Goal: Task Accomplishment & Management: Manage account settings

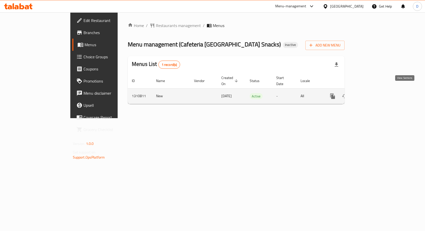
click at [372, 93] on icon "enhanced table" at bounding box center [369, 96] width 6 height 6
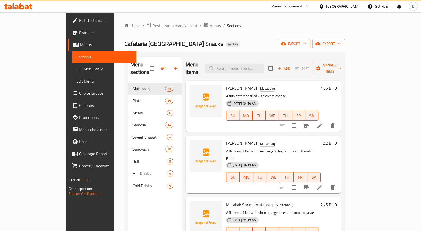
click at [347, 7] on div "Bahrain" at bounding box center [342, 7] width 33 height 6
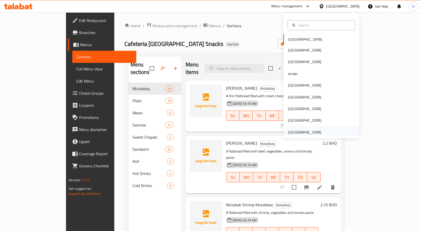
click at [306, 131] on div "[GEOGRAPHIC_DATA]" at bounding box center [304, 133] width 33 height 6
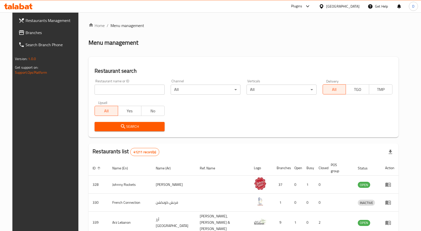
click span "Branches"
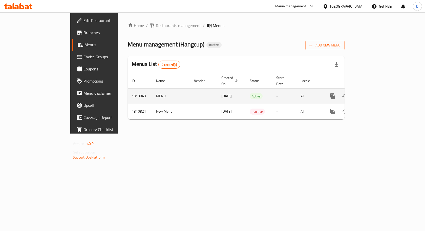
click at [372, 93] on icon "enhanced table" at bounding box center [369, 96] width 6 height 6
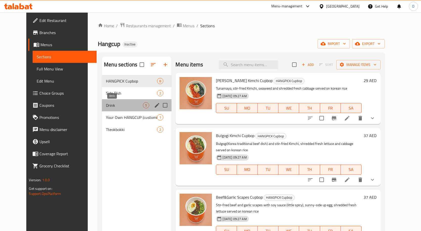
click at [117, 106] on span "Drink" at bounding box center [124, 105] width 37 height 6
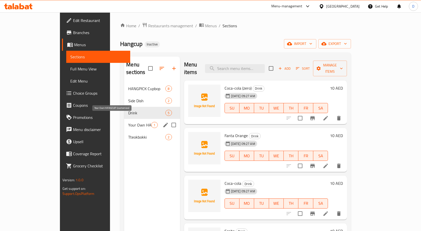
click at [128, 122] on span "Your Own HANGCUP (customize)" at bounding box center [139, 125] width 23 height 6
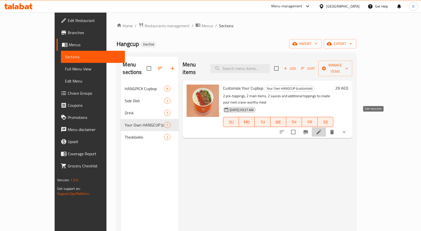
click at [321, 130] on icon at bounding box center [318, 132] width 5 height 5
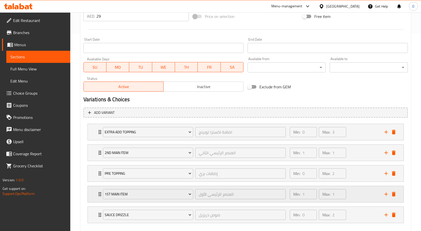
scroll to position [224, 0]
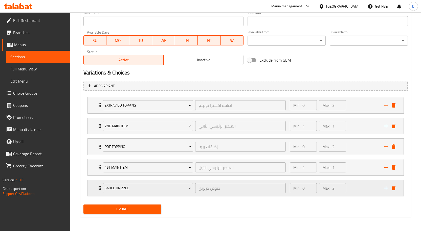
click at [97, 188] on icon "Expand" at bounding box center [100, 188] width 6 height 6
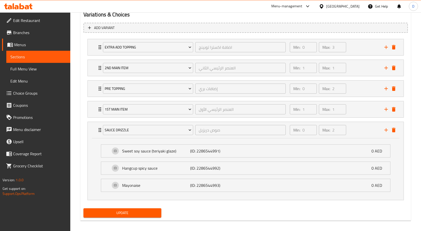
scroll to position [286, 0]
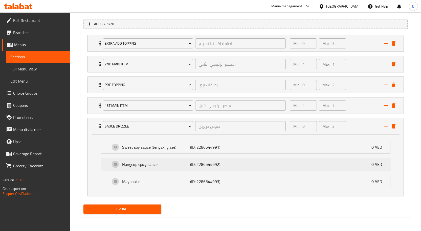
click at [159, 169] on div "Hangcup spicy sauce (ID: 2286544992) 0 AED" at bounding box center [247, 164] width 274 height 13
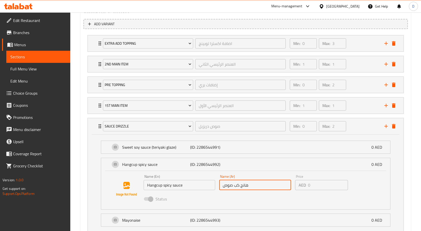
click at [234, 186] on input "هانج كب صوص" at bounding box center [255, 185] width 72 height 10
click at [257, 187] on input "هانج كب صوص" at bounding box center [255, 185] width 72 height 10
click at [32, 95] on span "Choice Groups" at bounding box center [39, 93] width 53 height 6
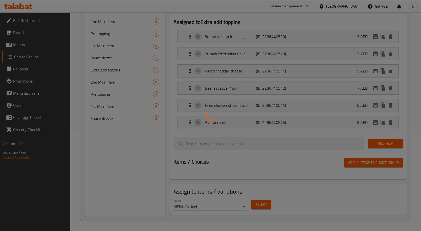
scroll to position [72, 0]
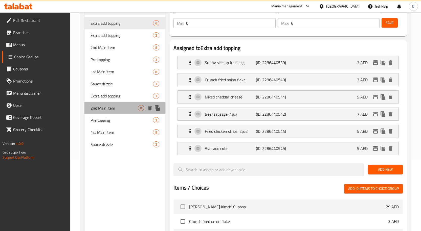
click at [108, 109] on span "2nd Main item" at bounding box center [114, 108] width 48 height 6
type input "2nd Main item"
type input "العنصر الرئيسي الثاني"
type input "1"
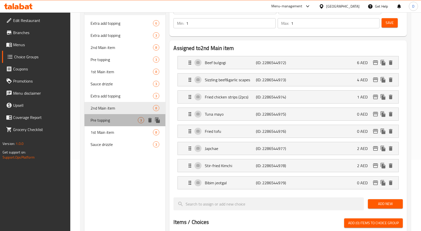
click at [105, 119] on span "Pre topping" at bounding box center [114, 120] width 48 height 6
type input "Pre topping"
type input "إضافات بري"
type input "0"
type input "2"
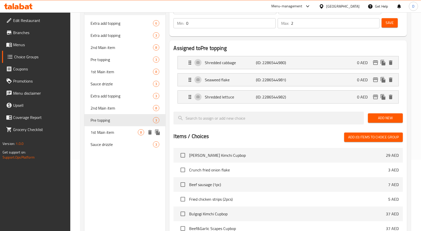
click at [104, 134] on span "1st Main item" at bounding box center [114, 132] width 48 height 6
type input "1st Main item"
type input "العنصر الرئيسي الأول"
type input "1"
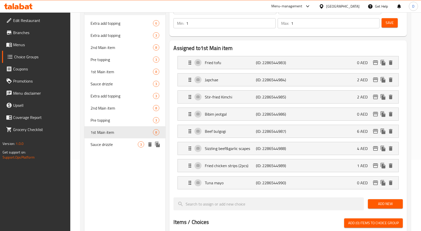
click at [119, 144] on span "Sauce drizzle" at bounding box center [114, 145] width 48 height 6
type input "Sauce drizzle"
type input "صوص دريزيل"
type input "0"
type input "2"
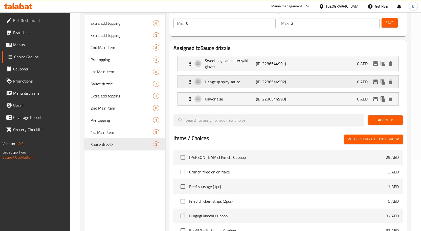
click at [231, 78] on div "Hangcup spicy sauce (ID: 2286544992) 0 AED" at bounding box center [289, 82] width 205 height 13
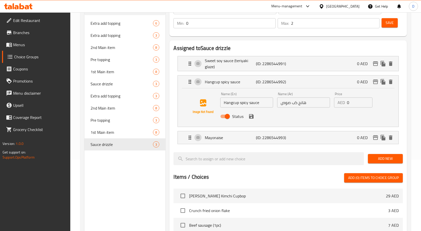
click at [314, 104] on input "هانج كب صوص" at bounding box center [303, 103] width 53 height 10
click at [251, 117] on icon "save" at bounding box center [251, 116] width 6 height 6
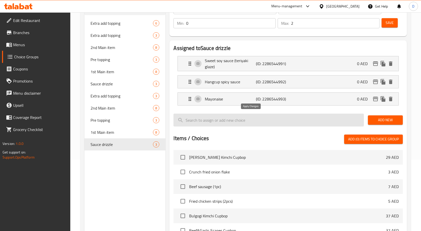
type input "هانج كب صوص حار"
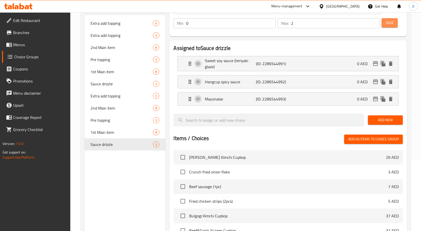
click at [391, 20] on span "Save" at bounding box center [389, 23] width 8 height 6
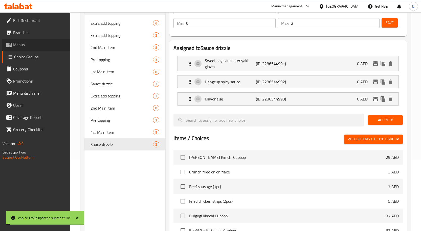
drag, startPoint x: 18, startPoint y: 43, endPoint x: 23, endPoint y: 42, distance: 4.8
click at [18, 43] on span "Menus" at bounding box center [39, 45] width 53 height 6
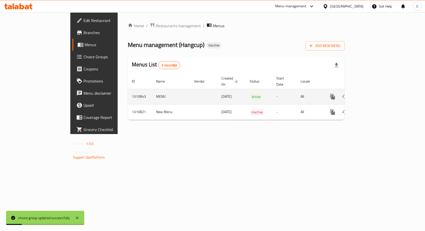
click at [375, 94] on link "enhanced table" at bounding box center [369, 97] width 12 height 12
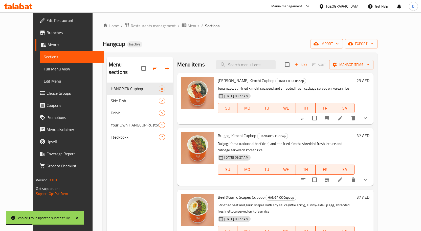
click at [44, 72] on span "Full Menu View" at bounding box center [72, 69] width 56 height 6
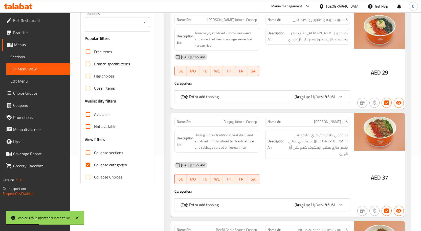
scroll to position [76, 0]
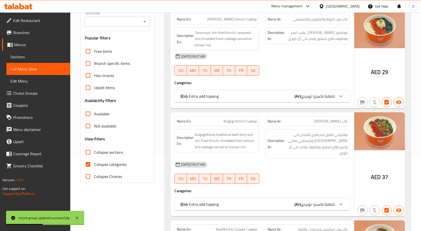
click at [93, 162] on input "Collapse categories" at bounding box center [88, 164] width 12 height 12
checkbox input "false"
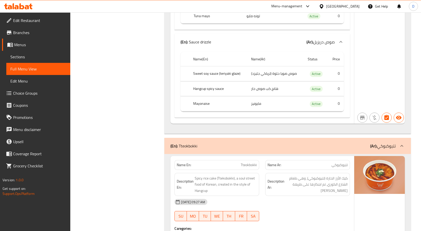
scroll to position [2579, 0]
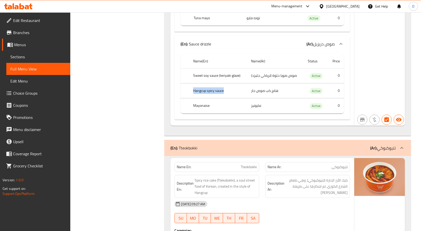
drag, startPoint x: 191, startPoint y: 78, endPoint x: 229, endPoint y: 78, distance: 38.4
click at [229, 83] on th "Hangcup spicy sauce" at bounding box center [218, 90] width 58 height 15
click at [253, 83] on td "هانج كب صوص حار" at bounding box center [275, 90] width 56 height 15
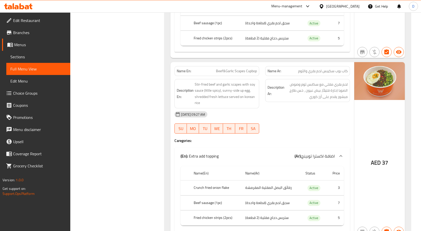
scroll to position [305, 0]
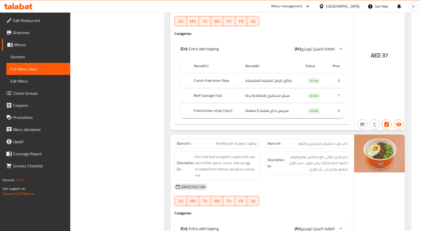
click at [343, 7] on div "[GEOGRAPHIC_DATA]" at bounding box center [342, 7] width 33 height 6
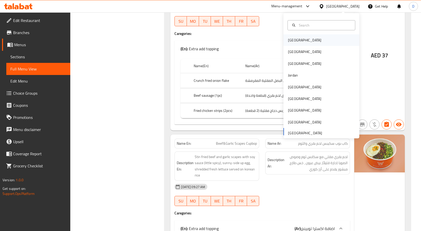
click at [296, 39] on div "Bahrain" at bounding box center [304, 40] width 41 height 12
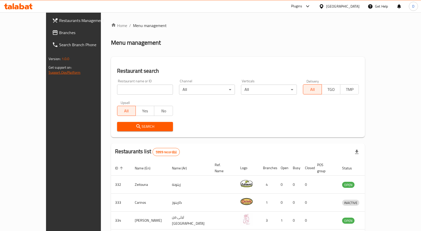
click at [49, 69] on link "Support.OpsPlatform" at bounding box center [65, 72] width 32 height 7
click at [59, 36] on span "Branches" at bounding box center [85, 33] width 53 height 6
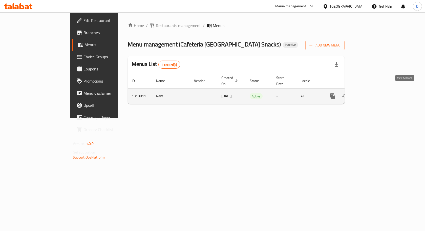
click at [372, 93] on icon "enhanced table" at bounding box center [369, 96] width 6 height 6
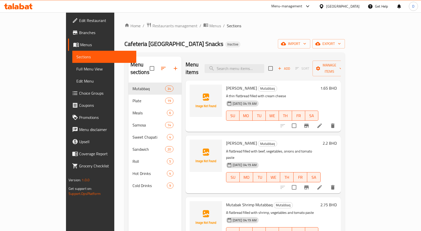
click at [226, 84] on span "[PERSON_NAME]" at bounding box center [241, 88] width 31 height 8
copy h6 "[PERSON_NAME]"
click at [226, 139] on span "[PERSON_NAME]" at bounding box center [241, 143] width 31 height 8
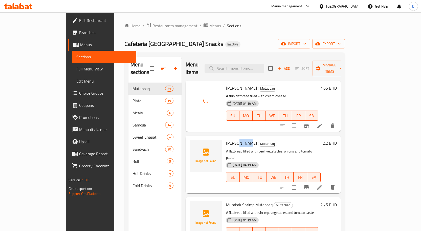
click at [226, 139] on span "[PERSON_NAME]" at bounding box center [241, 143] width 31 height 8
copy h6 "[PERSON_NAME]"
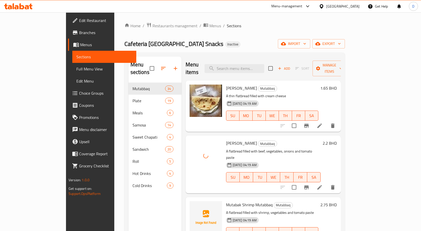
click at [233, 201] on span "Mutabak Shrimp Mutabbaq" at bounding box center [249, 205] width 46 height 8
copy span "Shrimp"
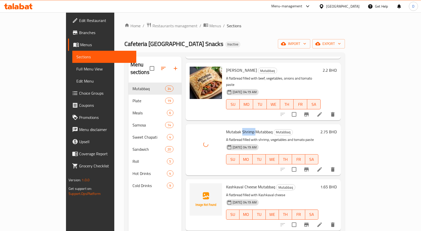
scroll to position [76, 0]
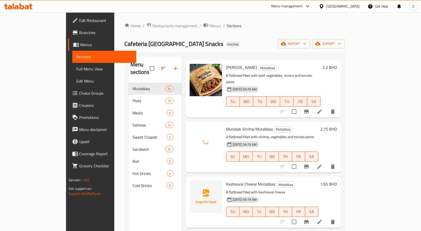
click at [226, 180] on span "Kashkaval Cheese Mutabbaq" at bounding box center [250, 184] width 49 height 8
copy span "Kashkaval"
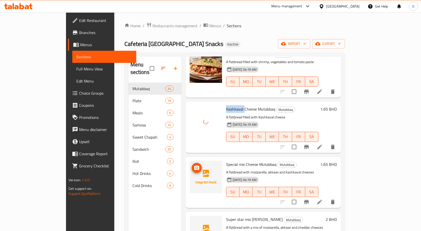
scroll to position [152, 0]
click at [226, 160] on span "Special mix Cheese Mutabbaq" at bounding box center [251, 164] width 50 height 8
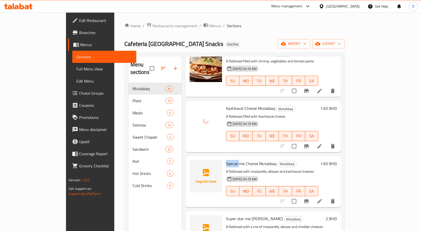
click at [226, 160] on span "Special mix Cheese Mutabbaq" at bounding box center [251, 164] width 50 height 8
drag, startPoint x: 231, startPoint y: 150, endPoint x: 208, endPoint y: 150, distance: 23.0
click at [224, 158] on div "Special mix Cheese Mutabbaq Mutabbaq A flatbread with mozzarella, akkawi and ka…" at bounding box center [272, 181] width 96 height 47
copy span "Special mix C"
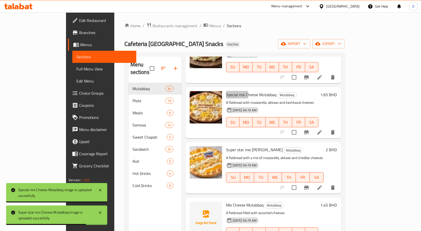
scroll to position [253, 0]
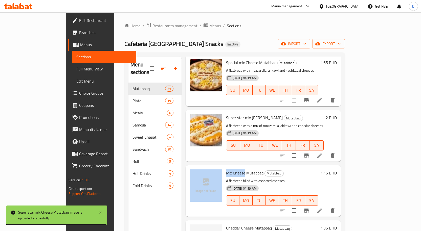
drag, startPoint x: 228, startPoint y: 159, endPoint x: 206, endPoint y: 161, distance: 22.6
click at [206, 168] on div "Mix Cheese Mutabbaq Mutabbaq A flatbread filled with assorted cheeses 10-09-202…" at bounding box center [263, 191] width 151 height 47
copy div "Mix Cheese"
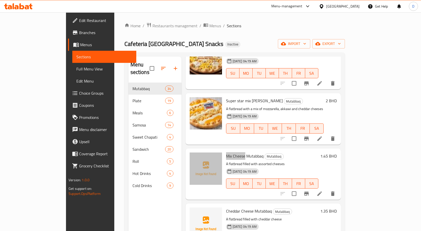
scroll to position [278, 0]
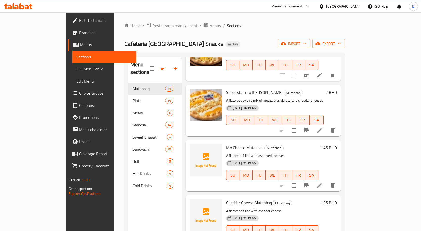
click at [226, 199] on span "Cheddar Cheese Mutabbaq" at bounding box center [249, 203] width 46 height 8
copy span "Cheddar"
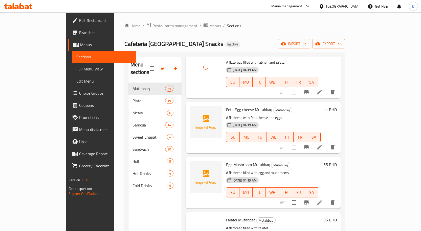
scroll to position [607, 0]
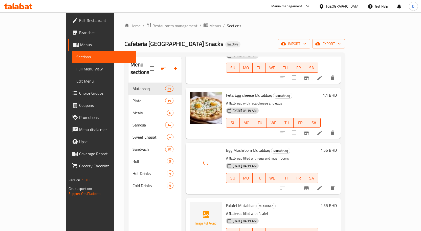
click at [226, 202] on span "Falafel Mutabbaq" at bounding box center [240, 206] width 29 height 8
copy span "Falafel"
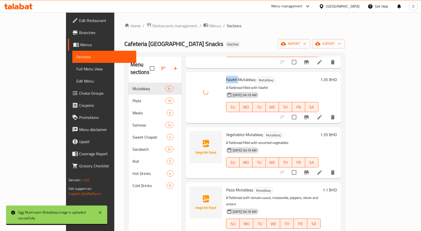
scroll to position [758, 0]
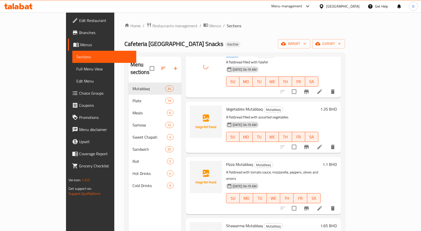
click at [226, 105] on span "Vegetables Mutabbaq" at bounding box center [244, 109] width 37 height 8
copy span "Vegetables"
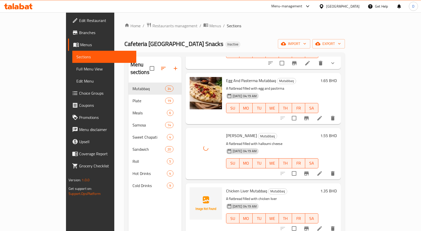
scroll to position [986, 0]
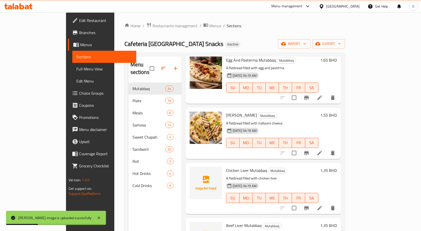
click at [227, 167] on span "Chicken Liver Mutabbaq" at bounding box center [246, 171] width 41 height 8
copy span "Liver"
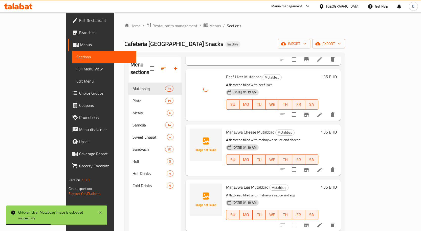
scroll to position [1137, 0]
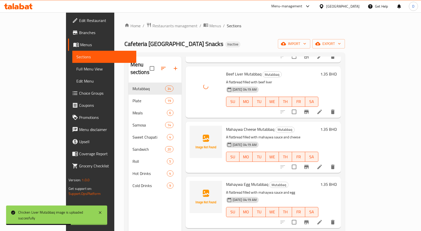
click at [226, 126] on span "Mahaywa Cheese Mutabbaq" at bounding box center [250, 130] width 48 height 8
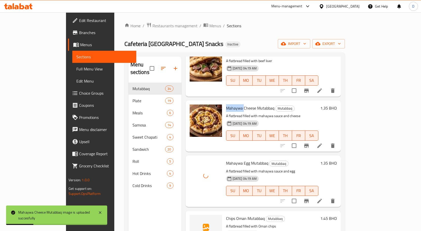
scroll to position [1188, 0]
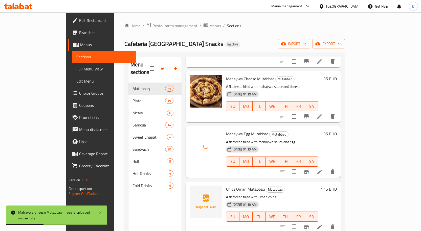
click at [226, 185] on span "Chips Oman Mutabbaq" at bounding box center [245, 189] width 39 height 8
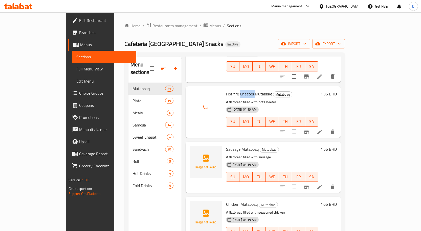
scroll to position [1339, 0]
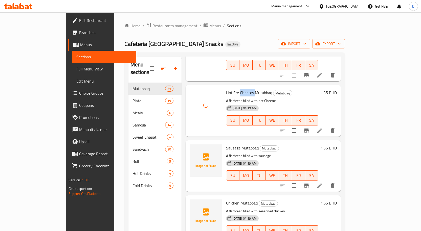
click at [226, 144] on span "Sausage Mutabbaq" at bounding box center [242, 148] width 33 height 8
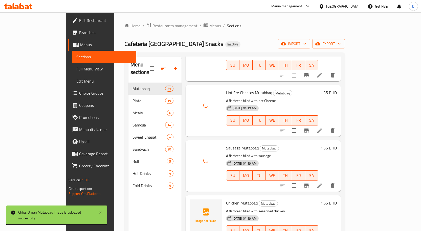
click at [226, 199] on span "Chicken Mutabbaq" at bounding box center [242, 203] width 32 height 8
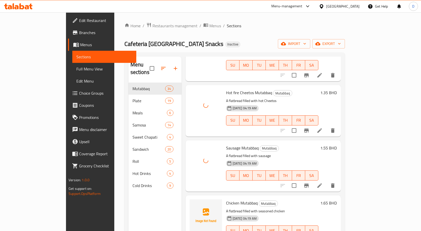
click at [226, 199] on span "Chicken Mutabbaq" at bounding box center [242, 203] width 32 height 8
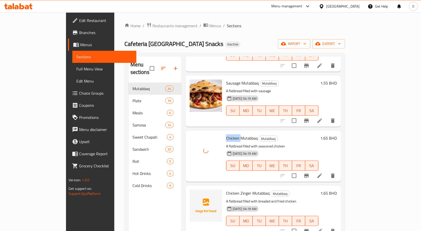
scroll to position [1440, 0]
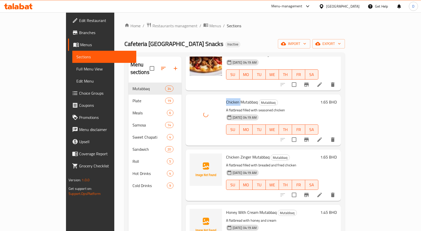
click at [227, 153] on span "Chicken Zinger Mutabbaq" at bounding box center [247, 157] width 43 height 8
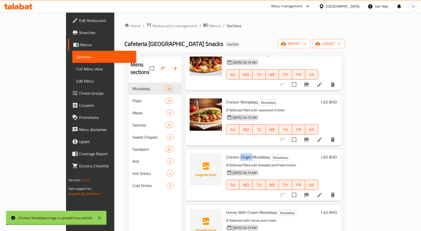
click at [227, 153] on span "Chicken Zinger Mutabbaq" at bounding box center [247, 157] width 43 height 8
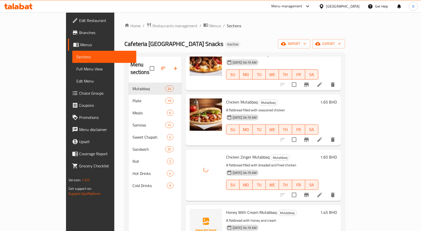
click at [226, 209] on span "Honey With Cream Mutabbaq" at bounding box center [251, 213] width 51 height 8
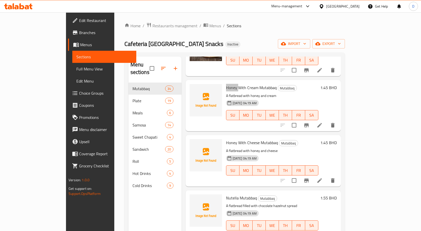
scroll to position [1567, 0]
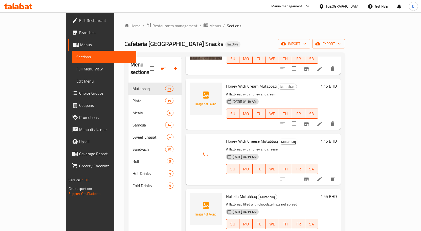
click at [226, 193] on span "Nutella Mutabbaq" at bounding box center [241, 197] width 31 height 8
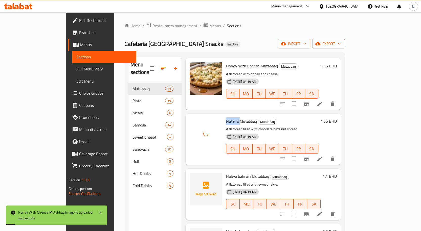
scroll to position [1643, 0]
click at [226, 172] on span "Halwa bahrain Mutabbaq" at bounding box center [247, 176] width 43 height 8
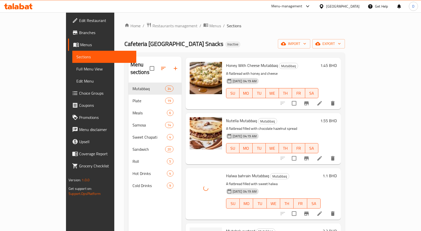
click at [233, 227] on span "Mutabak custard" at bounding box center [240, 231] width 29 height 8
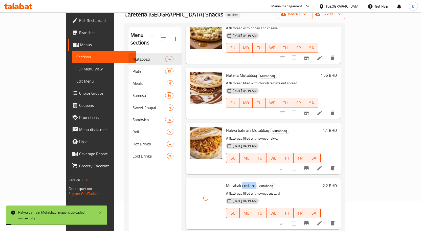
scroll to position [71, 0]
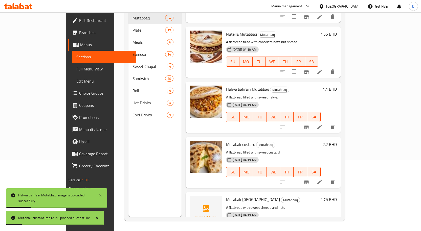
click at [226, 196] on span "Mutabak Dubai" at bounding box center [253, 200] width 54 height 8
click at [234, 196] on span "Mutabak Dubai" at bounding box center [253, 200] width 54 height 8
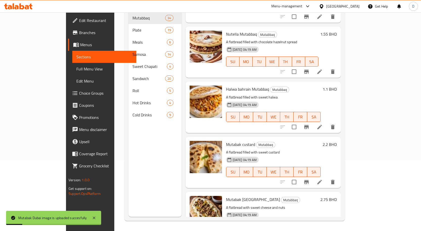
click at [137, 178] on div "Menu sections Mutabbaq 34 Plate 19 Meals 6 Samosa 14 Sweet Chapati 4 Sandwich 2…" at bounding box center [154, 101] width 53 height 231
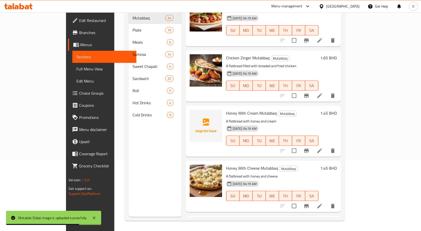
scroll to position [1456, 0]
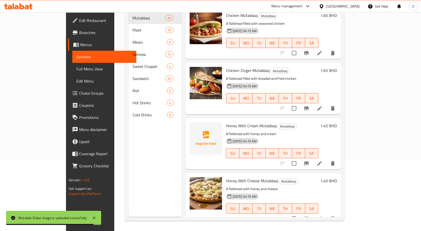
click at [237, 122] on span "Honey With Cream Mutabbaq" at bounding box center [251, 126] width 51 height 8
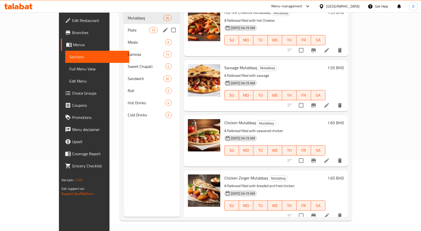
click at [124, 26] on div "Plate 19" at bounding box center [152, 30] width 56 height 12
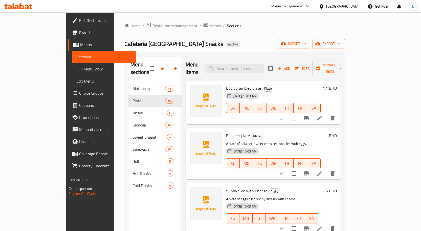
click at [228, 84] on span "Egg Scrambled plate" at bounding box center [243, 88] width 35 height 8
click at [226, 84] on span "Egg Scrambled plate" at bounding box center [243, 88] width 35 height 8
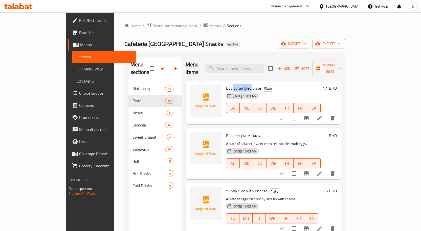
click at [226, 84] on span "Egg Scrambled plate" at bounding box center [243, 88] width 35 height 8
click at [239, 84] on span "Egg Scrambled plate" at bounding box center [243, 88] width 35 height 8
click at [226, 132] on span "Balaleet plate" at bounding box center [238, 136] width 24 height 8
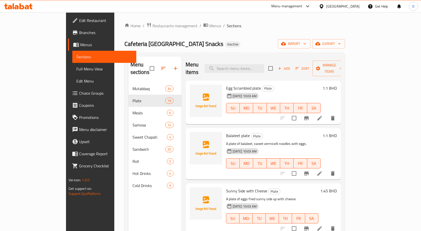
click at [226, 132] on span "Balaleet plate" at bounding box center [238, 136] width 24 height 8
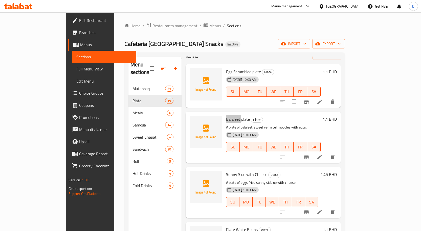
scroll to position [25, 0]
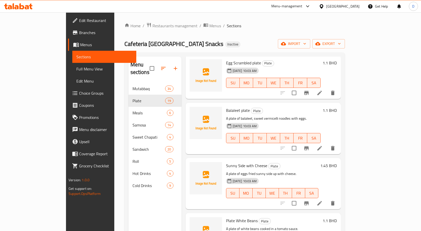
click at [226, 162] on span "Sunny Side with Cheese" at bounding box center [246, 166] width 41 height 8
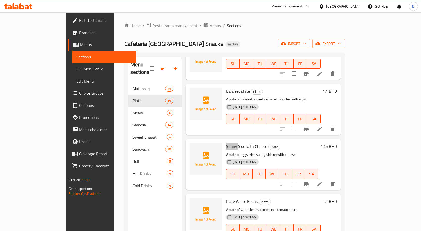
scroll to position [101, 0]
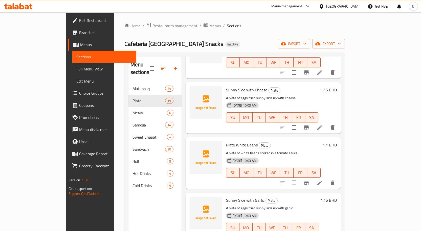
click at [238, 141] on span "Plate White Beans" at bounding box center [242, 145] width 32 height 8
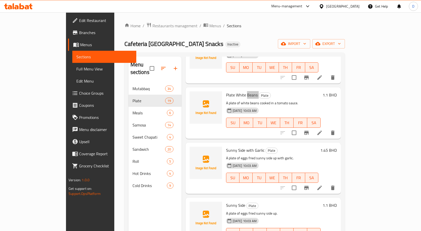
scroll to position [152, 0]
click at [244, 146] on span "Sunny Side with Garlic" at bounding box center [245, 150] width 38 height 8
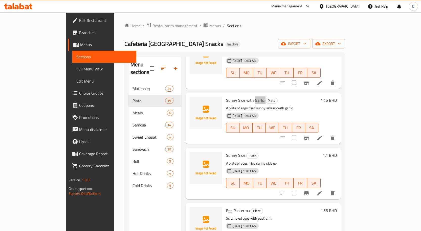
scroll to position [202, 0]
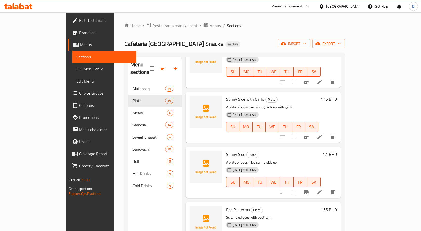
click at [226, 151] on span "Sunny Side" at bounding box center [235, 155] width 19 height 8
click at [226, 206] on span "Egg Pasterma" at bounding box center [238, 210] width 24 height 8
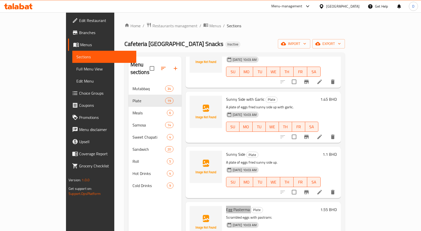
click at [226, 206] on span "Egg Pasterma" at bounding box center [238, 210] width 24 height 8
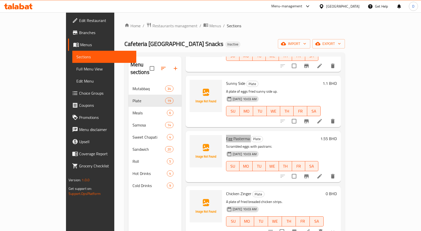
scroll to position [278, 0]
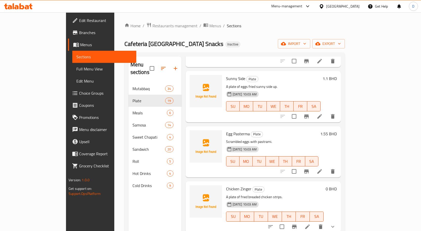
click at [228, 185] on span "Chicken Zinger" at bounding box center [238, 189] width 25 height 8
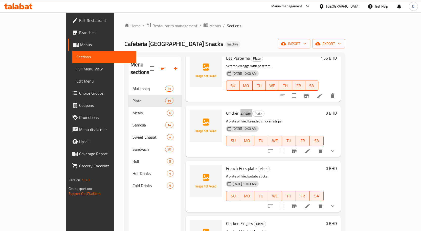
scroll to position [379, 0]
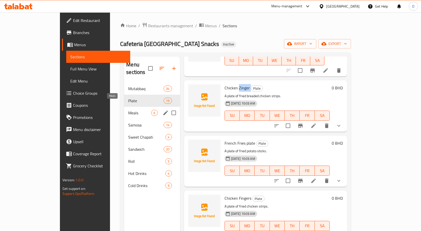
click at [128, 110] on span "Meals" at bounding box center [139, 113] width 23 height 6
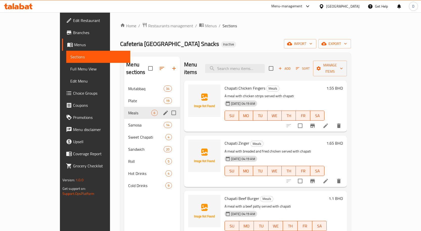
click at [128, 98] on span "Plate" at bounding box center [145, 101] width 35 height 6
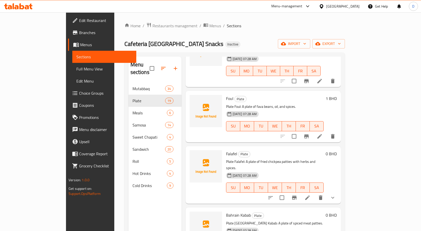
scroll to position [71, 0]
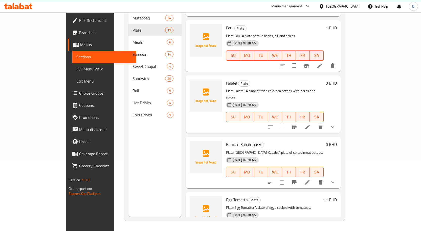
click at [226, 141] on span "Bahrain Kabab" at bounding box center [238, 145] width 25 height 8
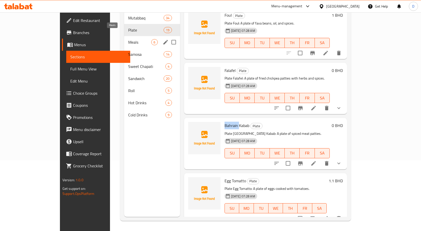
click at [128, 39] on span "Meals" at bounding box center [139, 42] width 23 height 6
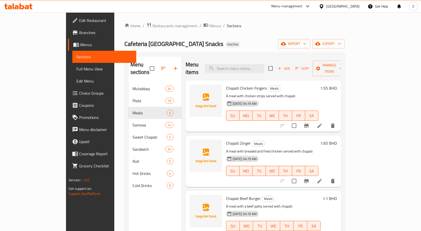
click at [231, 84] on span "Chapati Chicken Fingers" at bounding box center [246, 88] width 41 height 8
click at [226, 139] on span "Chapati Zinger" at bounding box center [238, 143] width 25 height 8
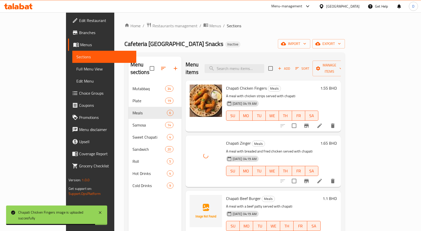
click at [229, 195] on span "Chapati Beef Burger" at bounding box center [243, 199] width 35 height 8
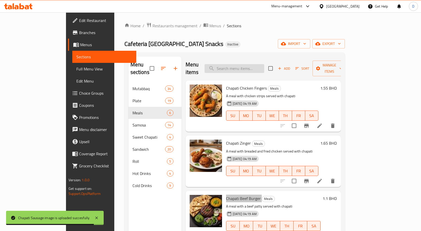
click at [255, 65] on input "search" at bounding box center [234, 68] width 60 height 9
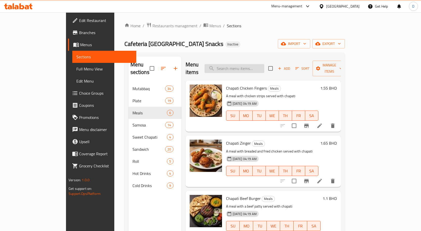
click at [255, 65] on input "search" at bounding box center [234, 68] width 60 height 9
paste input "Chapati Kiri"
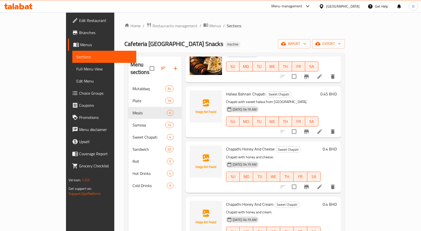
scroll to position [326, 0]
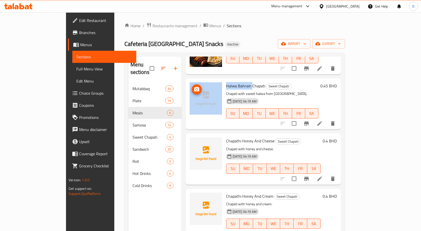
drag, startPoint x: 235, startPoint y: 78, endPoint x: 203, endPoint y: 79, distance: 32.4
click at [203, 80] on div "Halwa Bahrain Chapati Sweet Chapati Chapati with sweet halwa from Bahrain. 10-0…" at bounding box center [263, 103] width 151 height 47
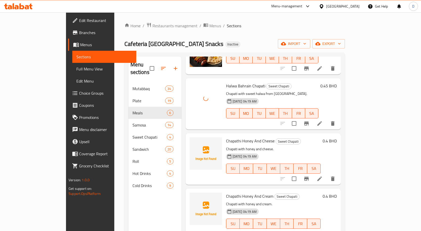
click at [234, 137] on span "Chapathi Honey And Cheese" at bounding box center [250, 141] width 49 height 8
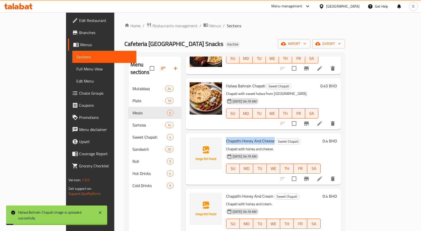
drag, startPoint x: 209, startPoint y: 133, endPoint x: 257, endPoint y: 133, distance: 48.3
click at [257, 135] on div "Chapathi Honey And Cheese Sweet Chapati Chapati with honey and cheese. 10-09-20…" at bounding box center [273, 158] width 99 height 47
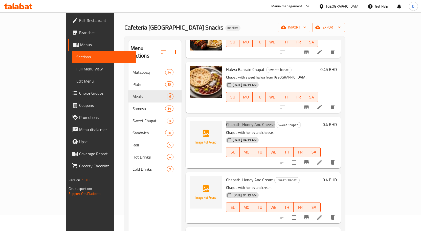
scroll to position [25, 0]
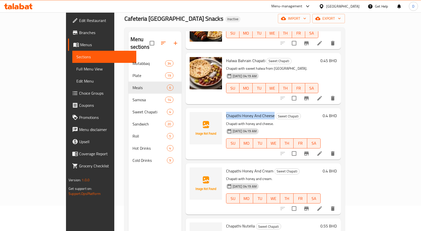
click at [233, 112] on span "Chapathi Honey And Cheese" at bounding box center [250, 116] width 49 height 8
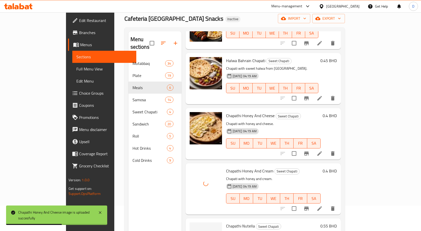
click at [231, 222] on span "Chapathi Nutella" at bounding box center [240, 226] width 29 height 8
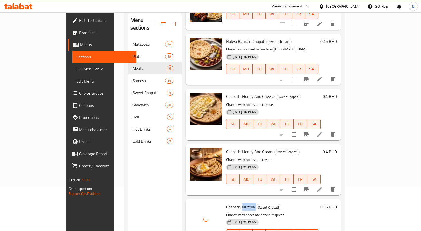
scroll to position [71, 0]
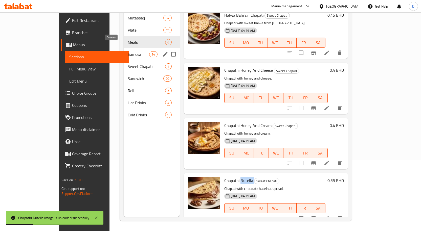
click at [128, 51] on span "Samosa" at bounding box center [138, 54] width 21 height 6
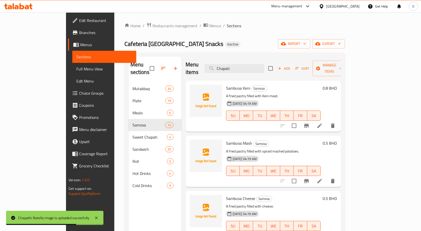
click at [226, 84] on span "Sambusa Keni" at bounding box center [238, 88] width 24 height 8
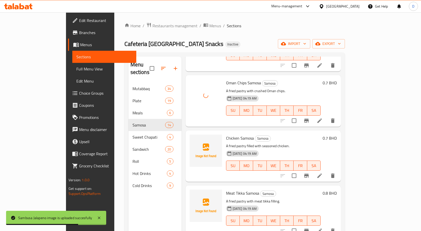
scroll to position [531, 0]
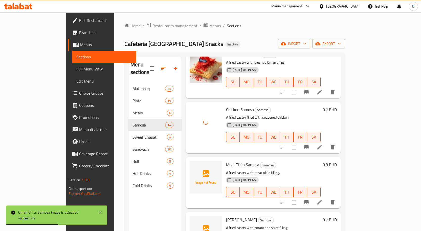
click at [226, 161] on span "Meat Tikka Samosa" at bounding box center [242, 165] width 33 height 8
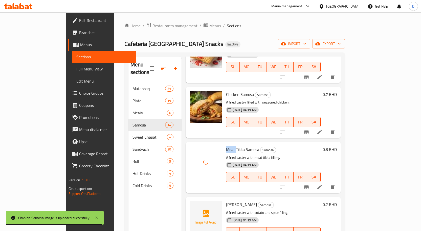
scroll to position [554, 0]
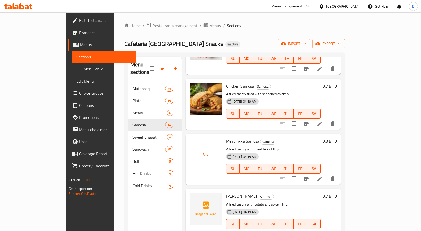
click at [226, 193] on span "Alo Acharz Samosa" at bounding box center [241, 197] width 31 height 8
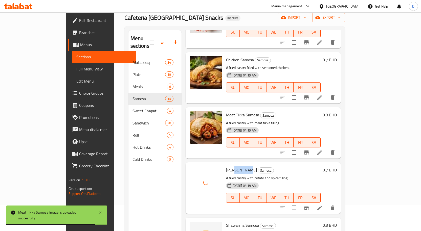
scroll to position [71, 0]
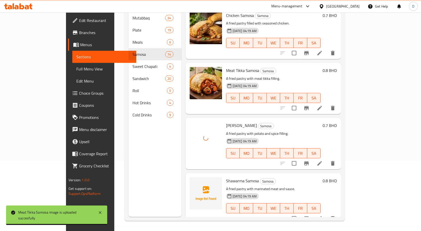
click at [226, 177] on span "Shawarma Samosa" at bounding box center [242, 181] width 33 height 8
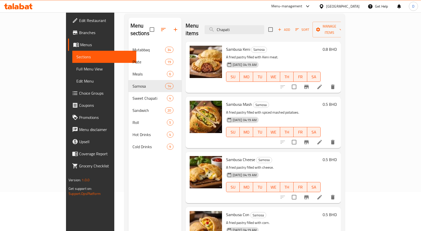
scroll to position [0, 0]
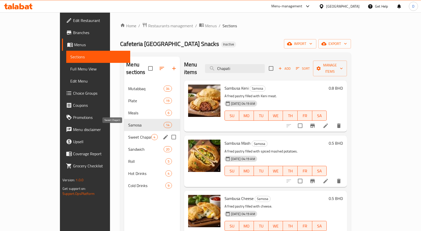
click at [128, 134] on span "Sweet Chapati" at bounding box center [139, 137] width 23 height 6
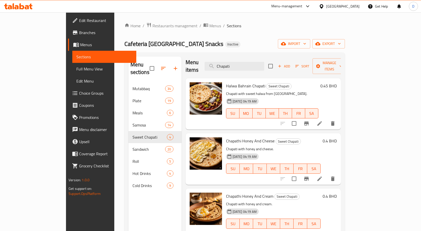
scroll to position [71, 0]
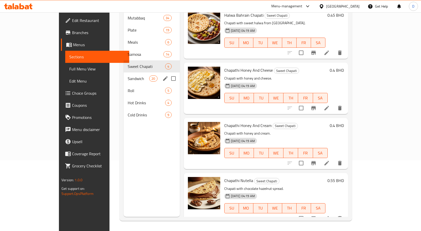
click at [128, 76] on span "Sandwich" at bounding box center [138, 79] width 21 height 6
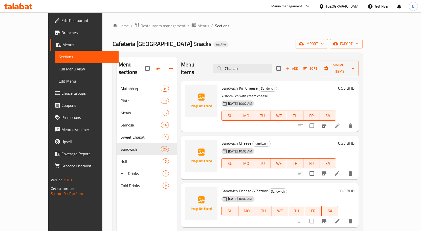
click at [222, 84] on span "Sandwich Kiri Cheese" at bounding box center [239, 88] width 36 height 8
click at [229, 84] on span "Sandwich Kiri Cheese" at bounding box center [239, 88] width 36 height 8
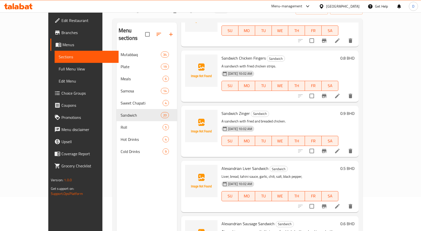
scroll to position [71, 0]
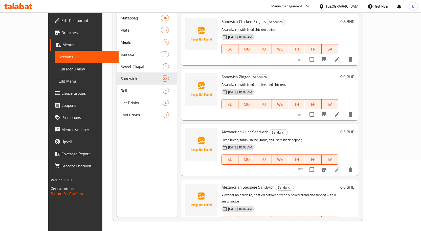
click at [221, 183] on span "Alexandrian Sausage Sandwich" at bounding box center [247, 187] width 53 height 8
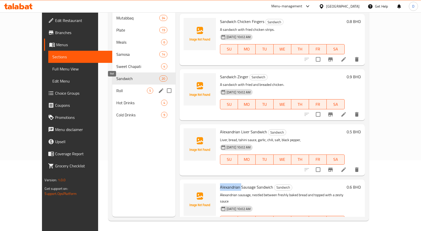
drag, startPoint x: 121, startPoint y: 85, endPoint x: 127, endPoint y: 85, distance: 5.3
click at [121, 88] on span "Roll" at bounding box center [131, 91] width 30 height 6
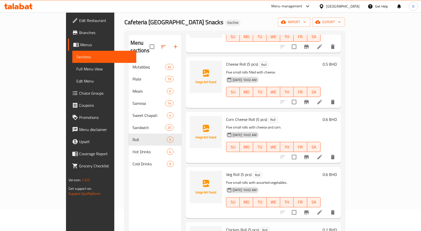
scroll to position [71, 0]
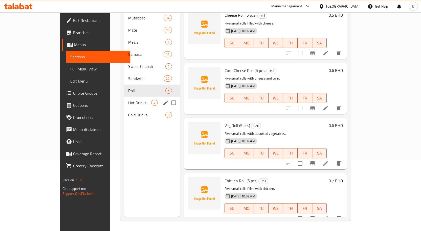
drag, startPoint x: 112, startPoint y: 94, endPoint x: 147, endPoint y: 101, distance: 35.8
click at [128, 100] on span "Hot Drinks" at bounding box center [139, 103] width 23 height 6
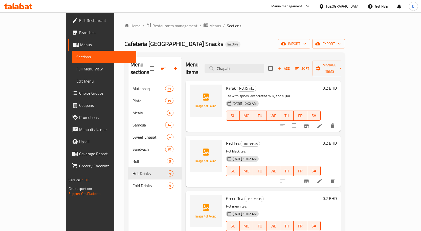
click at [226, 84] on span "Karak" at bounding box center [231, 88] width 10 height 8
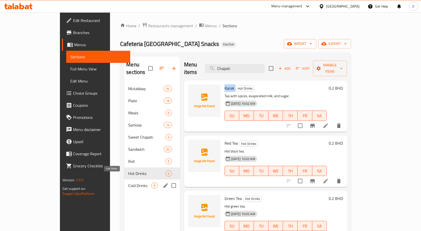
click at [128, 183] on span "Cold Drinks" at bounding box center [139, 186] width 23 height 6
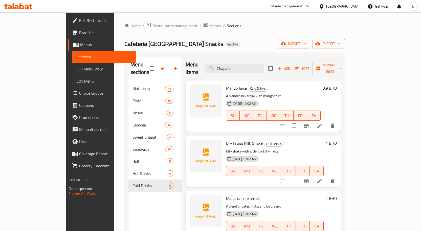
click at [226, 84] on span "Mango Juice" at bounding box center [236, 88] width 21 height 8
click at [245, 67] on input "Chapati" at bounding box center [234, 68] width 60 height 9
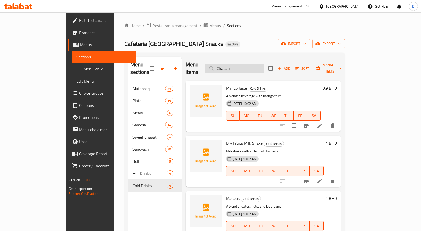
paste input "MEALS Chapati Chicken Fingers"
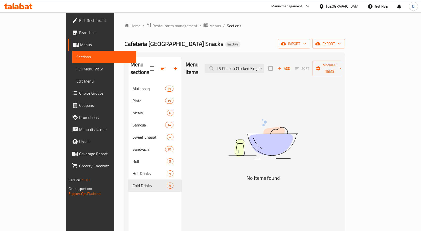
drag, startPoint x: 245, startPoint y: 65, endPoint x: 302, endPoint y: 69, distance: 57.2
click at [302, 69] on div "Menu items MEALS Chapati Chicken Fingers Add Sort Manage items" at bounding box center [262, 69] width 155 height 24
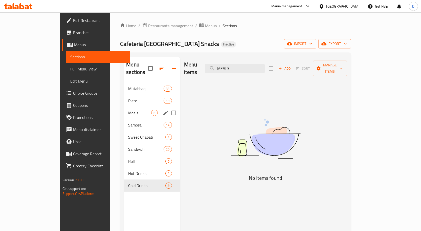
type input "MEALS"
click at [128, 110] on span "Meals" at bounding box center [139, 113] width 23 height 6
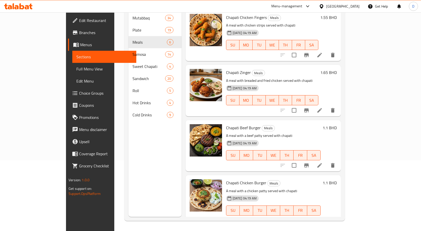
click at [76, 69] on span "Full Menu View" at bounding box center [104, 69] width 56 height 6
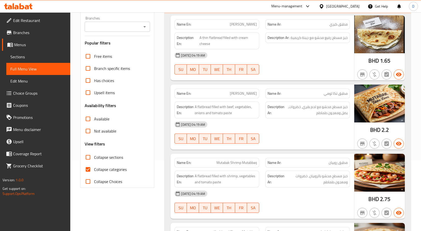
click at [102, 167] on span "Collapse categories" at bounding box center [110, 170] width 33 height 6
click at [94, 167] on input "Collapse categories" at bounding box center [88, 170] width 12 height 12
checkbox input "false"
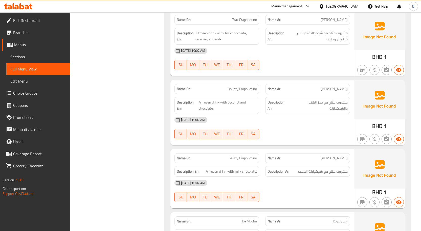
scroll to position [8286, 0]
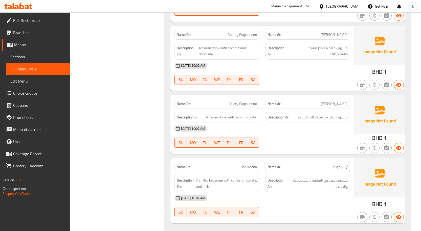
click at [284, 61] on div "10-09-2025 10:02 AM SU MO TU WE TH FR SA" at bounding box center [261, 74] width 181 height 28
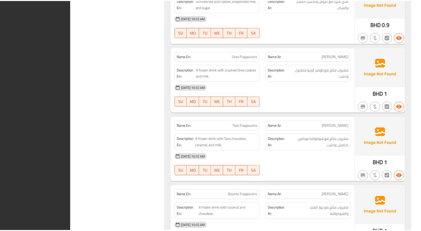
scroll to position [8274, 0]
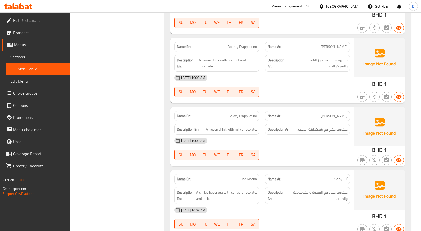
click at [348, 6] on div "Bahrain" at bounding box center [342, 7] width 33 height 6
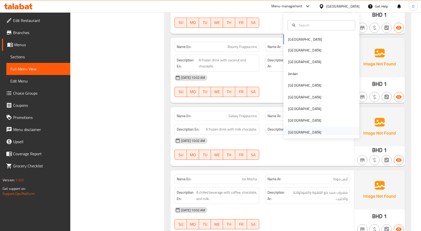
click at [296, 132] on div "[GEOGRAPHIC_DATA]" at bounding box center [304, 133] width 33 height 6
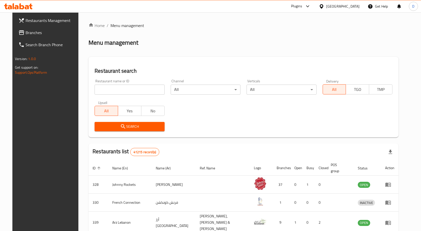
click at [26, 33] on span "Branches" at bounding box center [52, 33] width 53 height 6
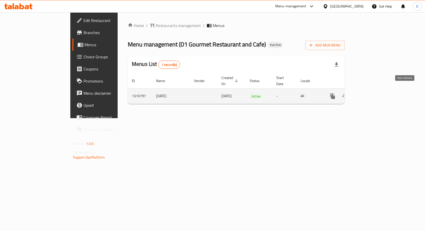
click at [372, 93] on icon "enhanced table" at bounding box center [369, 96] width 6 height 6
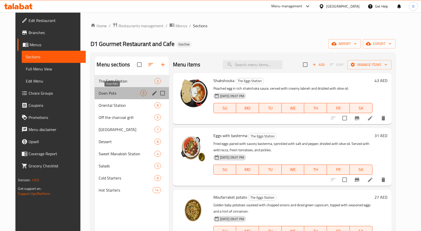
click at [112, 96] on span "Oven Pots" at bounding box center [119, 93] width 41 height 6
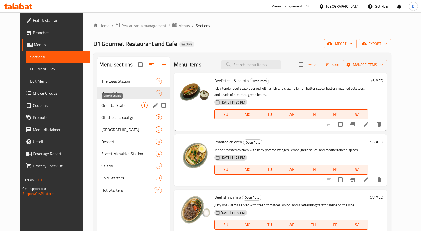
click at [113, 108] on span "Oriental Station" at bounding box center [121, 105] width 40 height 6
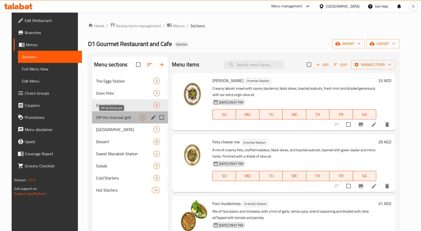
click at [116, 119] on span "Off the charcoal grill" at bounding box center [117, 117] width 43 height 6
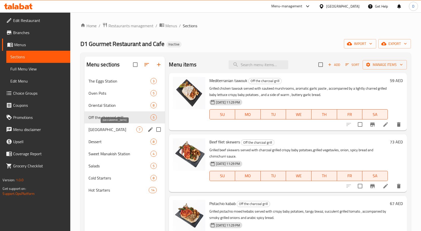
click at [113, 130] on span "Manakish Station" at bounding box center [112, 130] width 48 height 6
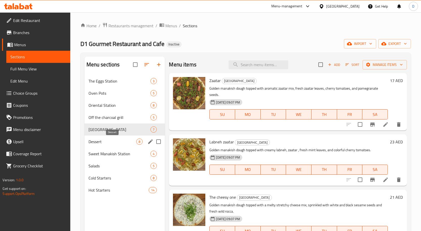
click at [113, 143] on span "Dessert" at bounding box center [112, 142] width 48 height 6
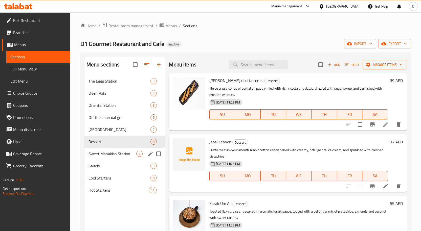
click at [118, 157] on div "Sweet Manakish Station 4" at bounding box center [124, 154] width 81 height 12
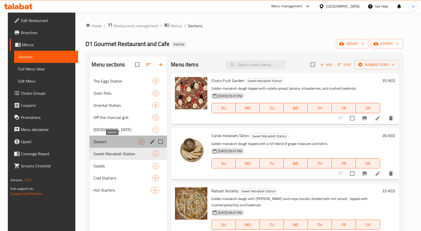
click at [121, 142] on span "Dessert" at bounding box center [116, 142] width 45 height 6
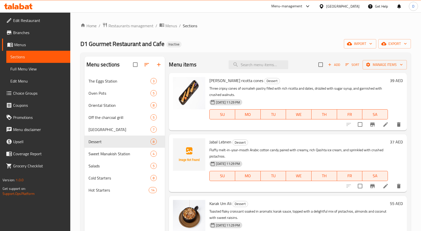
click at [32, 70] on span "Full Menu View" at bounding box center [38, 69] width 56 height 6
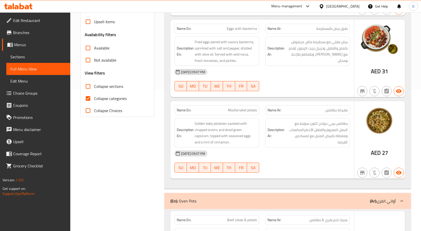
scroll to position [152, 0]
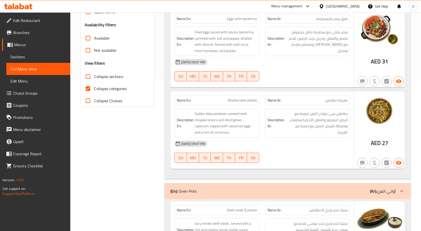
click at [90, 90] on input "Collapse categories" at bounding box center [88, 89] width 12 height 12
checkbox input "false"
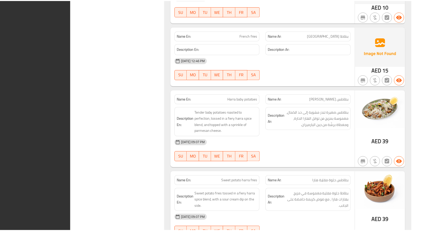
scroll to position [5372, 0]
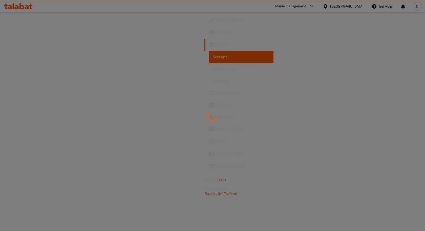
click at [216, 111] on div at bounding box center [212, 115] width 425 height 231
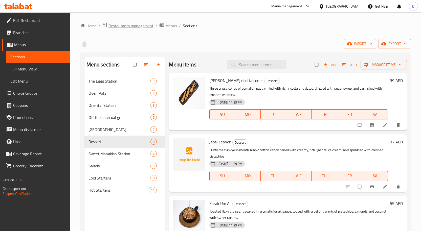
click at [132, 26] on span "Restaurants management" at bounding box center [130, 26] width 45 height 6
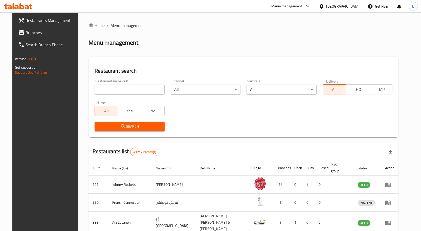
click at [26, 34] on span "Branches" at bounding box center [52, 33] width 53 height 6
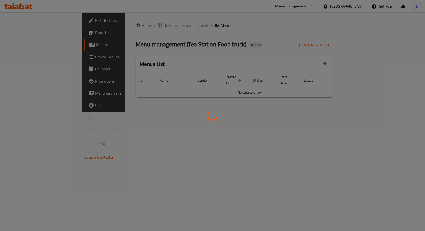
click at [278, 164] on div at bounding box center [212, 115] width 425 height 231
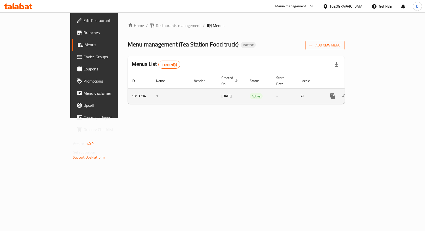
click at [375, 91] on link "enhanced table" at bounding box center [369, 96] width 12 height 12
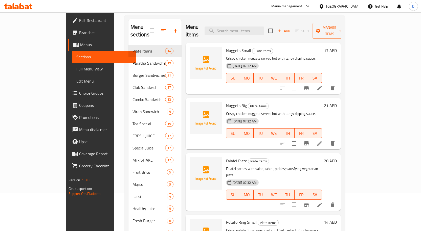
scroll to position [20, 0]
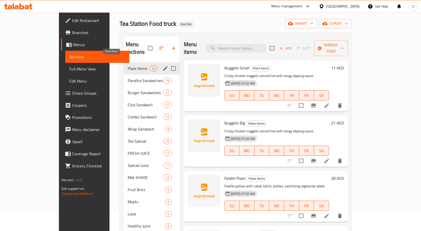
drag, startPoint x: 127, startPoint y: 62, endPoint x: 165, endPoint y: 77, distance: 40.8
click at [128, 65] on span "Plate Items" at bounding box center [138, 68] width 21 height 6
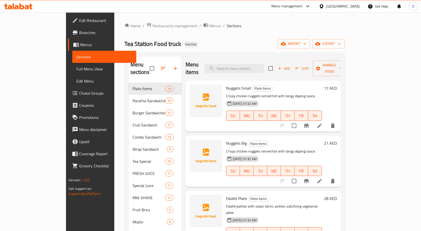
click at [226, 84] on span "Nuggets Small" at bounding box center [238, 88] width 25 height 8
copy span "Nuggets"
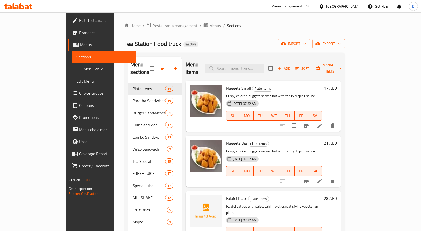
click at [226, 195] on span "Falafel Plate" at bounding box center [236, 199] width 21 height 8
copy span "Falafel"
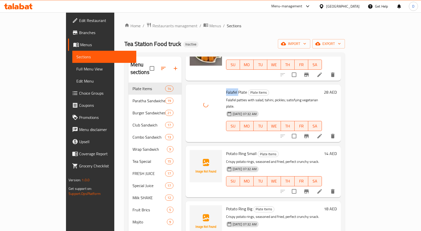
scroll to position [101, 0]
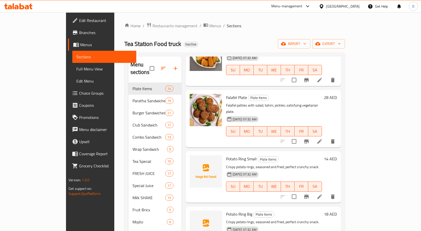
click at [226, 155] on span "Potato Ring Small" at bounding box center [241, 159] width 31 height 8
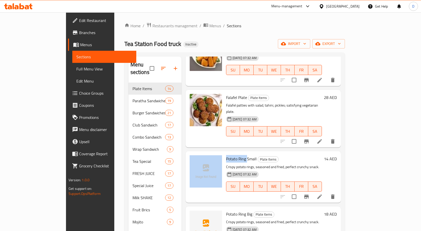
drag, startPoint x: 224, startPoint y: 145, endPoint x: 205, endPoint y: 145, distance: 18.4
click at [205, 153] on div "Potato Ring Small Plate Items Crispy potato rings, seasoned and fried, perfect …" at bounding box center [263, 176] width 151 height 47
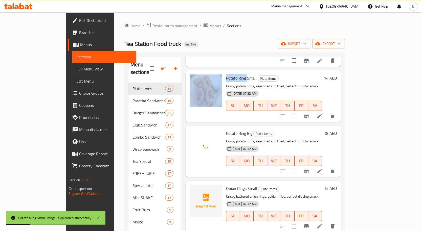
scroll to position [202, 0]
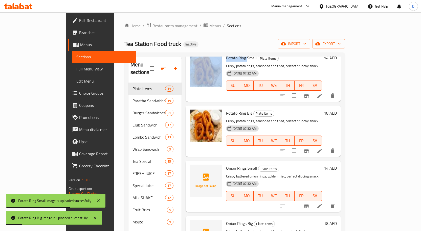
click at [226, 165] on span "Onion Rings Small" at bounding box center [241, 169] width 31 height 8
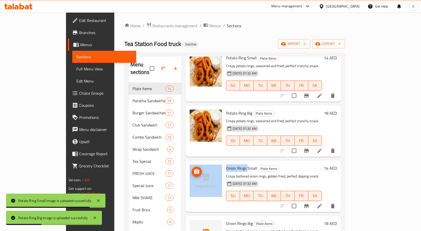
drag, startPoint x: 231, startPoint y: 154, endPoint x: 204, endPoint y: 154, distance: 27.0
click at [204, 163] on div "Onion Rings Small Plate Items Crispy battered onion rings, golden fried, perfec…" at bounding box center [263, 186] width 151 height 47
copy div "Onion Rings"
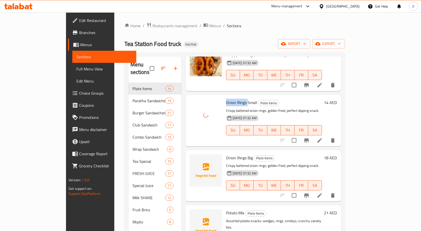
scroll to position [303, 0]
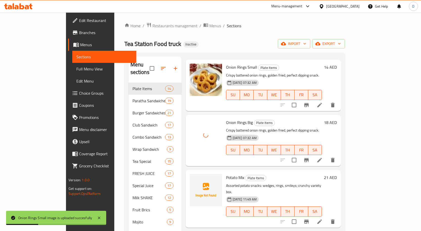
click at [226, 174] on span "Potato Mix" at bounding box center [235, 178] width 18 height 8
copy h6 "Potato Mix"
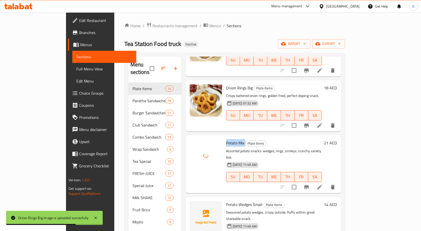
scroll to position [354, 0]
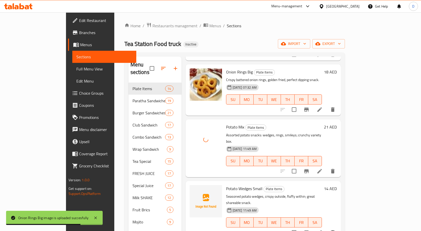
click at [231, 185] on span "Potato Wedges Small" at bounding box center [244, 189] width 36 height 8
copy span "Wedges"
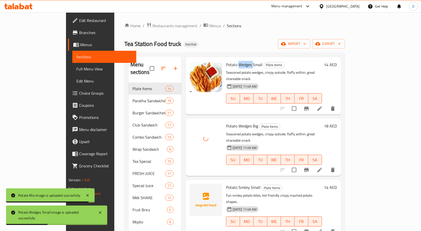
scroll to position [480, 0]
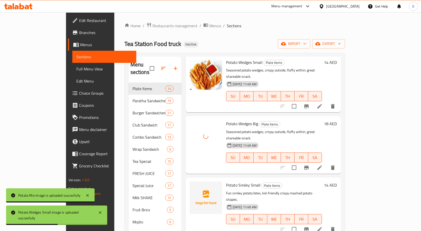
click at [230, 181] on span "Potato Smiley Small" at bounding box center [243, 185] width 34 height 8
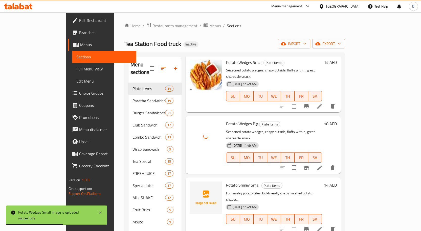
click at [230, 181] on span "Potato Smiley Small" at bounding box center [243, 185] width 34 height 8
copy span "Smiley"
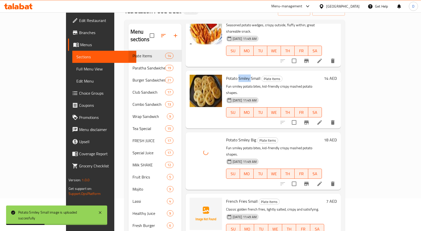
scroll to position [71, 0]
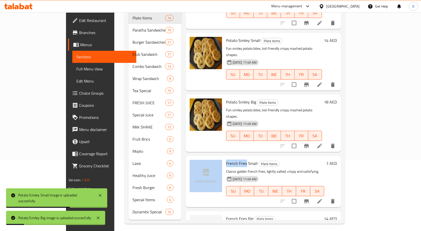
drag, startPoint x: 230, startPoint y: 118, endPoint x: 205, endPoint y: 120, distance: 25.1
click at [205, 158] on div "French Fries Small Plate Items Classic golden french fries, lightly salted, cri…" at bounding box center [263, 181] width 151 height 47
copy div "French Fries"
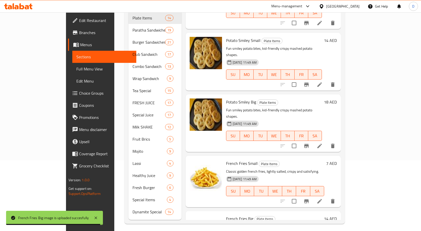
click at [276, 215] on h6 "French Fries Big Plate Items" at bounding box center [274, 218] width 96 height 7
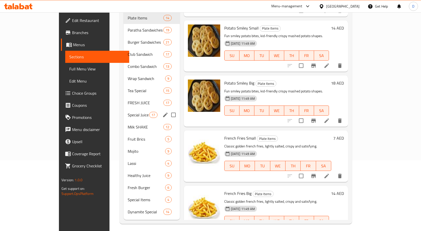
scroll to position [0, 0]
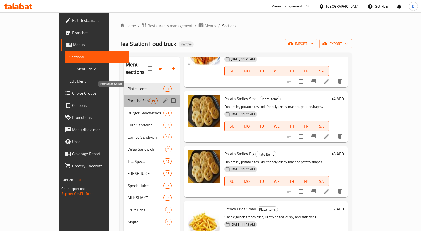
click at [128, 98] on span "Paratha Sandwiches" at bounding box center [138, 101] width 21 height 6
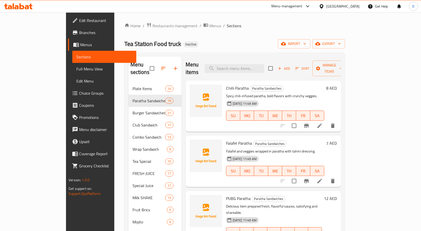
click at [227, 84] on span "Chilli Paratha" at bounding box center [237, 88] width 23 height 8
copy h6 "Chilli Paratha"
click at [227, 139] on span "Falafel Paratha" at bounding box center [239, 143] width 26 height 8
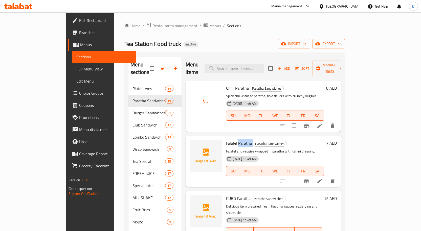
click at [227, 139] on span "Falafel Paratha" at bounding box center [239, 143] width 26 height 8
copy h6 "Falafel Paratha"
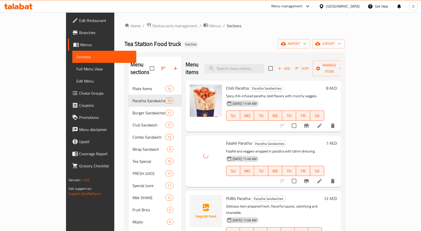
click at [226, 195] on span "PUBG Paratha" at bounding box center [238, 199] width 25 height 8
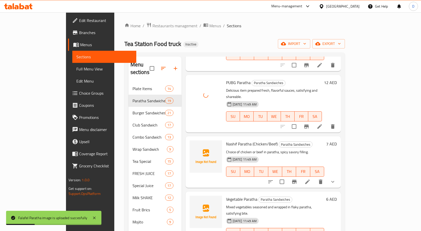
scroll to position [126, 0]
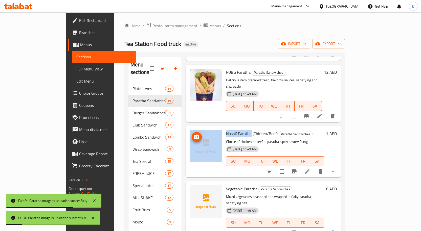
drag, startPoint x: 235, startPoint y: 121, endPoint x: 203, endPoint y: 117, distance: 31.6
click at [203, 128] on div "Nashif Paratha (Chicken/Beef) Paratha Sandwiches Choice of chicken or beef in p…" at bounding box center [263, 151] width 151 height 47
copy div "Nashif Paratha"
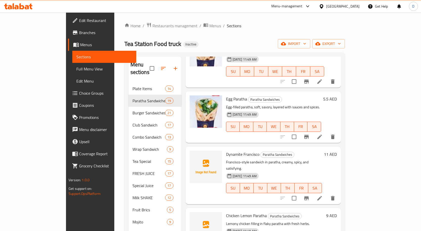
scroll to position [278, 0]
drag, startPoint x: 243, startPoint y: 133, endPoint x: 226, endPoint y: 135, distance: 17.1
click at [226, 151] on h6 "Dynamite Francisco Paratha Sandwiches" at bounding box center [274, 154] width 96 height 7
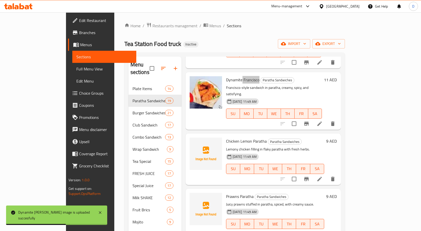
scroll to position [354, 0]
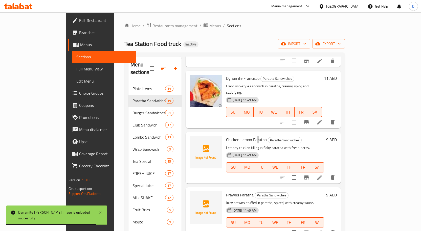
click at [241, 136] on span "Chicken Lemon Paratha" at bounding box center [246, 140] width 41 height 8
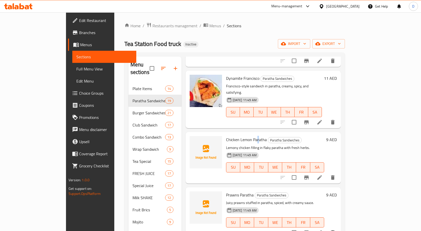
click at [243, 136] on span "Chicken Lemon Paratha" at bounding box center [246, 140] width 41 height 8
click at [244, 136] on span "Chicken Lemon Paratha" at bounding box center [246, 140] width 41 height 8
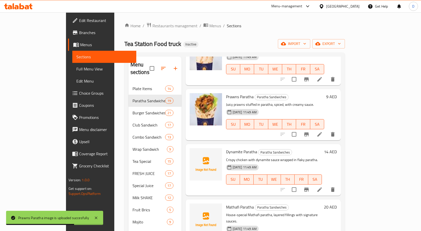
scroll to position [455, 0]
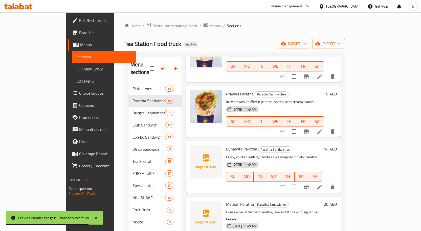
click at [226, 145] on span "Dynamite Paratha" at bounding box center [241, 149] width 31 height 8
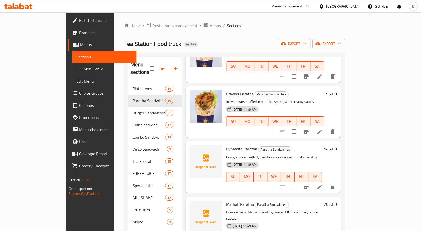
click at [232, 145] on span "Dynamite Paratha" at bounding box center [241, 149] width 31 height 8
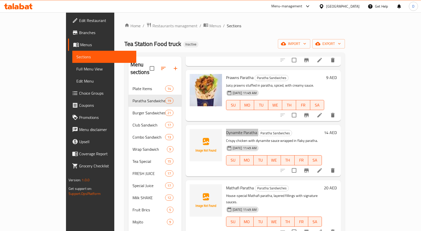
scroll to position [480, 0]
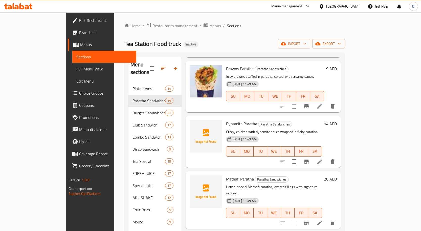
click at [226, 175] on span "Mathafi Paratha" at bounding box center [240, 179] width 28 height 8
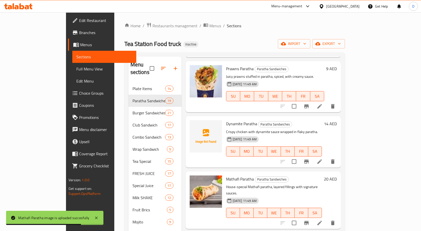
click at [226, 120] on span "Dynamite Paratha" at bounding box center [241, 124] width 31 height 8
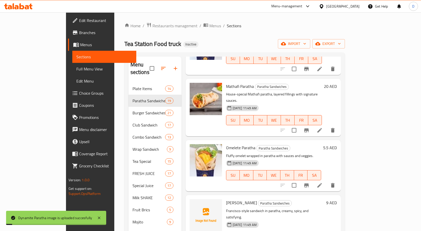
scroll to position [632, 0]
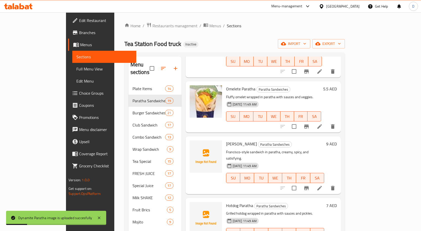
click at [232, 140] on span "[PERSON_NAME]" at bounding box center [241, 144] width 31 height 8
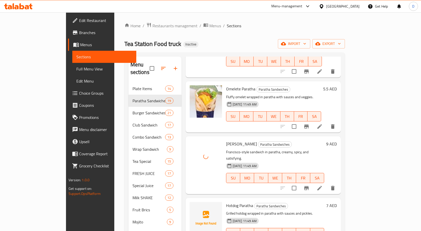
click at [226, 202] on span "Hotdog Paratha" at bounding box center [239, 206] width 27 height 8
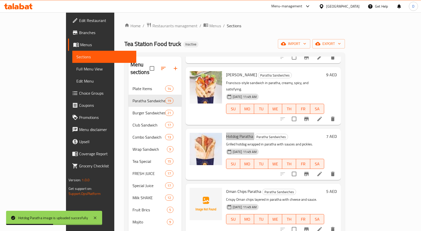
scroll to position [708, 0]
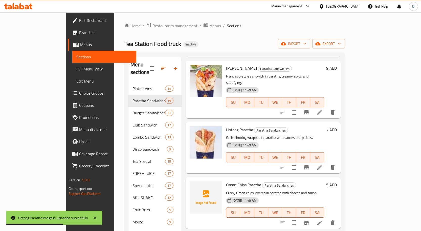
click at [226, 181] on span "Oman Chips Paratha" at bounding box center [243, 185] width 35 height 8
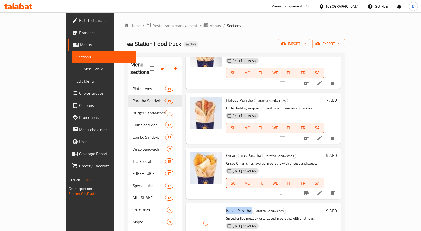
scroll to position [830, 0]
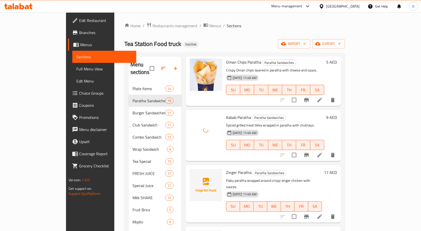
click at [226, 169] on span "Zinger Paratha" at bounding box center [239, 173] width 26 height 8
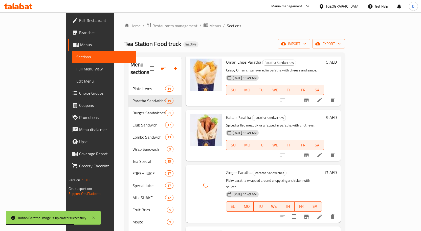
click at [226, 230] on span "Spanish Paratha" at bounding box center [240, 234] width 28 height 8
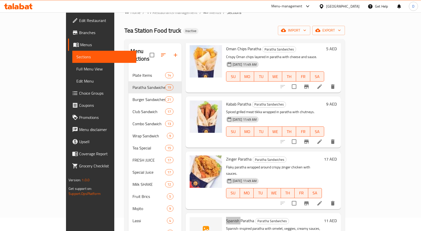
scroll to position [25, 0]
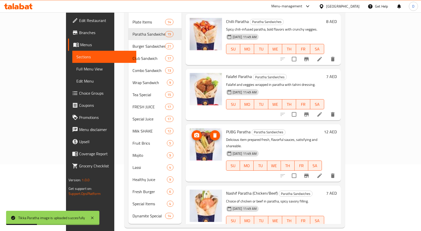
scroll to position [0, 0]
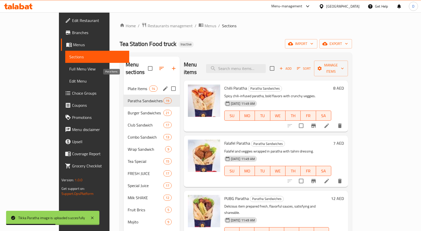
click at [128, 86] on span "Plate Items" at bounding box center [138, 89] width 21 height 6
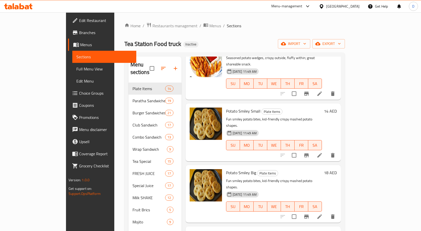
scroll to position [71, 0]
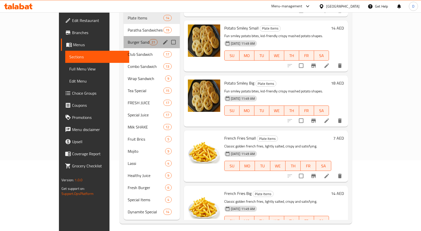
click at [124, 36] on div "Burger Sandwiches 21" at bounding box center [152, 42] width 56 height 12
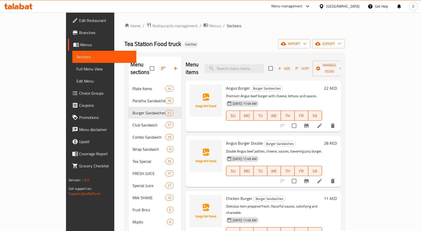
click at [226, 84] on span "Angus Burger" at bounding box center [238, 88] width 24 height 8
click at [227, 195] on span "Chicken Burger" at bounding box center [239, 199] width 26 height 8
click at [228, 195] on span "Chicken Burger" at bounding box center [239, 199] width 26 height 8
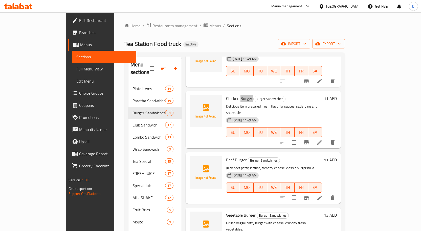
scroll to position [101, 0]
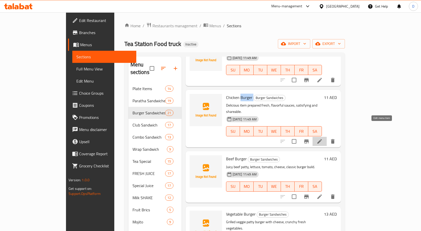
click at [322, 138] on icon at bounding box center [319, 141] width 6 height 6
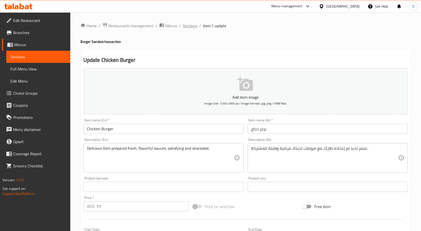
click at [194, 27] on span "Sections" at bounding box center [190, 26] width 14 height 6
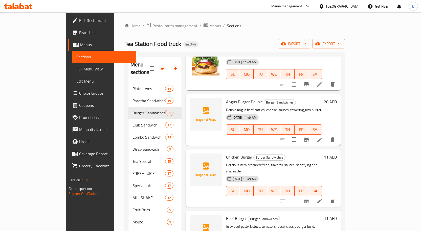
scroll to position [51, 0]
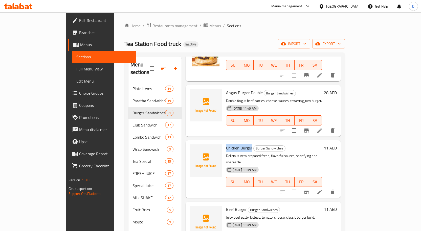
drag, startPoint x: 209, startPoint y: 140, endPoint x: 234, endPoint y: 143, distance: 25.2
click at [234, 144] on span "Chicken Burger" at bounding box center [239, 148] width 26 height 8
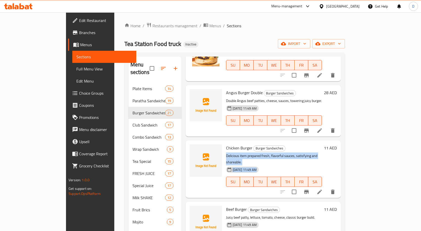
drag, startPoint x: 212, startPoint y: 148, endPoint x: 321, endPoint y: 151, distance: 109.2
click at [321, 151] on div "Chicken Burger Burger Sandwiches Delicious item prepared fresh, flavorful sauce…" at bounding box center [274, 170] width 100 height 54
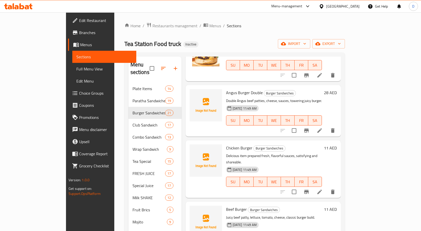
click at [226, 206] on span "Beef Burger" at bounding box center [236, 210] width 21 height 8
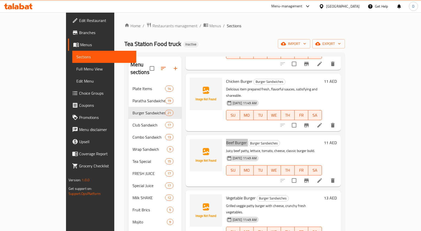
scroll to position [126, 0]
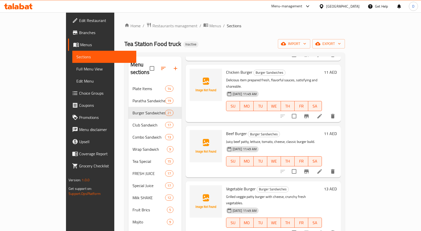
click at [226, 185] on span "Vegetable Burger" at bounding box center [241, 189] width 30 height 8
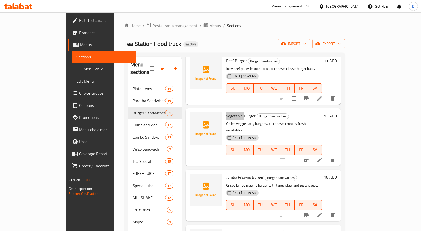
scroll to position [202, 0]
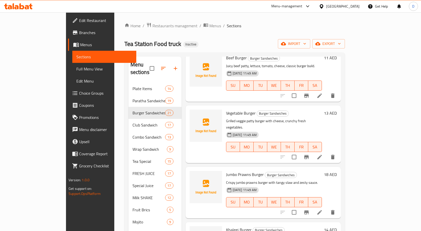
click at [229, 171] on span "Jumbo Prawns Burger" at bounding box center [245, 175] width 38 height 8
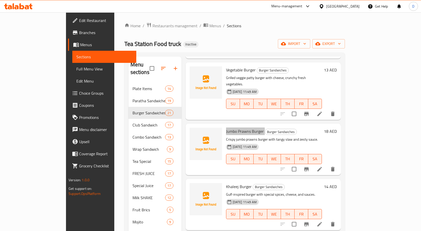
scroll to position [253, 0]
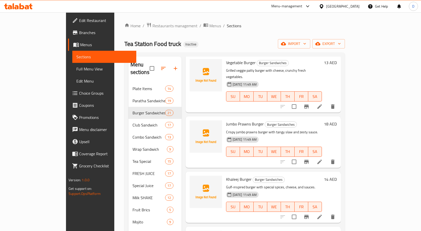
click at [226, 176] on span "Khaleej Burger" at bounding box center [239, 180] width 26 height 8
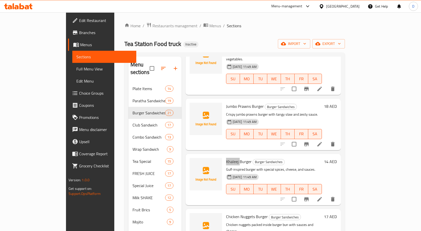
scroll to position [303, 0]
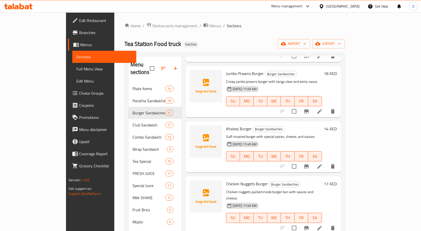
click at [233, 180] on span "Chicken Nuggets Burger" at bounding box center [247, 184] width 42 height 8
click at [238, 180] on span "Chicken Nuggets Burger" at bounding box center [247, 184] width 42 height 8
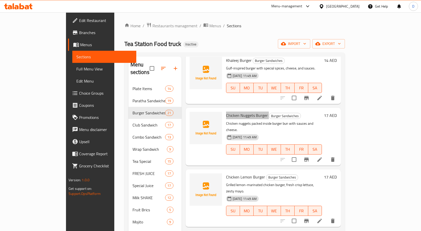
scroll to position [379, 0]
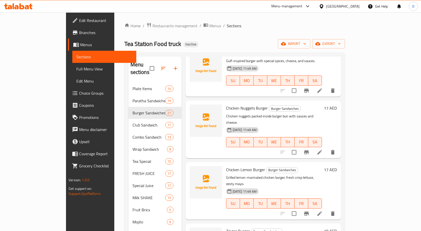
click at [231, 166] on span "Chicken Lemon Burger" at bounding box center [245, 170] width 39 height 8
click at [232, 166] on span "Chicken Lemon Burger" at bounding box center [245, 170] width 39 height 8
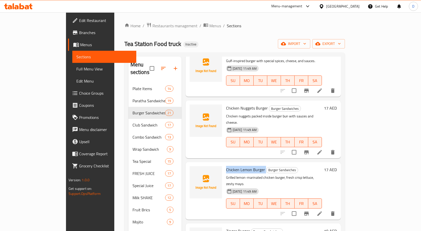
click at [232, 166] on span "Chicken Lemon Burger" at bounding box center [245, 170] width 39 height 8
click at [226, 227] on span "Zinger Burger" at bounding box center [238, 231] width 24 height 8
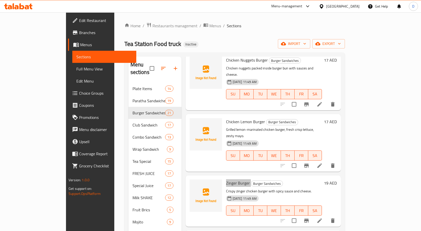
scroll to position [455, 0]
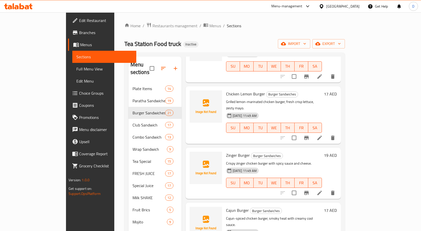
click at [226, 207] on span "Cajun Burger" at bounding box center [237, 211] width 23 height 8
click at [226, 152] on span "Zinger Burger" at bounding box center [238, 156] width 24 height 8
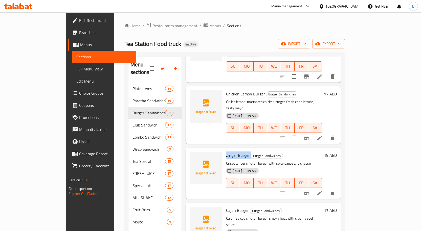
click at [226, 152] on span "Zinger Burger" at bounding box center [238, 156] width 24 height 8
click at [226, 207] on span "Cajun Burger" at bounding box center [237, 211] width 23 height 8
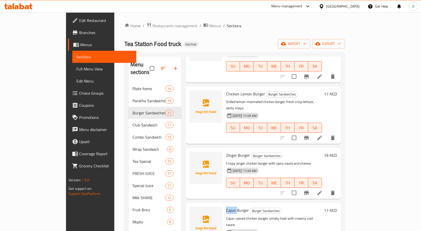
click at [226, 207] on span "Cajun Burger" at bounding box center [237, 211] width 23 height 8
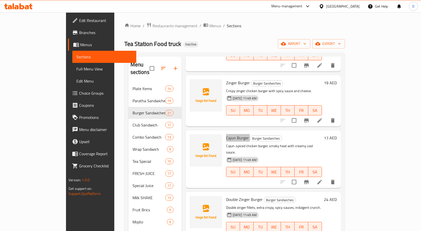
scroll to position [531, 0]
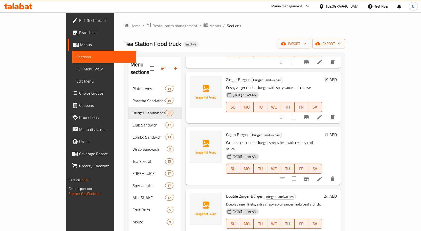
click at [228, 193] on span "Double Zinger Burger" at bounding box center [244, 197] width 37 height 8
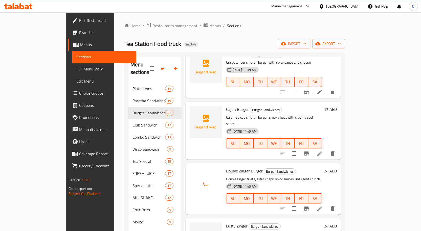
click at [226, 222] on span "Lusty Zinger" at bounding box center [236, 226] width 21 height 8
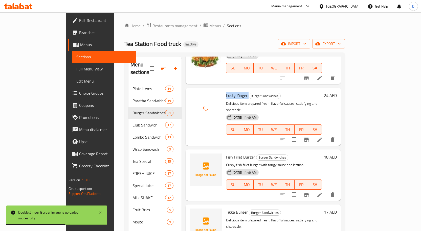
scroll to position [708, 0]
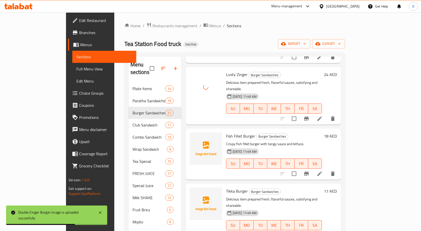
click at [224, 131] on div "Fish Fillet Burger Burger Sandwiches Crispy fish fillet burger with tangy sauce…" at bounding box center [274, 154] width 100 height 47
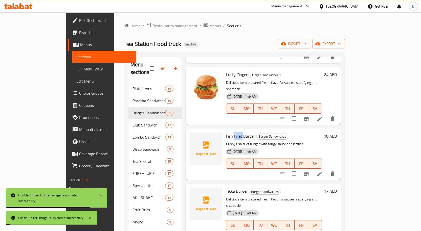
click at [226, 132] on span "Fish Fillet Burger" at bounding box center [240, 136] width 29 height 8
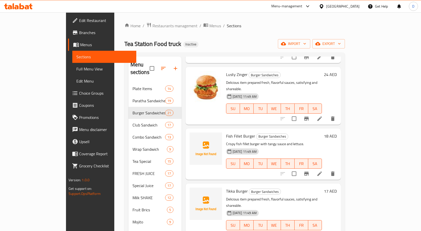
click at [226, 188] on span "Tikka Burger" at bounding box center [237, 192] width 22 height 8
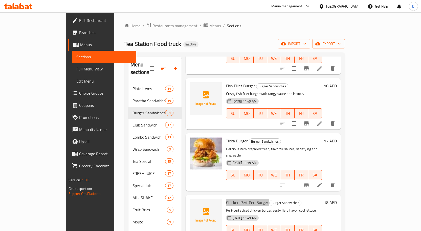
scroll to position [758, 0]
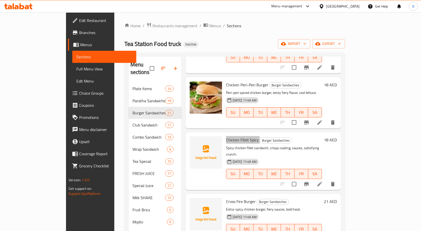
scroll to position [884, 0]
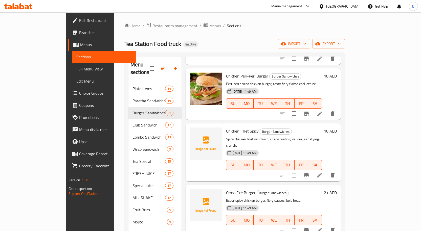
click at [226, 189] on span "Cross Fire Burger" at bounding box center [241, 193] width 30 height 8
click at [279, 198] on p "Extra-spicy chicken burger, fiery sauces, bold heat." at bounding box center [274, 201] width 96 height 6
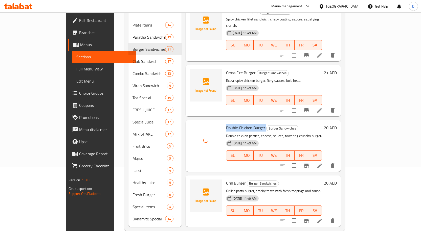
scroll to position [71, 0]
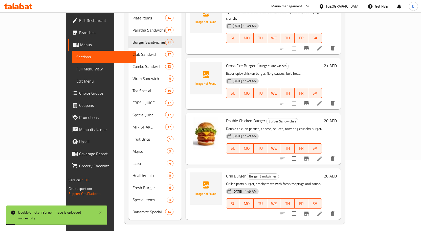
click at [226, 172] on span "Grill Burger" at bounding box center [236, 176] width 20 height 8
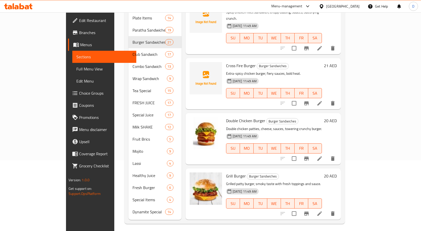
click at [226, 227] on span "Grill Burger Double" at bounding box center [242, 231] width 33 height 8
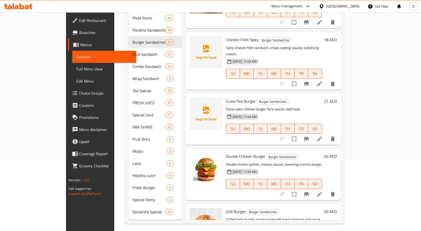
scroll to position [890, 0]
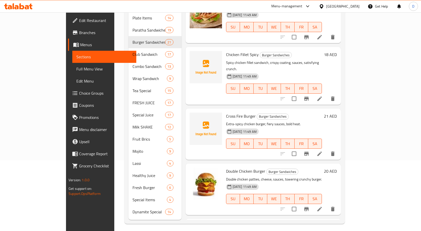
click at [226, 112] on span "Cross Fire Burger" at bounding box center [241, 116] width 30 height 8
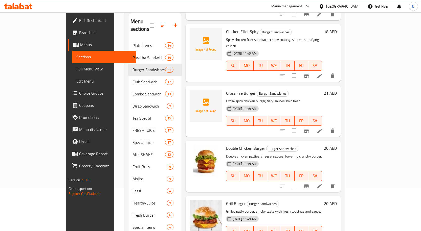
scroll to position [71, 0]
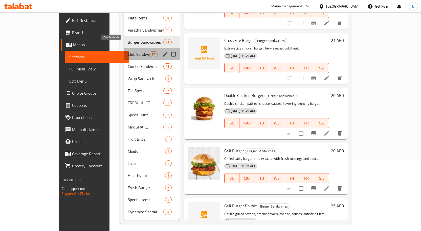
click at [128, 51] on span "Club Sandwich" at bounding box center [138, 54] width 21 height 6
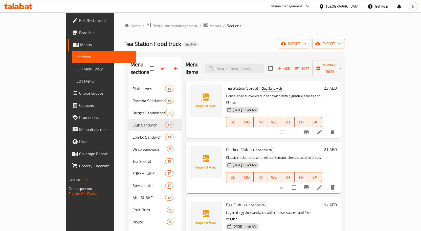
click at [226, 146] on span "Chicken Club" at bounding box center [237, 150] width 22 height 8
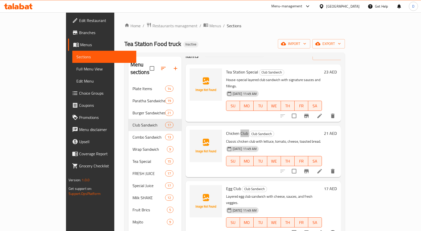
scroll to position [25, 0]
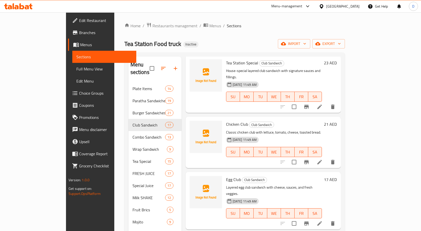
click at [226, 121] on span "Chicken Club" at bounding box center [237, 125] width 22 height 8
click at [226, 176] on span "Egg Club" at bounding box center [233, 180] width 15 height 8
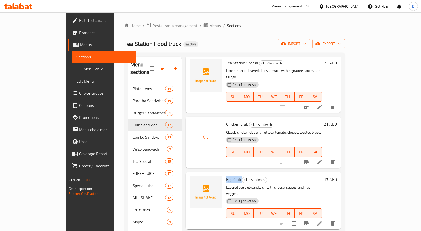
click at [226, 176] on span "Egg Club" at bounding box center [233, 180] width 15 height 8
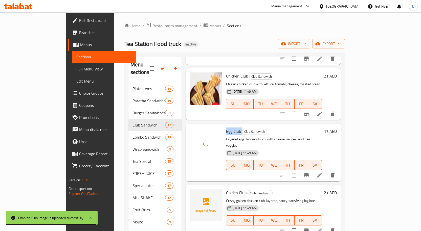
scroll to position [76, 0]
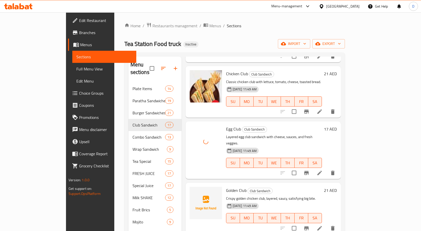
click at [226, 187] on span "Golden Club" at bounding box center [236, 191] width 20 height 8
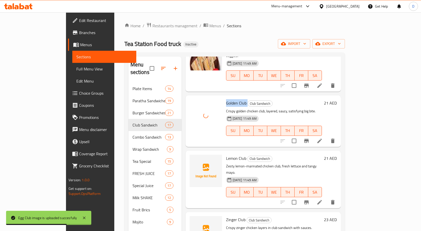
scroll to position [177, 0]
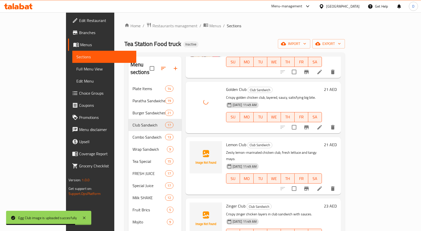
click at [226, 141] on span "Lemon Club" at bounding box center [236, 145] width 20 height 8
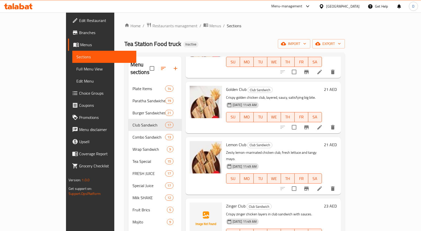
click at [226, 202] on span "Zinger Club" at bounding box center [235, 206] width 19 height 8
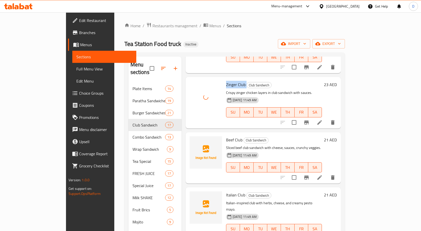
scroll to position [303, 0]
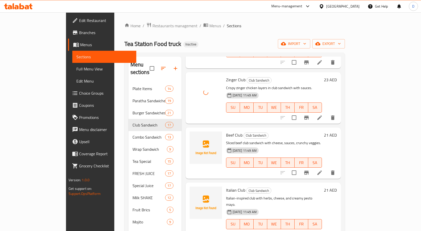
click at [226, 131] on span "Beef Club" at bounding box center [234, 135] width 16 height 8
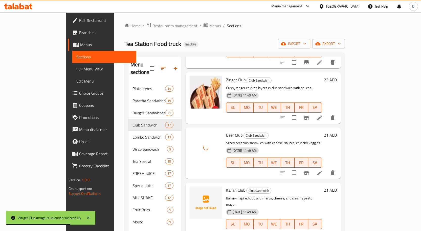
click at [224, 185] on div "Italian Club Club Sandwich Italian-inspired club with herbs, cheese, and creamy…" at bounding box center [274, 212] width 100 height 54
click at [226, 187] on span "Italian Club" at bounding box center [235, 191] width 19 height 8
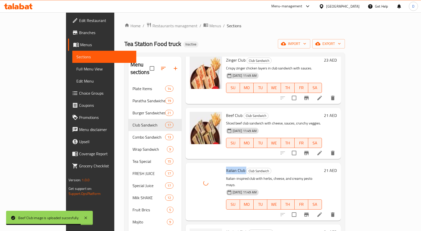
scroll to position [354, 0]
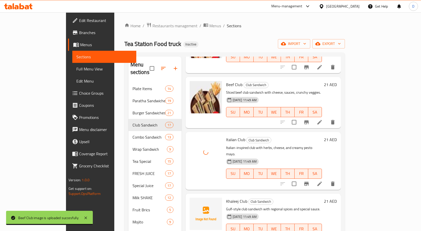
click at [226, 198] on span "Khaleej Club" at bounding box center [236, 202] width 21 height 8
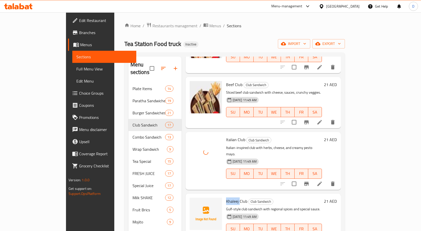
click at [226, 198] on span "Khaleej Club" at bounding box center [236, 202] width 21 height 8
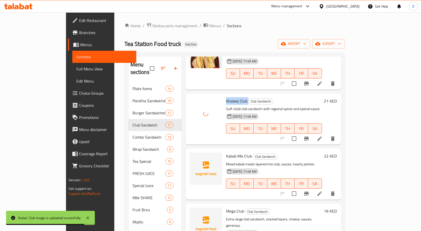
scroll to position [455, 0]
click at [226, 152] on span "Kabab Mix Club" at bounding box center [239, 156] width 26 height 8
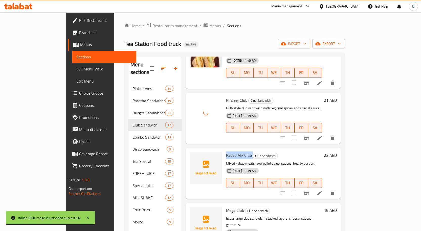
click at [226, 152] on span "Kabab Mix Club" at bounding box center [239, 156] width 26 height 8
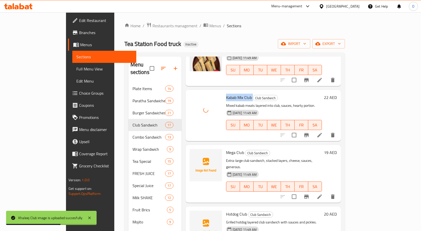
scroll to position [531, 0]
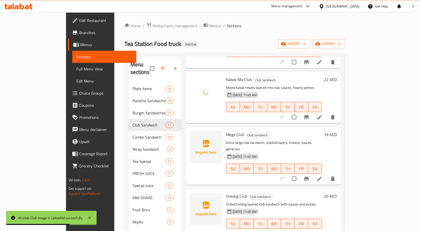
click at [226, 131] on span "Mega Club" at bounding box center [235, 135] width 18 height 8
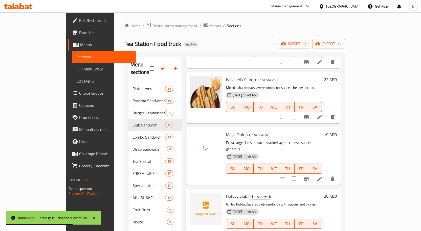
click at [226, 193] on span "Hotdog Club" at bounding box center [236, 197] width 21 height 8
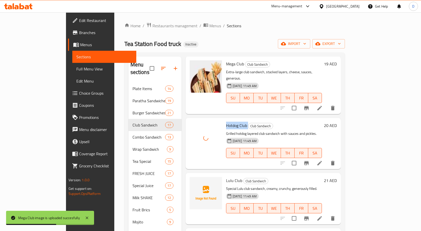
scroll to position [632, 0]
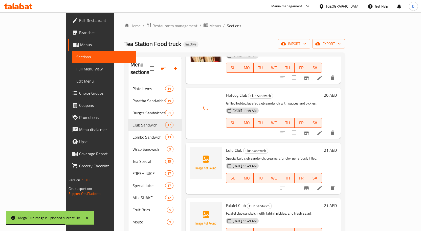
click at [226, 147] on span "Lulu Club" at bounding box center [234, 151] width 16 height 8
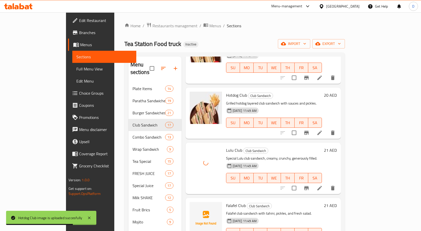
click at [226, 202] on span "Falafel Club" at bounding box center [236, 206] width 20 height 8
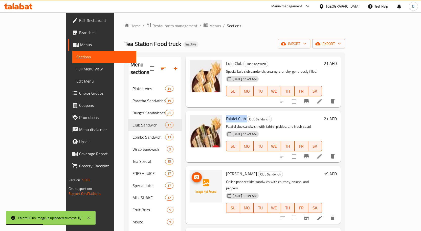
scroll to position [720, 0]
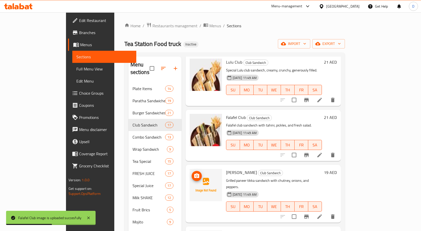
click at [226, 169] on span "[PERSON_NAME]" at bounding box center [241, 173] width 31 height 8
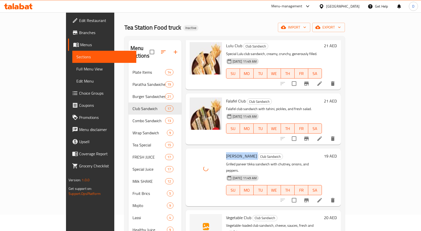
scroll to position [25, 0]
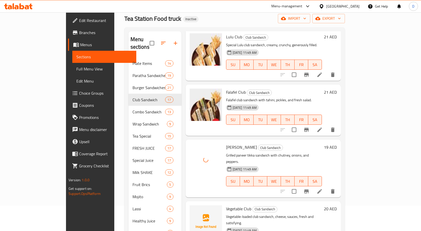
click at [226, 205] on span "Vegetable Club" at bounding box center [238, 209] width 25 height 8
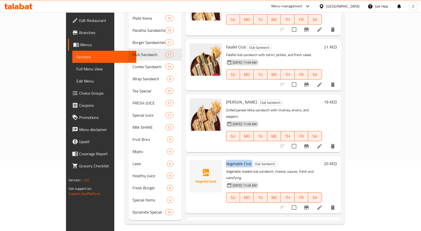
scroll to position [71, 0]
click at [226, 221] on span "Family Club" at bounding box center [235, 225] width 19 height 8
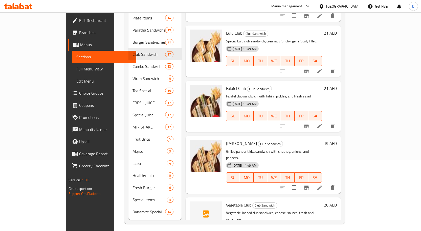
scroll to position [720, 0]
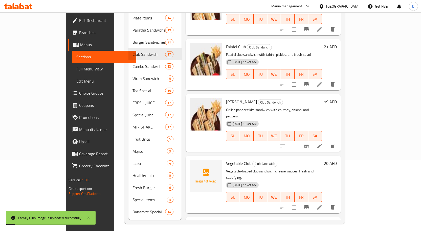
click at [277, 165] on div "Menu items Add Sort Manage items Tea Station Special Club Sandwich House-specia…" at bounding box center [260, 103] width 159 height 234
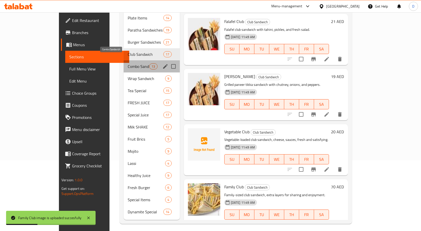
click at [128, 63] on span "Combo Sandwich" at bounding box center [138, 66] width 21 height 6
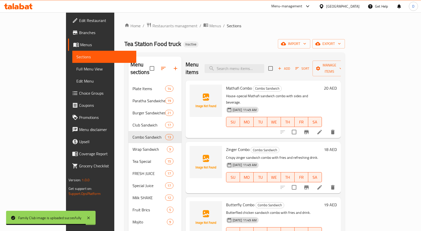
click at [228, 84] on span "Mathafi Combo" at bounding box center [239, 88] width 26 height 8
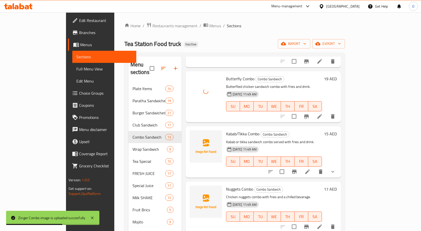
scroll to position [126, 0]
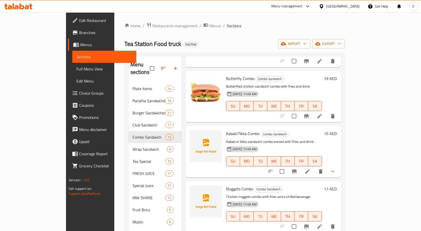
click at [226, 130] on span "Kabab/Tikka Combo" at bounding box center [242, 134] width 33 height 8
click at [226, 185] on span "Nuggets Combo" at bounding box center [239, 189] width 27 height 8
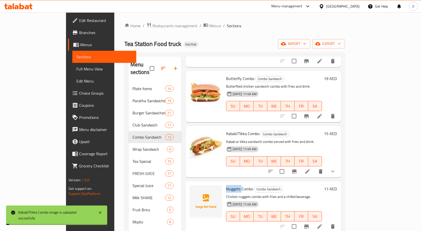
click at [226, 185] on span "Nuggets Combo" at bounding box center [239, 189] width 27 height 8
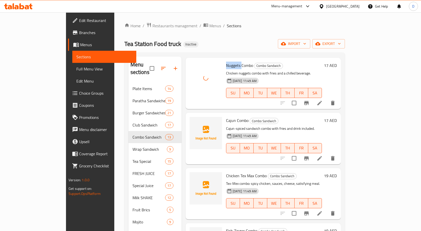
scroll to position [253, 0]
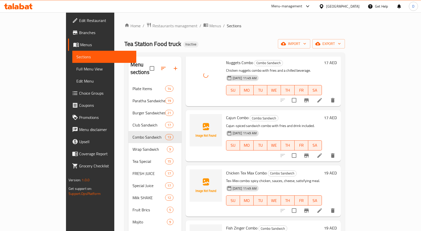
click at [226, 114] on span "Cajun Combo" at bounding box center [237, 118] width 22 height 8
click at [226, 169] on span "Chicken Tex Max Combo" at bounding box center [246, 173] width 41 height 8
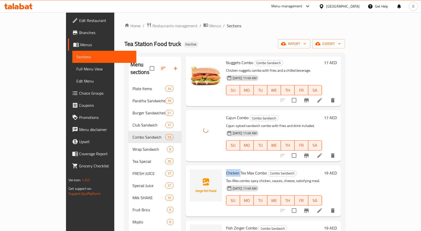
click at [226, 169] on span "Chicken Tex Max Combo" at bounding box center [246, 173] width 41 height 8
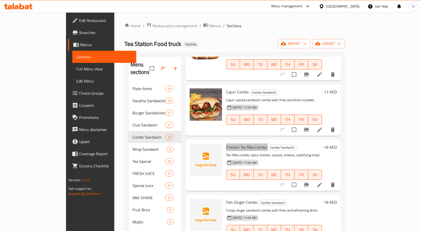
scroll to position [303, 0]
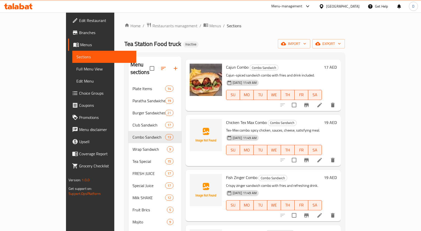
click at [226, 174] on span "Fish Zinger Combo" at bounding box center [241, 178] width 31 height 8
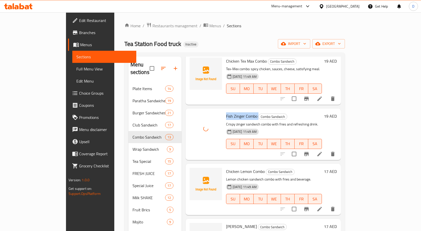
scroll to position [379, 0]
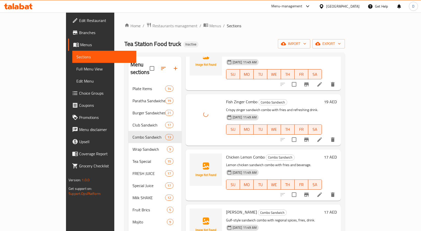
click at [227, 153] on span "Chicken Lemon Combo" at bounding box center [245, 157] width 39 height 8
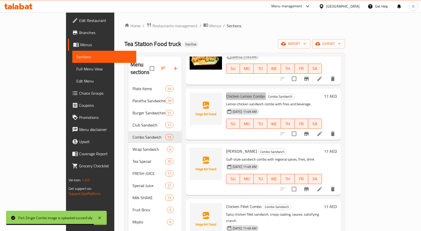
scroll to position [455, 0]
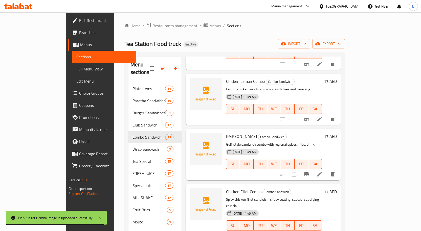
click at [226, 133] on span "[PERSON_NAME]" at bounding box center [241, 137] width 31 height 8
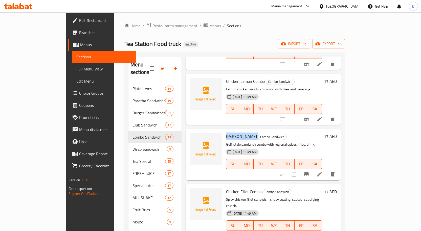
click at [226, 133] on span "[PERSON_NAME]" at bounding box center [241, 137] width 31 height 8
click at [229, 188] on span "Chicken Fillet Combo" at bounding box center [243, 192] width 35 height 8
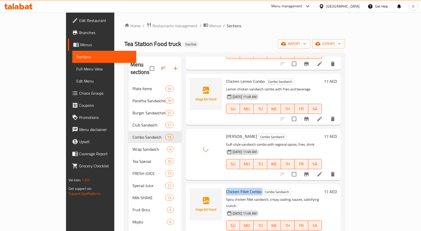
click at [229, 188] on span "Chicken Fillet Combo" at bounding box center [243, 192] width 35 height 8
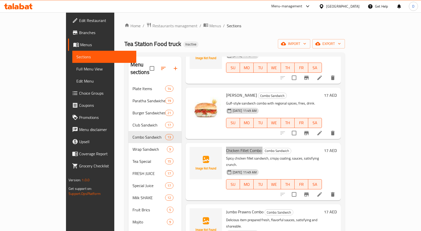
scroll to position [499, 0]
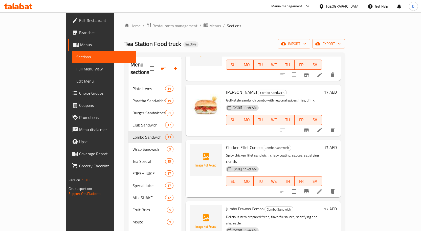
click at [226, 205] on span "Jumbo Prawns Combo" at bounding box center [244, 209] width 37 height 8
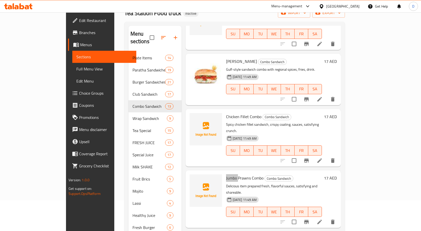
scroll to position [71, 0]
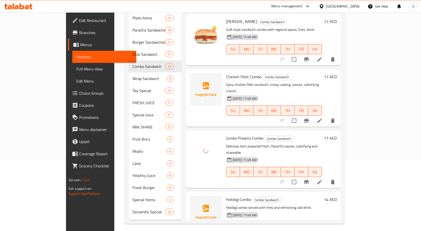
click at [226, 196] on span "Hotdog Combo" at bounding box center [238, 200] width 25 height 8
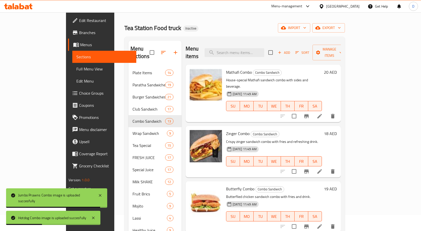
scroll to position [0, 0]
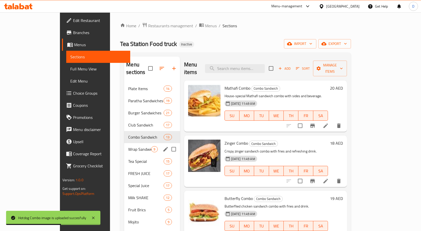
click at [128, 146] on span "Wrap Sandwich" at bounding box center [139, 149] width 23 height 6
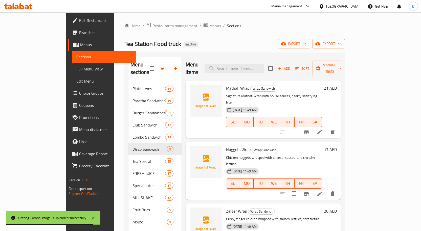
click at [229, 84] on span "Mathafi Wrap" at bounding box center [237, 88] width 23 height 8
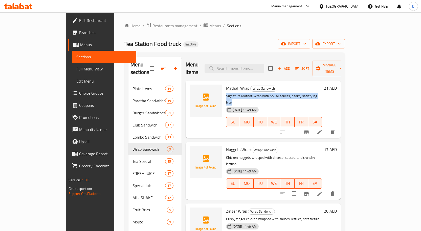
drag, startPoint x: 209, startPoint y: 90, endPoint x: 309, endPoint y: 88, distance: 99.6
click at [309, 93] on p "Signature Mathafi wrap with house sauces, hearty satisfying bite." at bounding box center [274, 99] width 96 height 13
click at [226, 146] on span "Nuggets Wrap" at bounding box center [238, 150] width 25 height 8
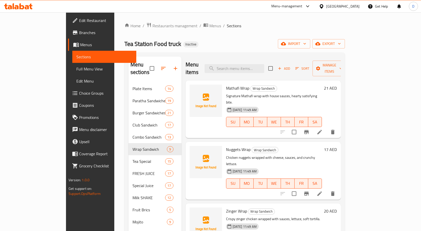
click at [226, 207] on span "Zinger Wrap" at bounding box center [236, 211] width 21 height 8
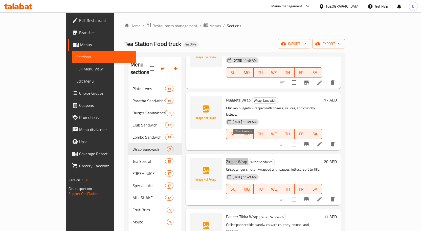
scroll to position [51, 0]
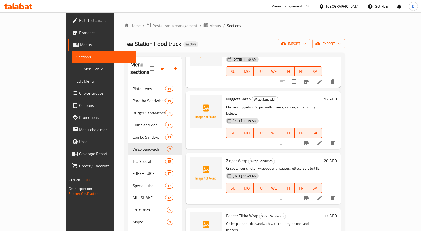
click at [226, 212] on span "Paneer Tikka Wrap" at bounding box center [242, 216] width 32 height 8
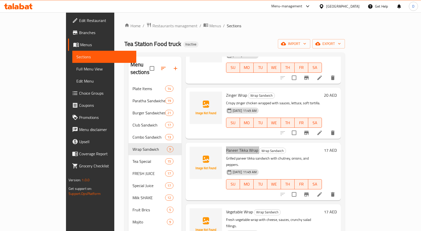
scroll to position [126, 0]
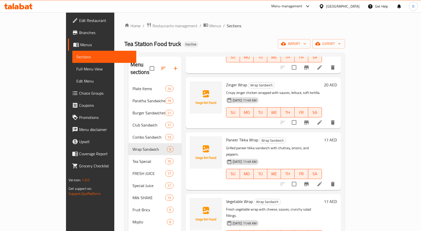
click at [226, 198] on span "Vegetable Wrap" at bounding box center [239, 202] width 27 height 8
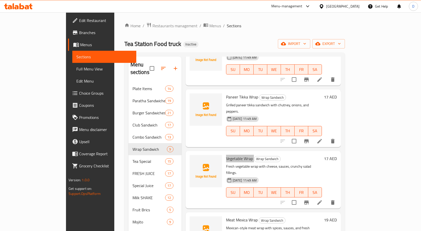
scroll to position [202, 0]
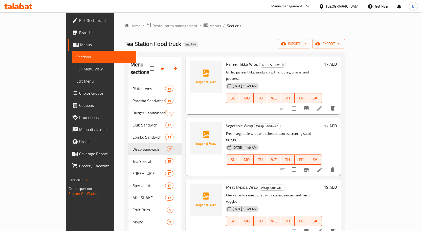
click at [229, 183] on span "Meat Mexica Wrap" at bounding box center [242, 187] width 32 height 8
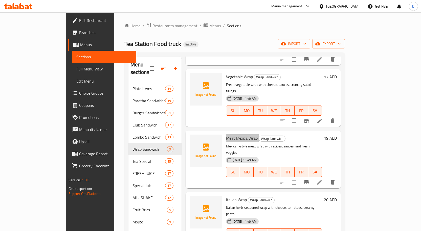
scroll to position [253, 0]
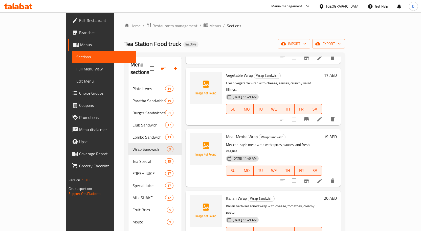
click at [226, 195] on span "Italian Wrap" at bounding box center [236, 199] width 21 height 8
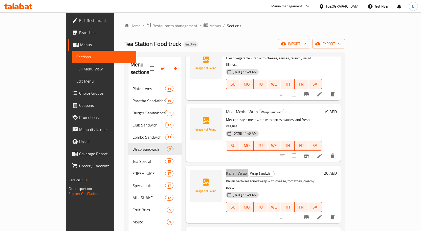
scroll to position [278, 0]
click at [226, 230] on span "Golden Wrap" at bounding box center [237, 234] width 22 height 8
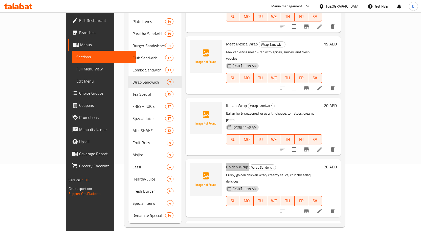
scroll to position [71, 0]
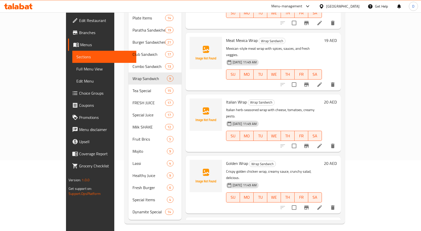
click at [226, 221] on span "Tikka Wrap" at bounding box center [235, 225] width 19 height 8
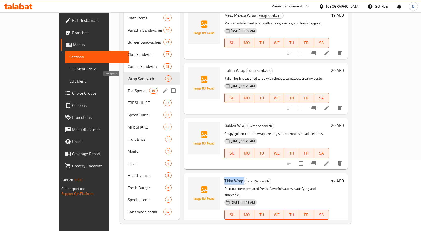
drag, startPoint x: 125, startPoint y: 82, endPoint x: 133, endPoint y: 83, distance: 8.1
click at [128, 88] on span "Tea Special" at bounding box center [138, 91] width 21 height 6
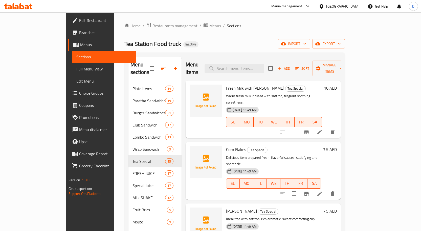
click at [230, 84] on span "Fresh Milk with [PERSON_NAME]" at bounding box center [255, 88] width 58 height 8
click at [226, 146] on span "Corn Flakes" at bounding box center [236, 150] width 20 height 8
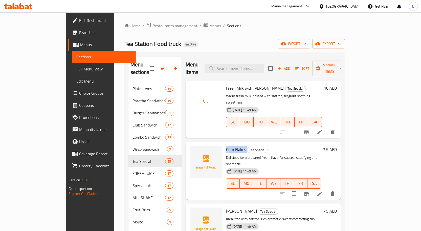
click at [226, 146] on span "Corn Flakes" at bounding box center [236, 150] width 20 height 8
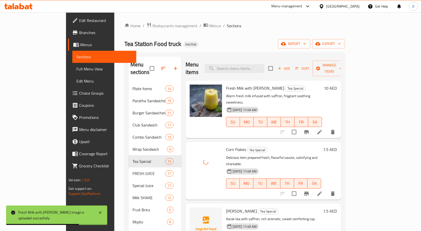
click at [226, 207] on span "[PERSON_NAME]" at bounding box center [241, 211] width 31 height 8
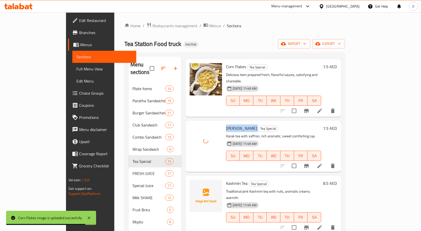
scroll to position [101, 0]
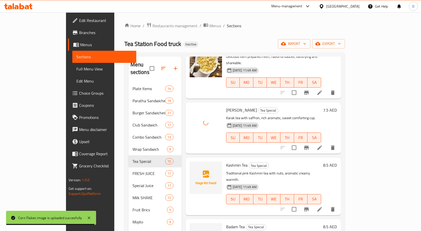
click at [226, 161] on span "Kashmiri Tea" at bounding box center [236, 165] width 21 height 8
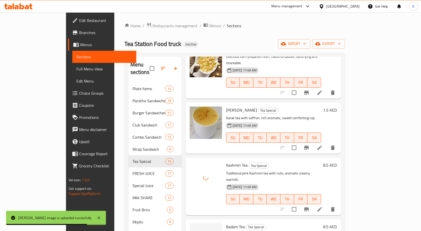
click at [226, 223] on span "Badam Tea" at bounding box center [235, 227] width 19 height 8
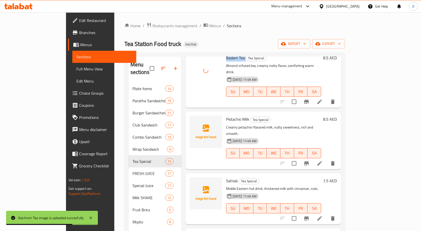
scroll to position [278, 0]
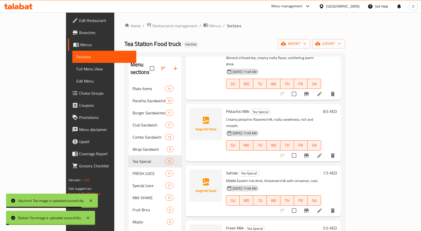
click at [226, 108] on span "Pistachio Milk" at bounding box center [237, 112] width 23 height 8
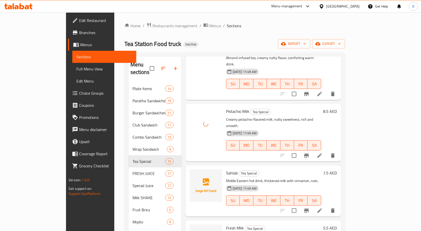
click at [226, 169] on span "Sahlab" at bounding box center [232, 173] width 12 height 8
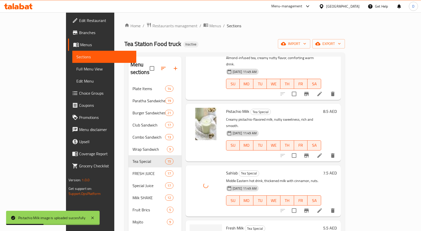
click at [226, 224] on span "Fresh Milk" at bounding box center [235, 228] width 18 height 8
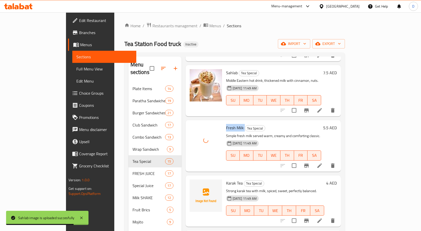
scroll to position [404, 0]
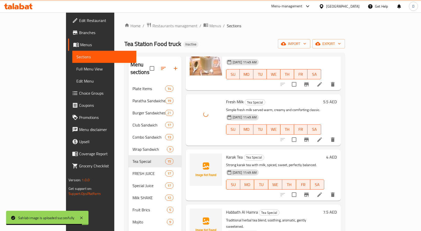
click at [203, 152] on div at bounding box center [206, 175] width 36 height 47
click at [226, 153] on span "Karak Tea" at bounding box center [234, 157] width 17 height 8
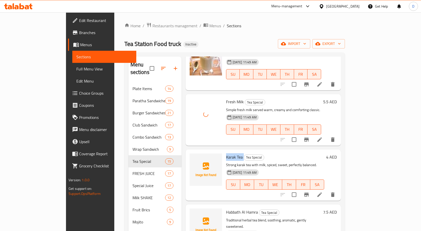
click at [226, 153] on span "Karak Tea" at bounding box center [234, 157] width 17 height 8
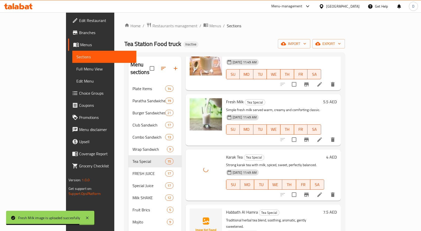
click at [226, 208] on span "Habbath Al Hamra" at bounding box center [242, 212] width 32 height 8
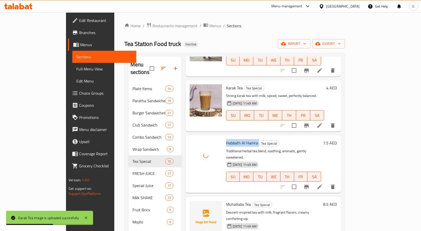
scroll to position [531, 0]
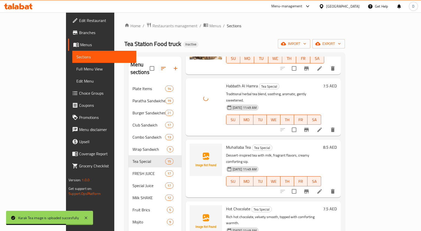
click at [224, 142] on div "Muhallaba Tea Tea Special Dessert-inspired tea with milk, fragrant flavors, cre…" at bounding box center [273, 169] width 99 height 54
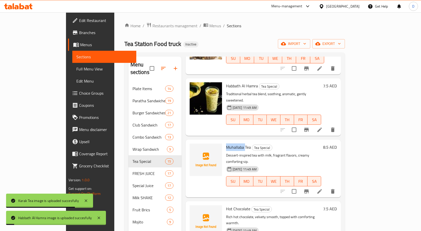
click at [226, 144] on span "Muhallaba Tea" at bounding box center [238, 148] width 25 height 8
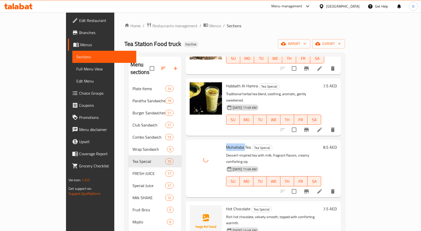
click at [322, 189] on icon at bounding box center [319, 191] width 5 height 5
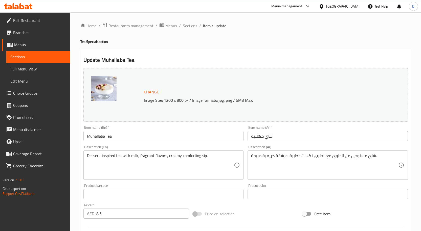
click at [255, 135] on input "شاي مهلبية" at bounding box center [327, 136] width 160 height 10
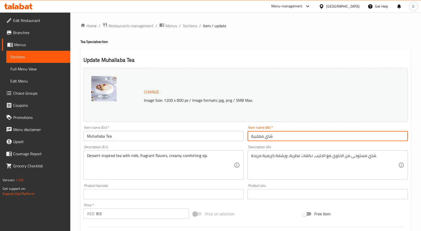
click at [255, 135] on input "شاي مهلبية" at bounding box center [327, 136] width 160 height 10
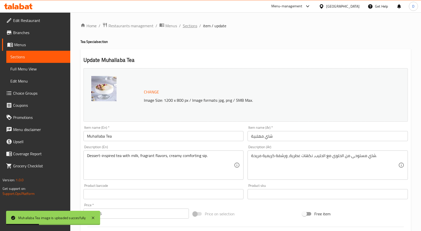
click at [196, 23] on span "Sections" at bounding box center [190, 26] width 14 height 6
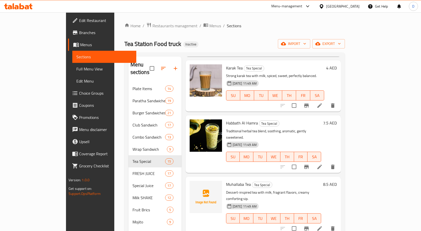
scroll to position [531, 0]
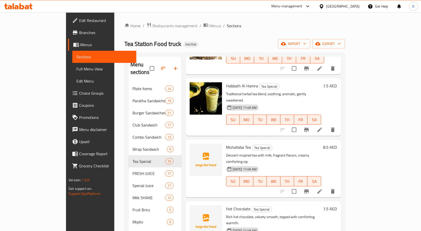
click at [226, 144] on span "Muhallaba Tea" at bounding box center [238, 148] width 25 height 8
click at [226, 205] on span "Hot Chocolate" at bounding box center [238, 209] width 24 height 8
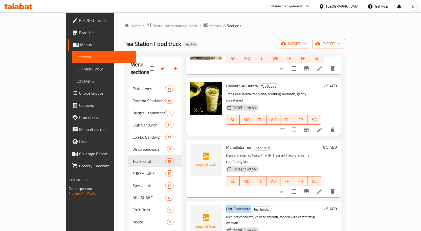
click at [226, 205] on span "Hot Chocolate" at bounding box center [238, 209] width 24 height 8
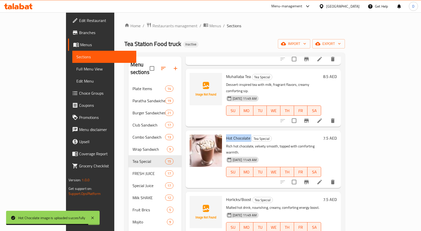
scroll to position [607, 0]
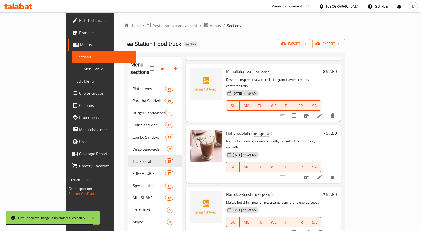
click at [226, 191] on span "Horlicks/Boost" at bounding box center [238, 195] width 25 height 8
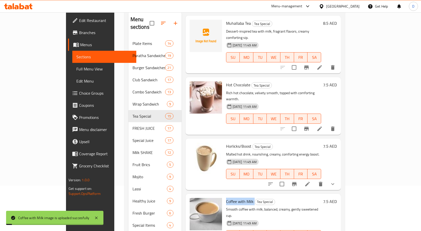
scroll to position [71, 0]
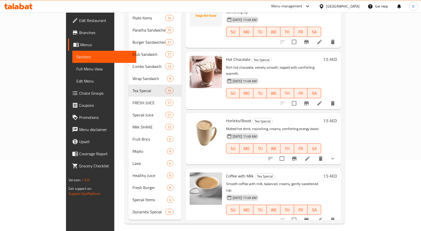
drag, startPoint x: 207, startPoint y: 154, endPoint x: 243, endPoint y: 68, distance: 93.5
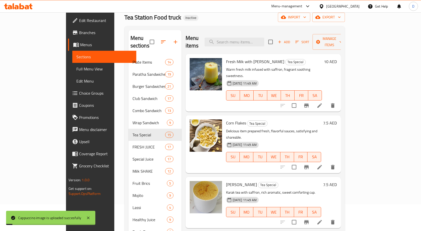
scroll to position [0, 0]
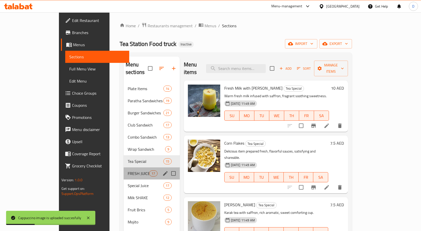
click at [124, 169] on div "FRESH JUICE 17" at bounding box center [152, 174] width 56 height 12
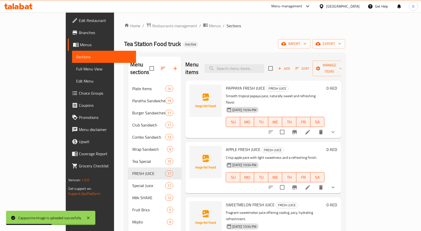
click at [226, 84] on span "PAPPAYA FRESH JUICE" at bounding box center [245, 88] width 39 height 8
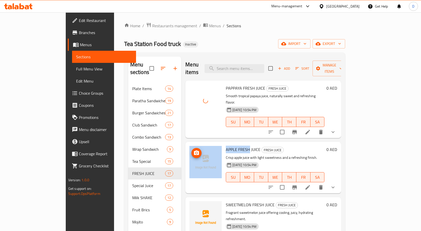
drag, startPoint x: 234, startPoint y: 134, endPoint x: 202, endPoint y: 136, distance: 31.4
click at [202, 144] on div "APPLE FRESH JUICE FRESH JUICE Crisp apple juice with light sweetness and a refr…" at bounding box center [263, 167] width 152 height 47
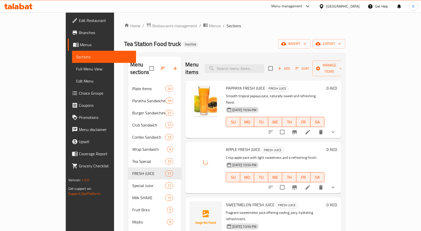
click at [226, 201] on span "SWEETMELON FRESH JUICE" at bounding box center [250, 205] width 49 height 8
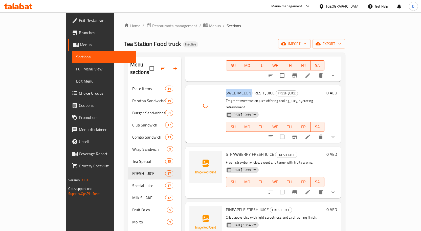
scroll to position [126, 0]
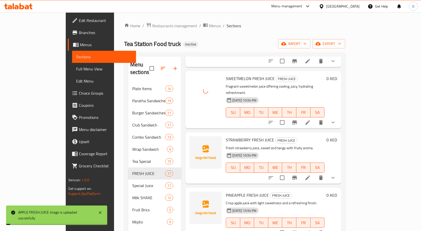
click at [226, 136] on span "STRAWBERRY FRESH JUICE" at bounding box center [250, 140] width 48 height 8
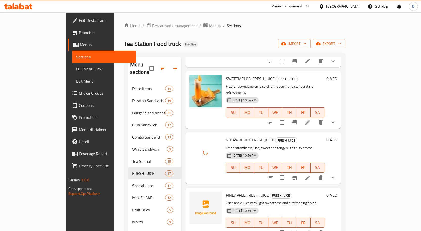
click at [226, 192] on span "PINEAPPLE FRESH JUICE" at bounding box center [247, 196] width 43 height 8
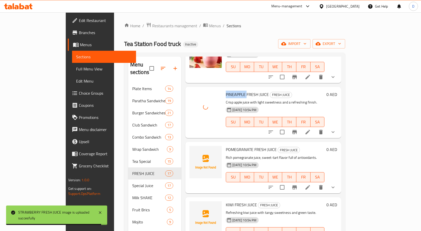
scroll to position [227, 0]
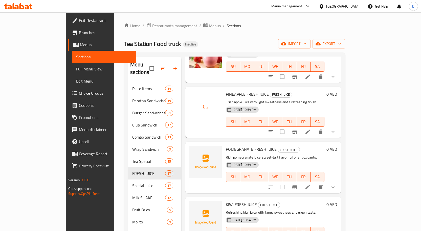
click at [231, 146] on span "POMEGRANATE FRESH JUICE" at bounding box center [251, 150] width 51 height 8
click at [224, 199] on div "KIWI FRESH JUICE FRESH JUICE Refreshing kiwi juice with tangy sweetness and gre…" at bounding box center [275, 222] width 103 height 47
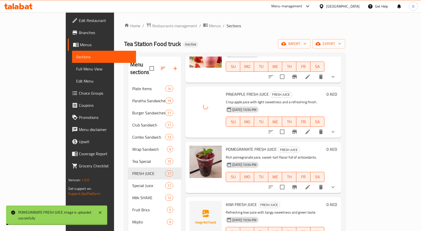
click at [226, 201] on span "KIWI FRESH JUICE" at bounding box center [241, 205] width 31 height 8
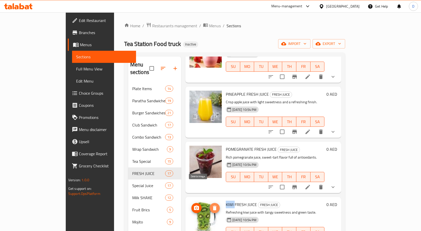
click at [213, 206] on icon "delete image" at bounding box center [215, 208] width 4 height 5
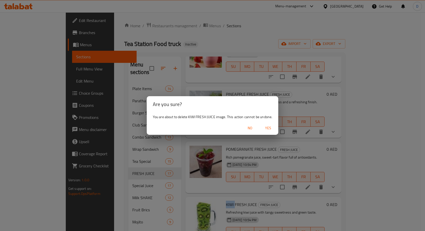
click at [272, 128] on span "Yes" at bounding box center [268, 128] width 12 height 6
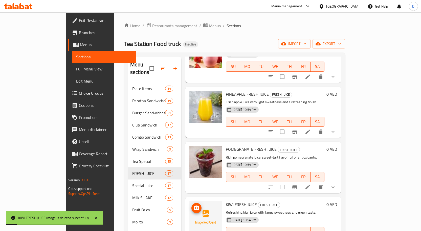
drag, startPoint x: 191, startPoint y: 199, endPoint x: 183, endPoint y: 207, distance: 11.3
click at [189, 207] on img at bounding box center [205, 217] width 32 height 32
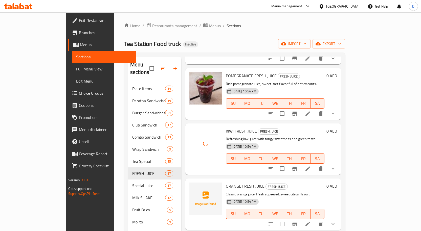
scroll to position [329, 0]
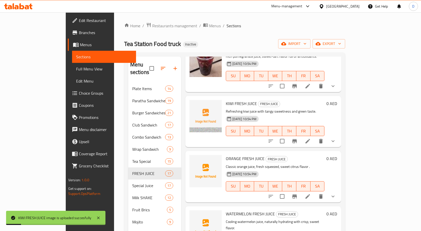
click at [226, 155] on span "ORANGE FRESH JUICE" at bounding box center [245, 159] width 39 height 8
drag, startPoint x: 218, startPoint y: 138, endPoint x: 200, endPoint y: 141, distance: 18.2
click at [226, 155] on span "ORANGE FRESH JUICE" at bounding box center [245, 159] width 39 height 8
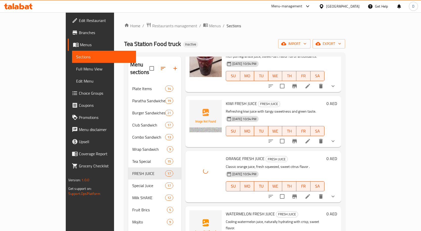
click at [226, 210] on span "WATERMELON FRESH JUICE" at bounding box center [250, 214] width 49 height 8
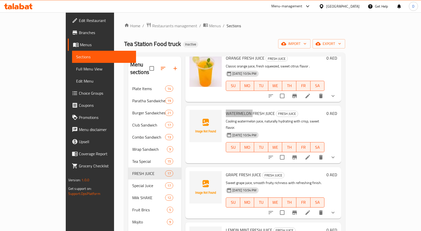
scroll to position [430, 0]
click at [226, 171] on span "GRAPE FRESH JUICE" at bounding box center [243, 175] width 35 height 8
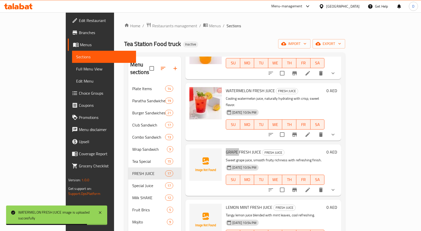
scroll to position [480, 0]
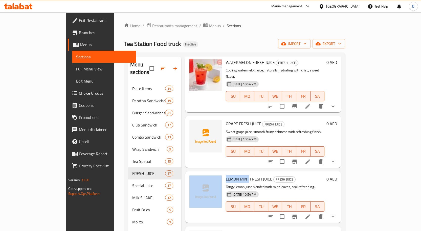
drag, startPoint x: 232, startPoint y: 153, endPoint x: 202, endPoint y: 154, distance: 29.8
click at [202, 174] on div "LEMON MINT FRESH JUICE FRESH JUICE Tangy lemon juice blended with mint leaves, …" at bounding box center [263, 197] width 152 height 47
click at [226, 230] on span "CARROT FRESH JUICE" at bounding box center [245, 234] width 38 height 8
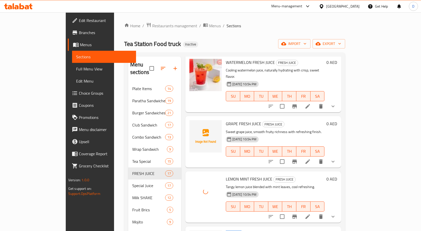
click at [226, 230] on span "CARROT FRESH JUICE" at bounding box center [245, 234] width 38 height 8
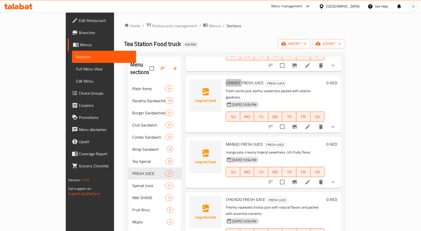
scroll to position [632, 0]
click at [226, 140] on span "MANGO FRESH JUICE" at bounding box center [244, 144] width 37 height 8
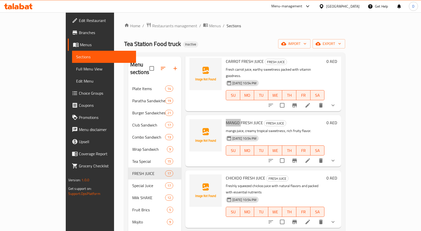
scroll to position [682, 0]
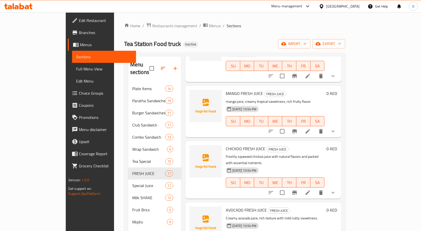
click at [226, 145] on span "CHICKOO FRESH JUICE" at bounding box center [245, 149] width 39 height 8
click at [310, 191] on icon at bounding box center [307, 193] width 5 height 5
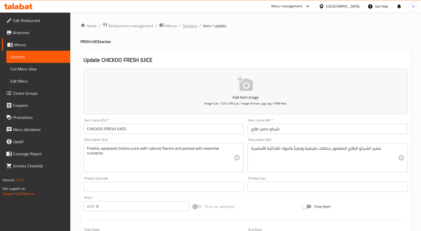
click at [186, 25] on span "Sections" at bounding box center [190, 26] width 14 height 6
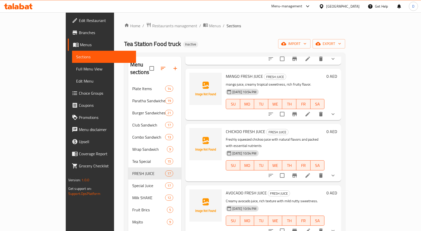
scroll to position [708, 0]
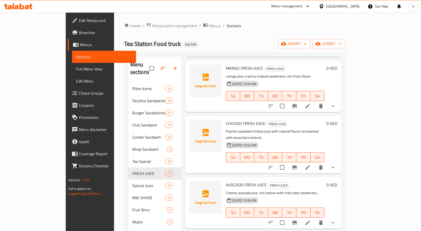
click at [226, 181] on span "AVOCADO FRESH JUICE" at bounding box center [246, 185] width 41 height 8
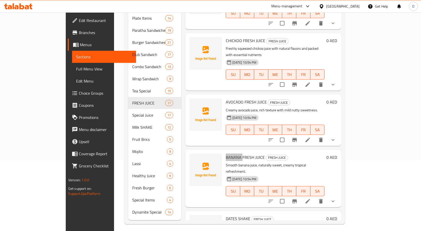
scroll to position [71, 0]
click at [226, 215] on span "DATES SHAKE" at bounding box center [238, 219] width 25 height 8
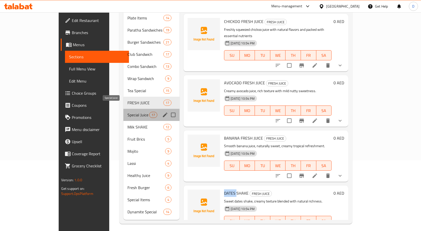
click at [127, 112] on span "Special Juice" at bounding box center [138, 115] width 22 height 6
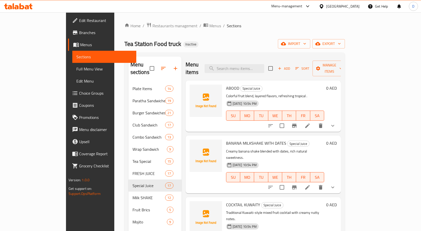
click at [226, 84] on span "ABOOD" at bounding box center [232, 88] width 13 height 8
click at [226, 139] on span "BANANA MILKSHAKE WITH DATES" at bounding box center [256, 143] width 60 height 8
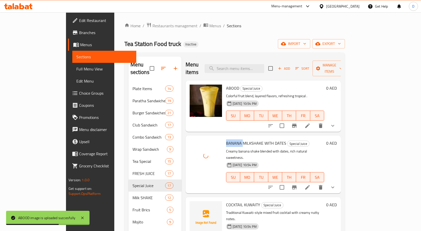
click at [226, 201] on span "COCKTAIL KUWAITY" at bounding box center [243, 205] width 34 height 8
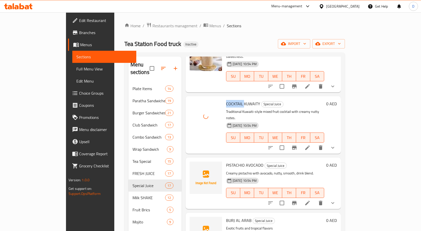
scroll to position [126, 0]
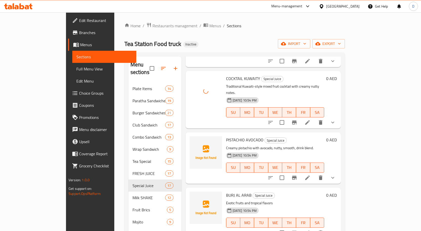
click at [226, 136] on span "PISTACHIO AVOCADO" at bounding box center [244, 140] width 37 height 8
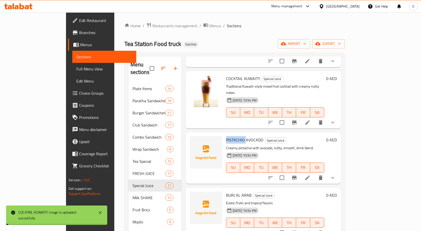
click at [226, 136] on span "PISTACHIO AVOCADO" at bounding box center [244, 140] width 37 height 8
click at [226, 192] on span "BURJ AL ARAB" at bounding box center [239, 196] width 26 height 8
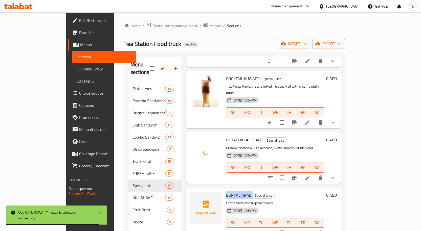
click at [226, 192] on span "BURJ AL ARAB" at bounding box center [239, 196] width 26 height 8
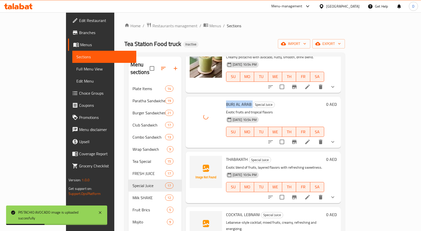
scroll to position [227, 0]
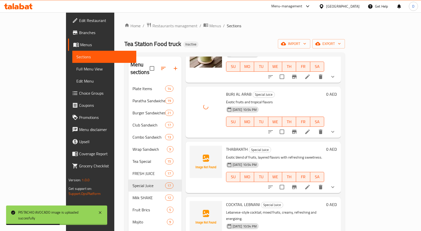
click at [226, 146] on span "THABAKATH" at bounding box center [237, 150] width 22 height 8
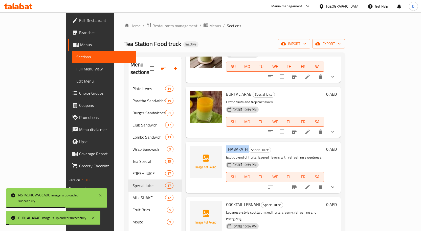
click at [226, 146] on span "THABAKATH" at bounding box center [237, 150] width 22 height 8
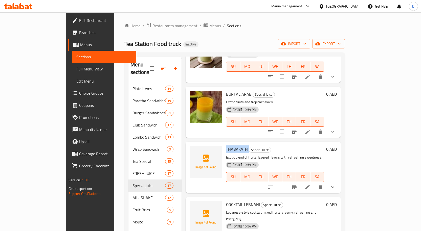
click at [226, 146] on span "THABAKATH" at bounding box center [237, 150] width 22 height 8
drag, startPoint x: 227, startPoint y: 128, endPoint x: 210, endPoint y: 131, distance: 17.1
click at [226, 146] on span "THABAKATH" at bounding box center [237, 150] width 22 height 8
click at [226, 201] on span "COCKTAIL LEBNANI" at bounding box center [243, 205] width 34 height 8
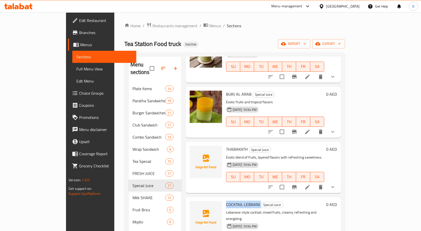
click at [226, 201] on span "COCKTAIL LEBNANI" at bounding box center [243, 205] width 34 height 8
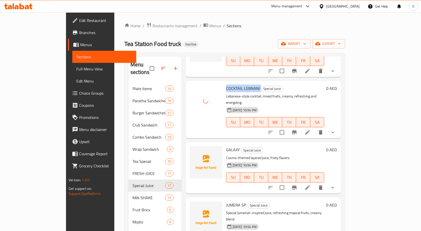
scroll to position [354, 0]
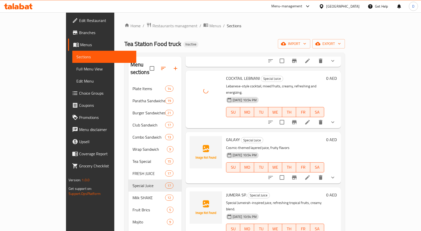
click at [224, 134] on div "GALAXY Special Juice Cosmic-themed layered juice, fruity flavors 09-09-2025 10:…" at bounding box center [275, 157] width 102 height 47
click at [226, 191] on span "JUMERA SP." at bounding box center [236, 195] width 20 height 8
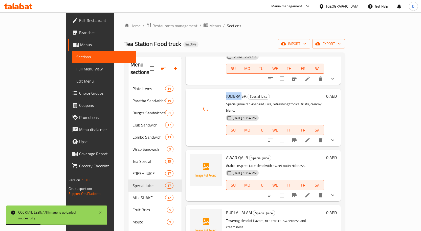
scroll to position [480, 0]
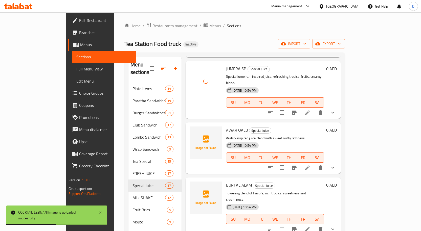
click at [226, 126] on span "AWAR QALB" at bounding box center [237, 130] width 22 height 8
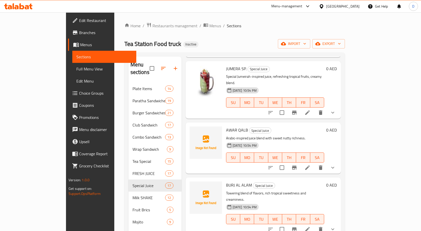
click at [226, 181] on span "BURJ AL ALAM" at bounding box center [239, 185] width 26 height 8
click at [310, 227] on icon at bounding box center [307, 229] width 5 height 5
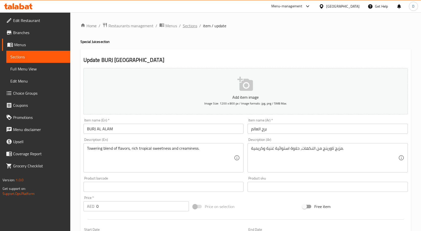
click at [187, 25] on span "Sections" at bounding box center [190, 26] width 14 height 6
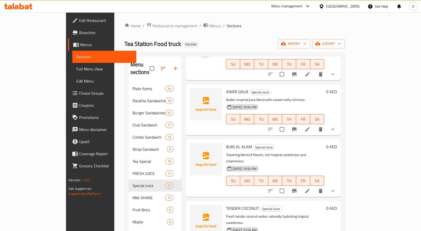
scroll to position [531, 0]
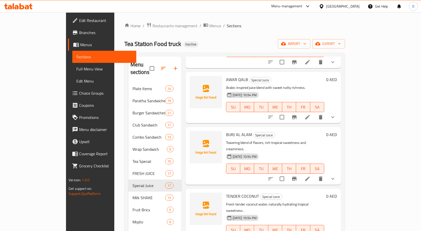
click at [226, 193] on span "TENDER COCONUT" at bounding box center [242, 197] width 33 height 8
click at [240, 193] on span "TENDER COCONUT" at bounding box center [242, 197] width 33 height 8
click at [238, 193] on span "TENDER COCONUT" at bounding box center [242, 197] width 33 height 8
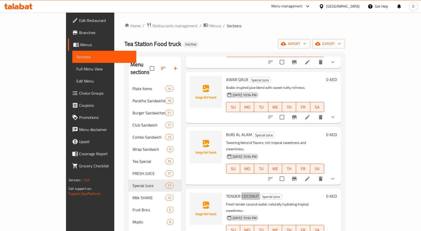
scroll to position [581, 0]
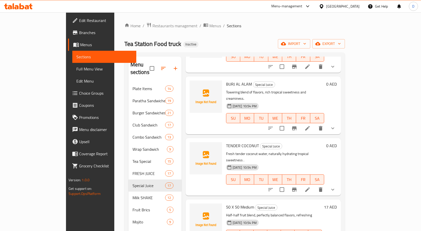
click at [234, 203] on span "50 X 50 Medium" at bounding box center [240, 207] width 28 height 8
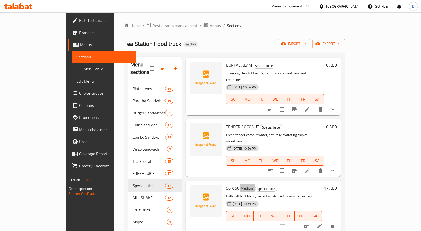
scroll to position [657, 0]
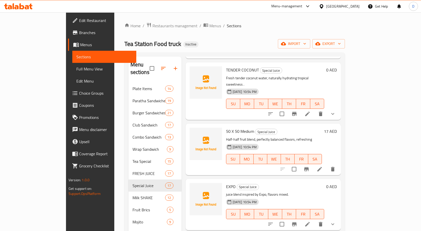
click at [226, 183] on span "EXPO" at bounding box center [231, 187] width 10 height 8
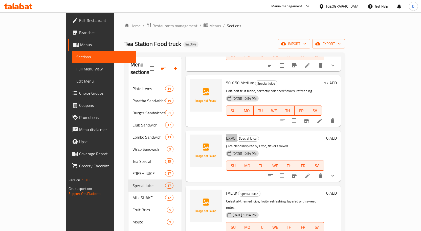
scroll to position [708, 0]
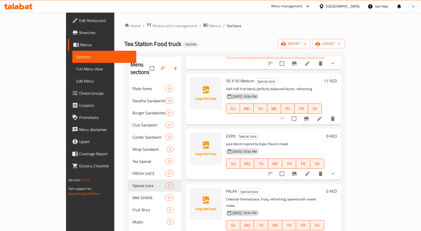
click at [226, 188] on span "FALAK" at bounding box center [231, 192] width 11 height 8
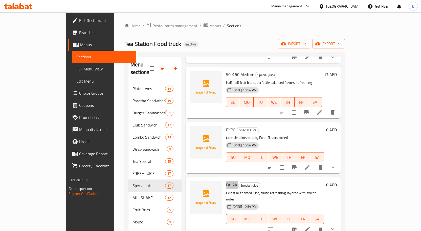
scroll to position [720, 0]
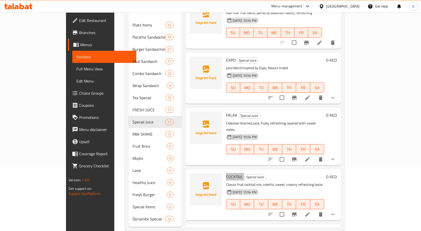
scroll to position [71, 0]
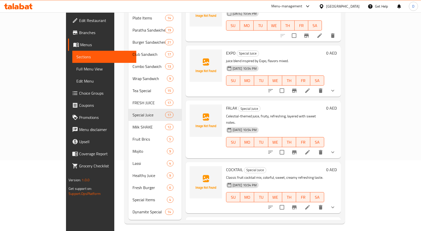
click at [230, 221] on span "51 X 50 Large" at bounding box center [238, 225] width 24 height 8
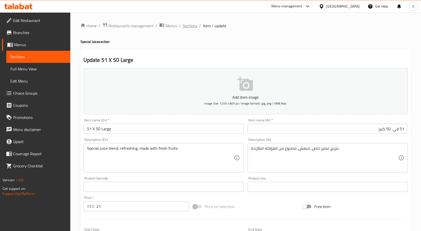
click at [188, 25] on span "Sections" at bounding box center [190, 26] width 14 height 6
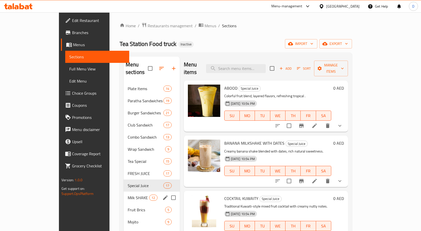
drag, startPoint x: 106, startPoint y: 188, endPoint x: 125, endPoint y: 178, distance: 21.9
click at [128, 195] on span "Milk SHAKE" at bounding box center [138, 198] width 21 height 6
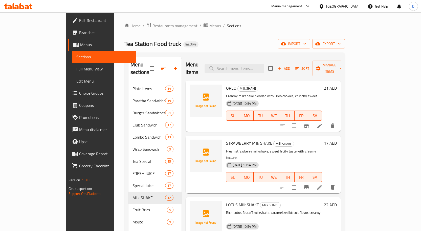
click at [226, 84] on span "OREO" at bounding box center [231, 88] width 10 height 8
drag, startPoint x: 235, startPoint y: 136, endPoint x: 257, endPoint y: 136, distance: 21.2
click at [257, 140] on h6 "STRAWBERRY Milk SHAKE Milk SHAKE" at bounding box center [274, 143] width 96 height 7
click at [226, 139] on span "STRAWBERRY Milk SHAKE" at bounding box center [249, 143] width 46 height 8
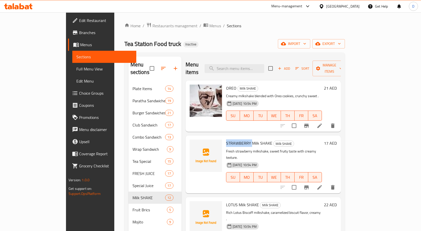
click at [226, 139] on span "STRAWBERRY Milk SHAKE" at bounding box center [249, 143] width 46 height 8
click at [226, 201] on span "LOTUS Milk SHAKE" at bounding box center [242, 205] width 33 height 8
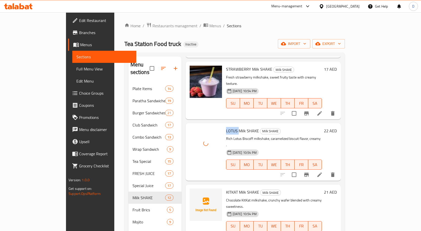
scroll to position [76, 0]
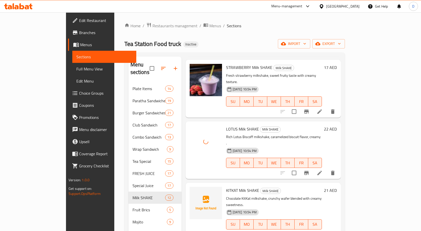
click at [226, 187] on span "KITKAT Milk SHAKE" at bounding box center [242, 191] width 33 height 8
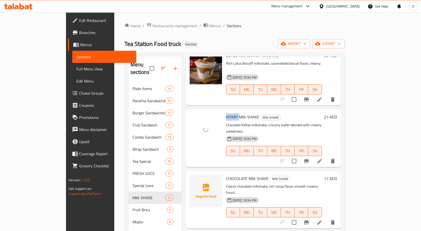
scroll to position [152, 0]
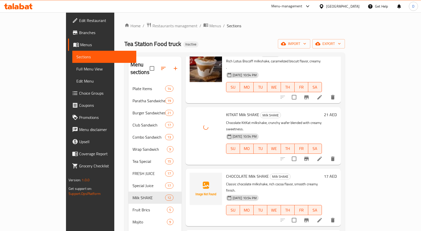
click at [226, 173] on span "CHOCOLATE Milk SHAKE" at bounding box center [247, 177] width 43 height 8
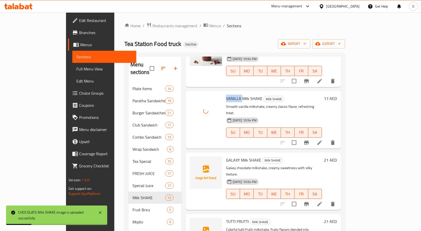
scroll to position [303, 0]
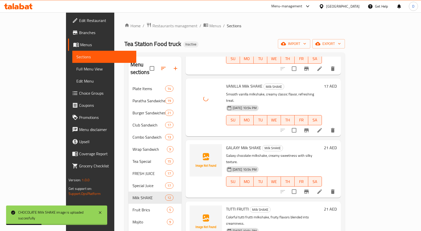
click at [226, 144] on span "GALAXY Milk SHAKE" at bounding box center [243, 148] width 35 height 8
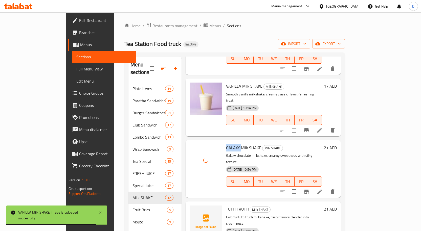
click at [226, 205] on span "TUTTI FRUTTI" at bounding box center [237, 209] width 23 height 8
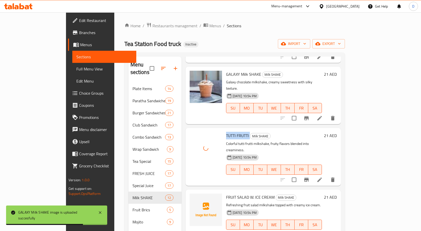
scroll to position [379, 0]
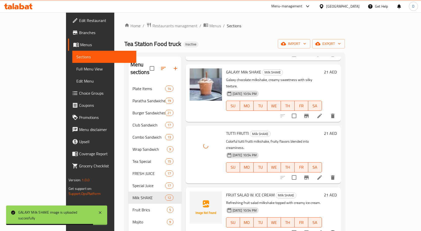
click at [226, 191] on span "FRUIT SALAD W. ICE CREAM" at bounding box center [250, 195] width 49 height 8
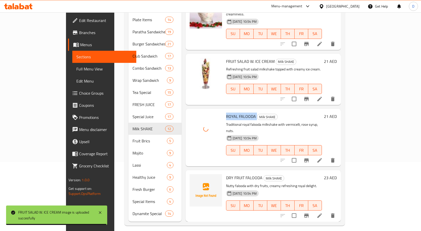
scroll to position [71, 0]
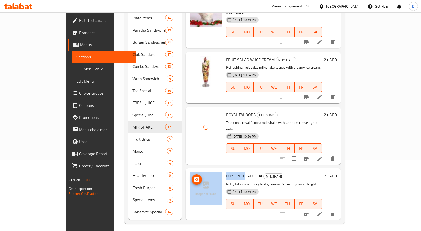
drag, startPoint x: 227, startPoint y: 116, endPoint x: 204, endPoint y: 123, distance: 24.2
click at [204, 171] on div "DRY FRUIT FALOODA Milk SHAKE Nutty falooda with dry fruits, creamy refreshing r…" at bounding box center [263, 194] width 151 height 47
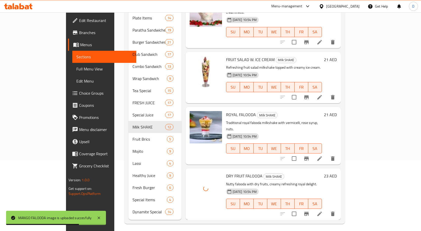
click at [283, 228] on h6 "MANGO FALOODA Milk SHAKE" at bounding box center [274, 231] width 96 height 7
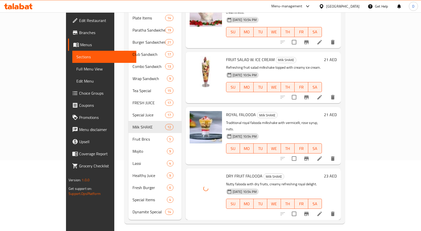
click at [285, 228] on h6 "MANGO FALOODA Milk SHAKE" at bounding box center [274, 231] width 96 height 7
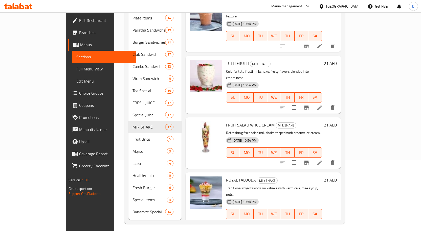
scroll to position [444, 0]
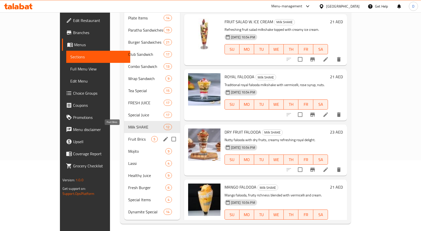
click at [128, 136] on span "Fruit Brics" at bounding box center [139, 139] width 23 height 6
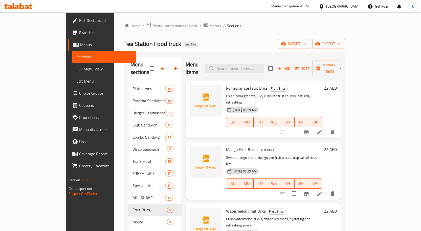
click at [226, 84] on span "Pomegranate Fruit Brics" at bounding box center [246, 88] width 41 height 8
click at [226, 146] on span "Mango Fruit Brics" at bounding box center [241, 150] width 30 height 8
click at [226, 207] on span "Watermelon Fruit Brics" at bounding box center [246, 211] width 40 height 8
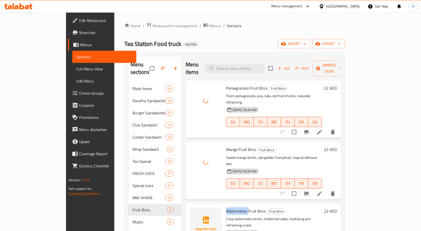
click at [226, 207] on span "Watermelon Fruit Brics" at bounding box center [246, 211] width 40 height 8
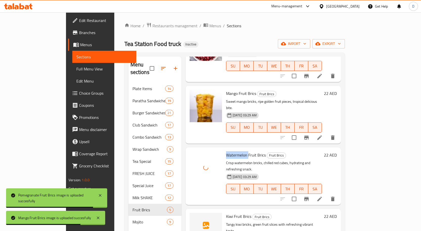
scroll to position [57, 0]
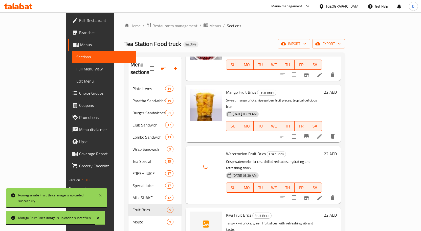
click at [226, 212] on span "Kiwi Fruit Brics" at bounding box center [238, 216] width 25 height 8
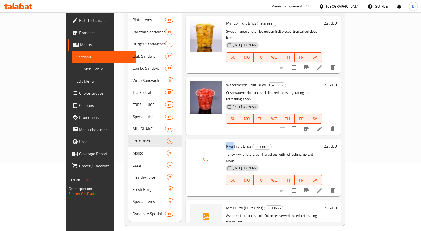
scroll to position [71, 0]
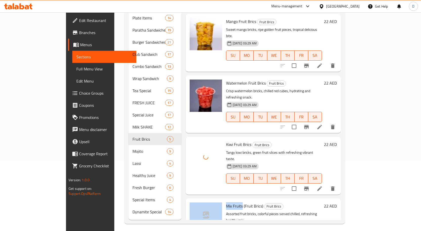
drag, startPoint x: 226, startPoint y: 174, endPoint x: 206, endPoint y: 174, distance: 20.7
click at [206, 201] on div "Mix Fruits (Fruit Brics) Fruit Brics Assorted fruit bricks, colorful pieces ser…" at bounding box center [263, 228] width 151 height 54
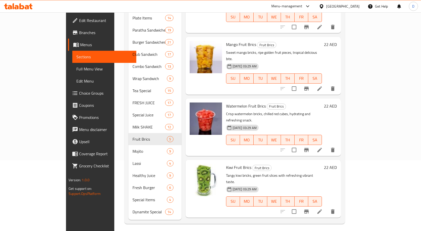
scroll to position [57, 0]
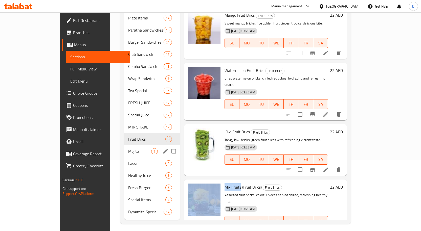
click at [128, 148] on span "Mojito" at bounding box center [139, 151] width 23 height 6
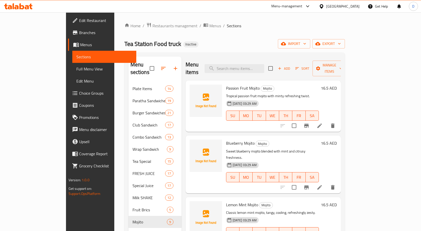
click at [242, 84] on span "Passion Fruit Mojito" at bounding box center [243, 88] width 34 height 8
drag, startPoint x: 232, startPoint y: 81, endPoint x: 208, endPoint y: 84, distance: 23.7
click at [224, 84] on div "Passion Fruit Mojito Mojito Tropical passion fruit mojito with minty refreshing…" at bounding box center [272, 106] width 97 height 47
click at [226, 84] on span "Passion Fruit Mojito" at bounding box center [243, 88] width 34 height 8
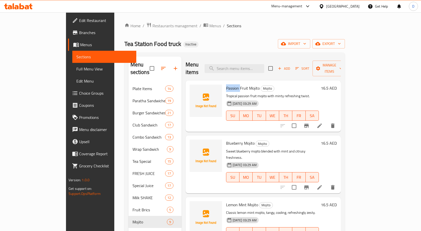
click at [226, 84] on span "Passion Fruit Mojito" at bounding box center [243, 88] width 34 height 8
click at [226, 139] on span "Blueberry Mojito" at bounding box center [240, 143] width 29 height 8
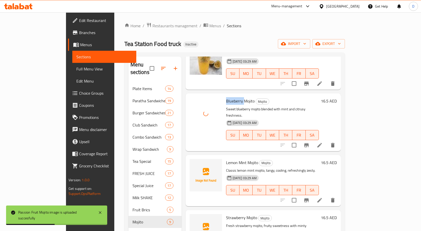
scroll to position [51, 0]
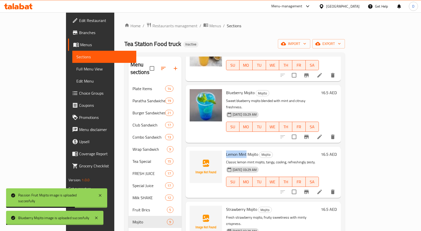
drag, startPoint x: 229, startPoint y: 142, endPoint x: 208, endPoint y: 141, distance: 21.0
click at [224, 149] on div "Lemon Mint Mojito Mojito Classic lemon mint mojito, tangy, cooling, refreshingl…" at bounding box center [272, 172] width 97 height 47
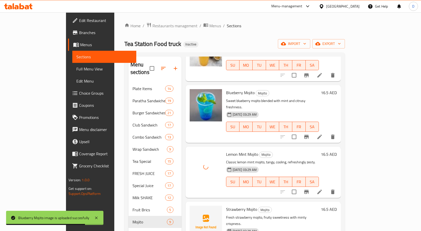
click at [226, 206] on span "Strawberry Mojito" at bounding box center [241, 210] width 31 height 8
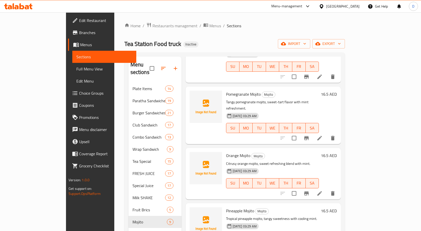
scroll to position [177, 0]
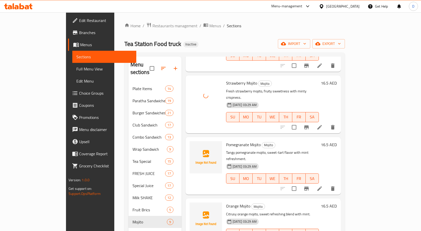
click at [226, 141] on span "Pomegranate Mojito" at bounding box center [243, 145] width 35 height 8
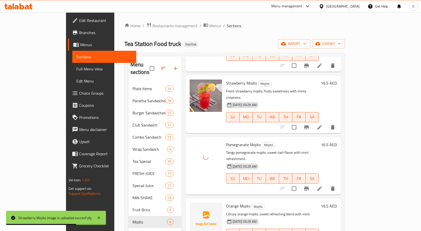
click at [224, 201] on div "Orange Mojito Mojito Citrusy orange mojito, sweet refreshing blend with mint. 1…" at bounding box center [272, 224] width 97 height 47
click at [226, 202] on span "Orange Mojito" at bounding box center [238, 206] width 24 height 8
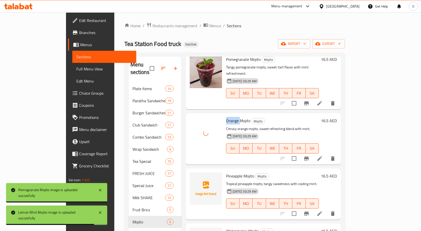
scroll to position [278, 0]
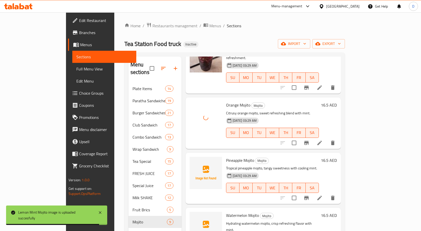
click at [226, 157] on span "Pineapple Mojito" at bounding box center [240, 161] width 28 height 8
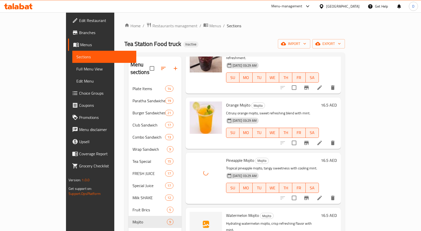
click at [226, 212] on span "Watermelon Mojito" at bounding box center [242, 216] width 33 height 8
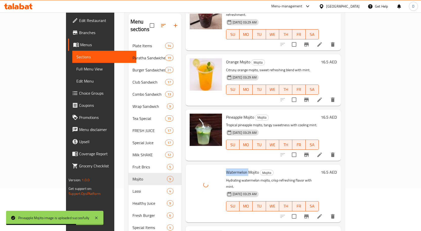
scroll to position [71, 0]
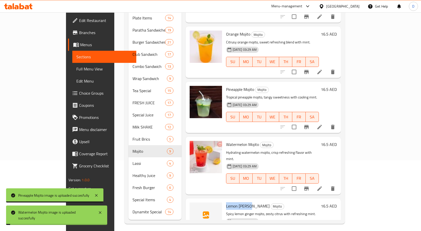
drag, startPoint x: 233, startPoint y: 174, endPoint x: 210, endPoint y: 176, distance: 23.1
click at [226, 202] on span "Lemon [PERSON_NAME]" at bounding box center [247, 206] width 43 height 8
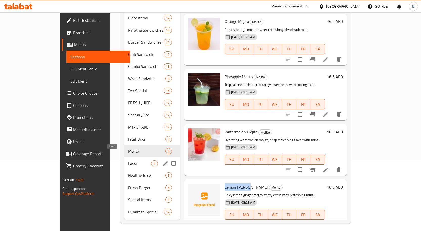
drag, startPoint x: 108, startPoint y: 156, endPoint x: 157, endPoint y: 160, distance: 49.0
click at [128, 160] on span "Lassi" at bounding box center [139, 163] width 23 height 6
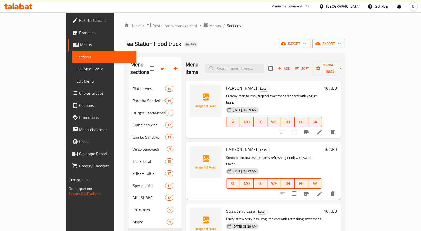
click at [226, 84] on span "[PERSON_NAME]" at bounding box center [241, 88] width 31 height 8
click at [228, 84] on span "[PERSON_NAME]" at bounding box center [241, 88] width 31 height 8
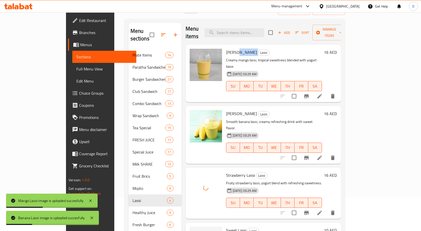
scroll to position [71, 0]
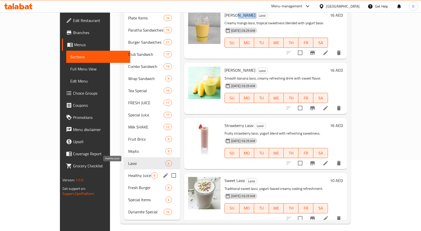
click at [128, 173] on span "Healthy Juice" at bounding box center [139, 176] width 23 height 6
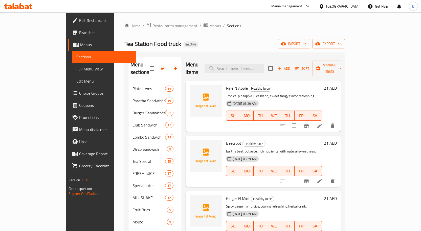
click at [226, 84] on span "Pine N Apple" at bounding box center [237, 88] width 22 height 8
click at [226, 139] on span "Beetroot" at bounding box center [233, 143] width 15 height 8
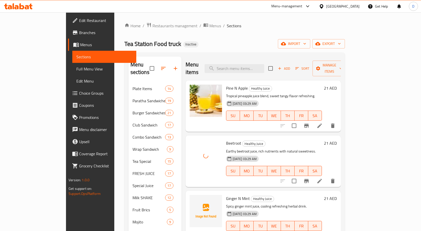
click at [226, 195] on span "Ginger N Mint" at bounding box center [238, 199] width 24 height 8
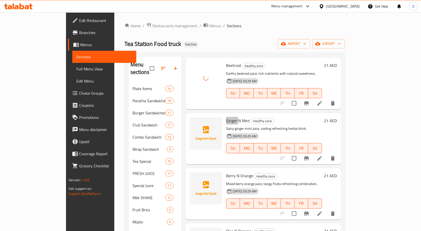
scroll to position [76, 0]
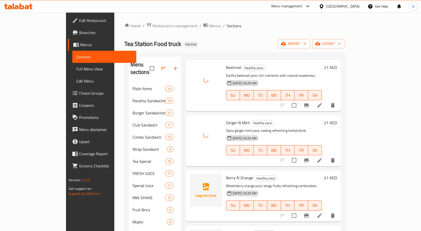
click at [226, 174] on span "Berry N Orange" at bounding box center [239, 178] width 27 height 8
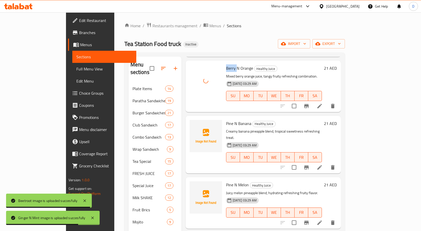
scroll to position [202, 0]
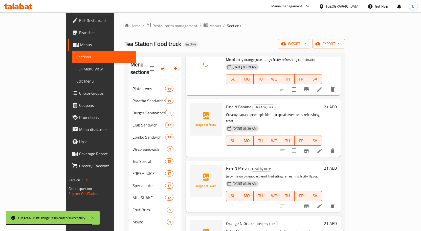
click at [227, 103] on span "Pine N Banana" at bounding box center [238, 107] width 25 height 8
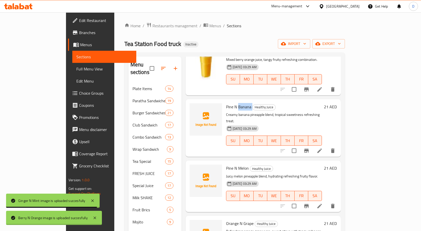
click at [227, 103] on span "Pine N Banana" at bounding box center [238, 107] width 25 height 8
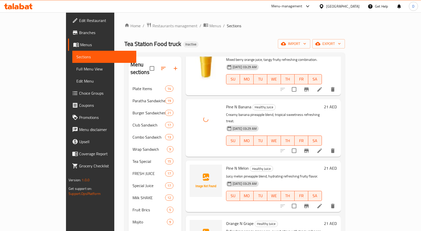
click at [226, 165] on span "Pine N Melon" at bounding box center [237, 169] width 23 height 8
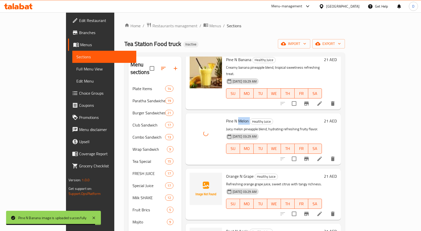
scroll to position [253, 0]
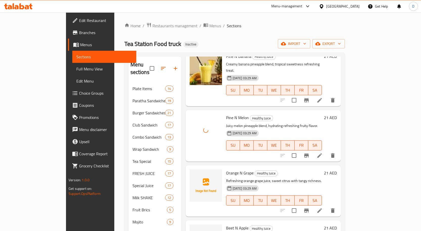
click at [231, 178] on p "Refreshing orange grape juice, sweet citrus with tangy richness." at bounding box center [274, 181] width 96 height 6
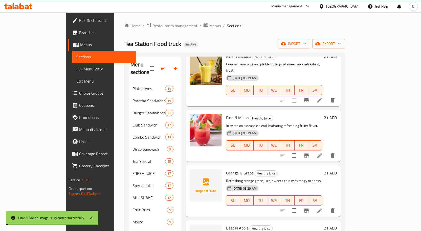
click at [232, 169] on span "Orange N Grape" at bounding box center [240, 173] width 28 height 8
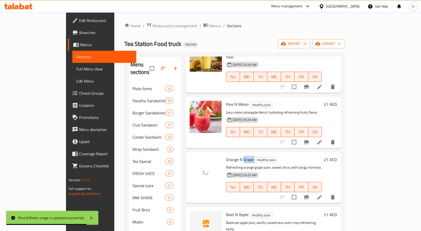
scroll to position [278, 0]
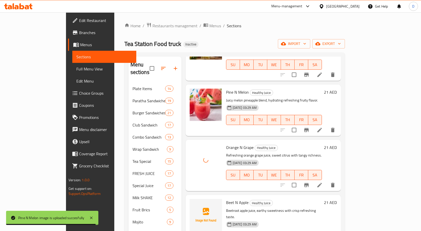
click at [228, 199] on span "Beet N Apple" at bounding box center [237, 203] width 22 height 8
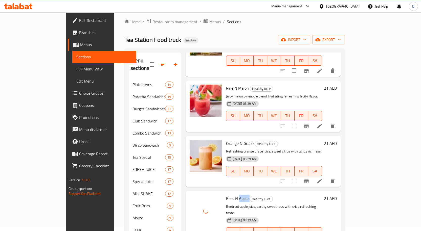
scroll to position [71, 0]
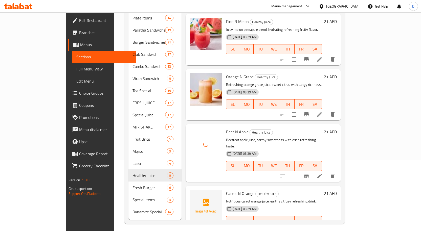
click at [226, 190] on span "Carrot N Orange" at bounding box center [240, 194] width 28 height 8
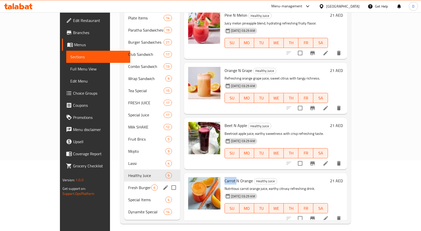
click at [128, 185] on span "Fresh Burger" at bounding box center [139, 188] width 23 height 6
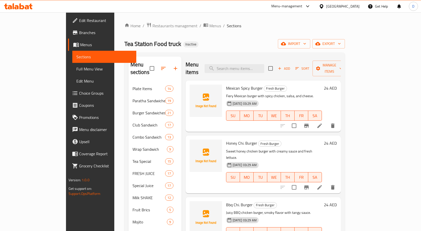
click at [226, 84] on span "Mexican Spicy Burger" at bounding box center [244, 88] width 37 height 8
drag, startPoint x: 208, startPoint y: 89, endPoint x: 299, endPoint y: 88, distance: 90.7
click at [299, 88] on div "Mexican Spicy Burger Fresh Burger Fiery Mexican burger with spicy chicken, sals…" at bounding box center [274, 106] width 100 height 47
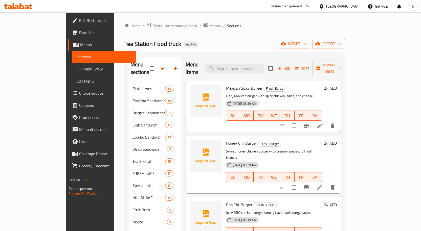
click at [226, 139] on span "Honey Chi. Burger" at bounding box center [241, 143] width 31 height 8
click at [229, 201] on span "Bbq Chi. Burger" at bounding box center [239, 205] width 27 height 8
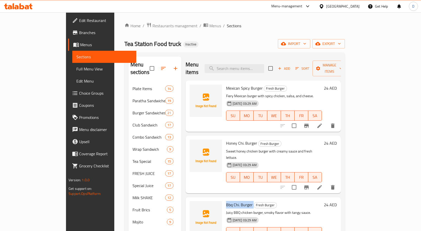
click at [229, 201] on span "Bbq Chi. Burger" at bounding box center [239, 205] width 27 height 8
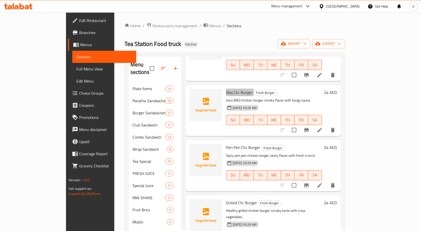
scroll to position [113, 0]
click at [226, 144] on span "Peri Peri Chi. Burger" at bounding box center [243, 148] width 34 height 8
click at [226, 199] on span "Grilled Chi. Burger" at bounding box center [241, 203] width 31 height 8
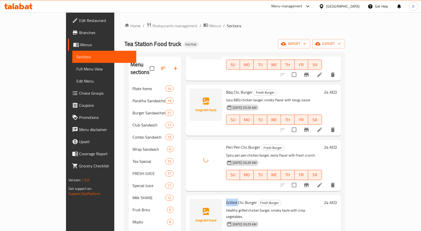
click at [226, 199] on span "Grilled Chi. Burger" at bounding box center [241, 203] width 31 height 8
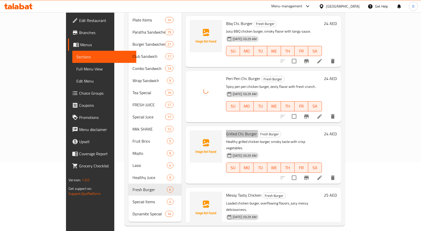
scroll to position [71, 0]
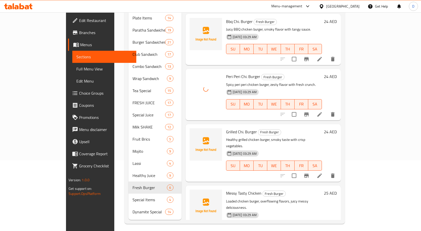
click at [229, 190] on span "Messy Tasty Chicken" at bounding box center [243, 194] width 35 height 8
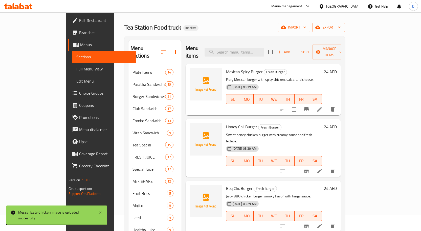
scroll to position [0, 0]
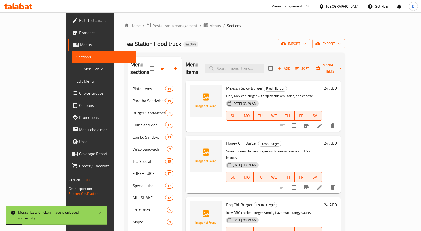
click at [226, 84] on span "Mexican Spicy Burger" at bounding box center [244, 88] width 37 height 8
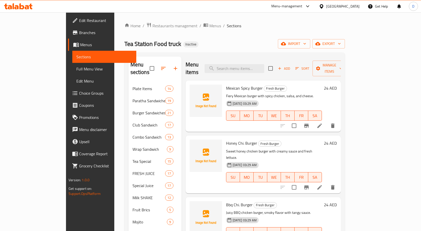
click at [237, 139] on span "Honey Chi. Burger" at bounding box center [241, 143] width 31 height 8
click at [226, 201] on span "Bbq Chi. Burger" at bounding box center [239, 205] width 27 height 8
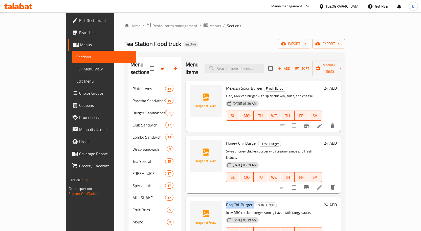
click at [226, 201] on span "Bbq Chi. Burger" at bounding box center [239, 205] width 27 height 8
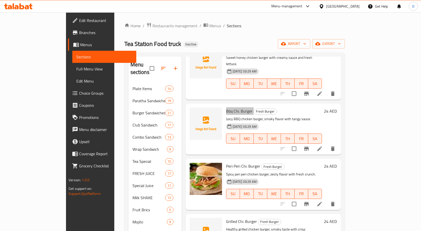
scroll to position [113, 0]
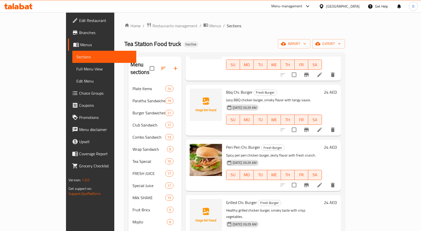
click at [224, 197] on div "Grilled Chi. Burger Fresh Burger Healthy grilled chicken burger, smoky taste wi…" at bounding box center [274, 224] width 100 height 54
click at [228, 199] on span "Grilled Chi. Burger" at bounding box center [241, 203] width 31 height 8
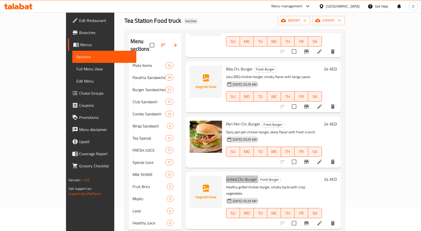
scroll to position [71, 0]
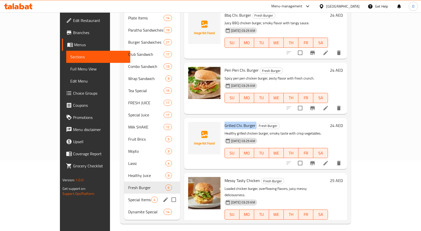
click at [128, 197] on span "Special Items" at bounding box center [139, 200] width 23 height 6
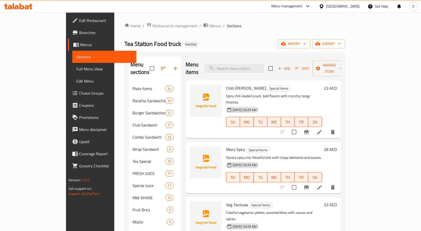
click at [226, 84] on span "Chilli [PERSON_NAME]" at bounding box center [246, 88] width 40 height 8
drag, startPoint x: 208, startPoint y: 89, endPoint x: 306, endPoint y: 88, distance: 97.8
click at [307, 87] on div "Chilli Willy Mirch Special Items Spicy chili-loaded snack, bold flavors with cr…" at bounding box center [274, 110] width 100 height 54
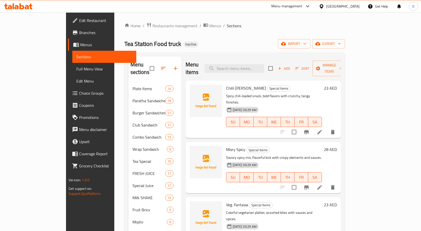
click at [226, 84] on span "Chilli [PERSON_NAME]" at bounding box center [246, 88] width 40 height 8
click at [226, 146] on span "Misry Spicy" at bounding box center [235, 150] width 19 height 8
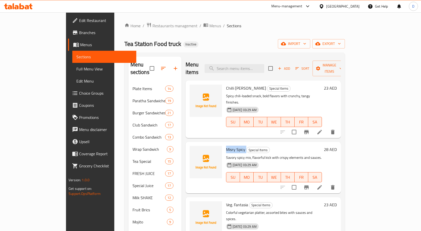
click at [226, 146] on span "Misry Spicy" at bounding box center [235, 150] width 19 height 8
click at [226, 201] on span "Veg. Fantasia" at bounding box center [237, 205] width 22 height 8
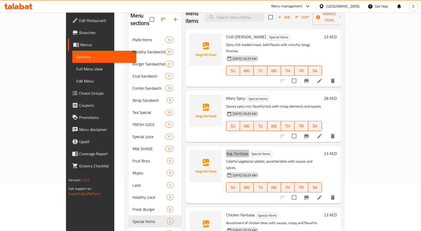
scroll to position [71, 0]
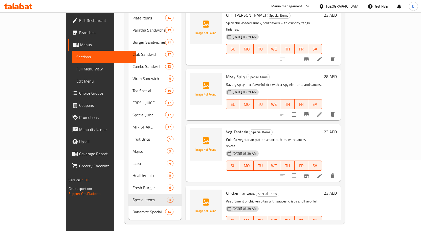
click at [226, 190] on span "Chicken Fantasia" at bounding box center [240, 194] width 29 height 8
click at [295, 198] on p "Assortment of chicken bites with sauces, crispy and flavorful." at bounding box center [274, 201] width 96 height 6
drag, startPoint x: 107, startPoint y: 211, endPoint x: 110, endPoint y: 208, distance: 4.4
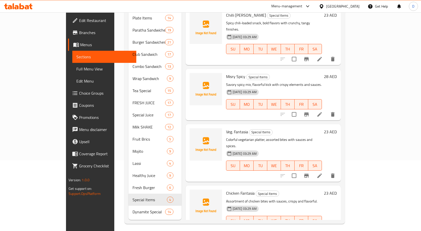
click at [128, 210] on nav "Plate Items 14 Paratha Sandwiches 19 Burger Sandwiches 21 Club Sandwich 17 Comb…" at bounding box center [154, 115] width 53 height 210
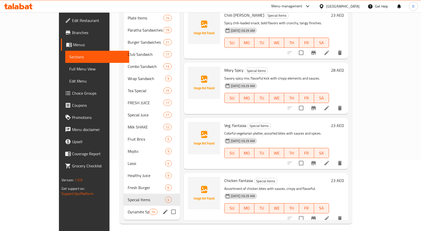
click at [128, 209] on span "Dynamite Special" at bounding box center [138, 212] width 21 height 6
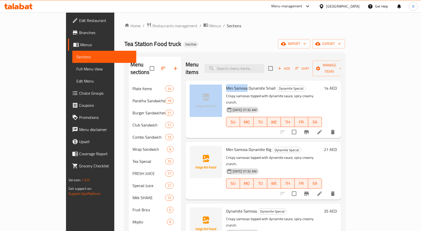
drag, startPoint x: 231, startPoint y: 80, endPoint x: 207, endPoint y: 80, distance: 24.3
click at [207, 83] on div "Mini Samosa Dynamite Small Dynamite Special Crispy samosas topped with dynamite…" at bounding box center [263, 110] width 151 height 54
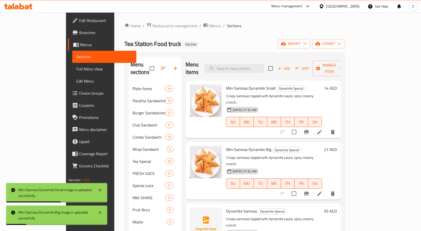
click at [226, 207] on span "Dynamite Samosa" at bounding box center [241, 211] width 31 height 8
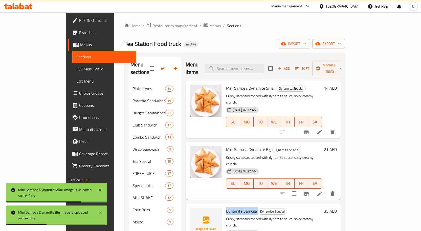
click at [226, 207] on span "Dynamite Samosa" at bounding box center [241, 211] width 31 height 8
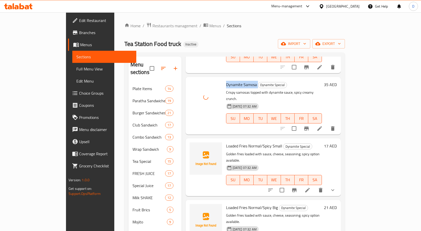
scroll to position [126, 0]
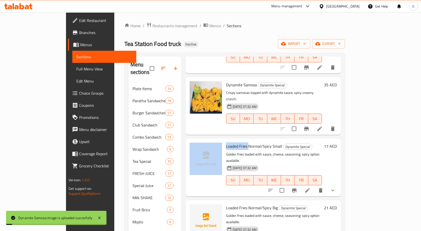
drag, startPoint x: 232, startPoint y: 121, endPoint x: 207, endPoint y: 122, distance: 25.5
click at [207, 141] on div "Loaded Fries Normal/Spicy Small Dynamite Special Golden fries loaded with sauce…" at bounding box center [263, 168] width 151 height 54
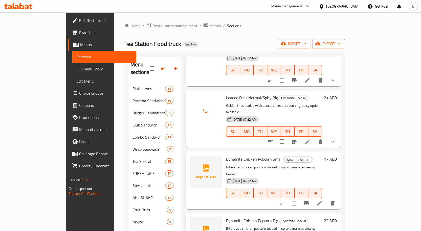
scroll to position [227, 0]
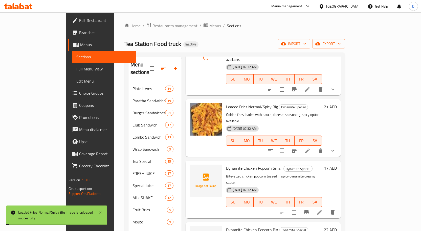
click at [226, 165] on span "Dynamite Chicken Popcorn Small" at bounding box center [254, 169] width 56 height 8
drag, startPoint x: 238, startPoint y: 128, endPoint x: 235, endPoint y: 129, distance: 3.4
click at [226, 165] on span "Dynamite Chicken Popcorn Small" at bounding box center [254, 169] width 56 height 8
click at [255, 165] on span "Dynamite Chicken Popcorn Small" at bounding box center [254, 169] width 56 height 8
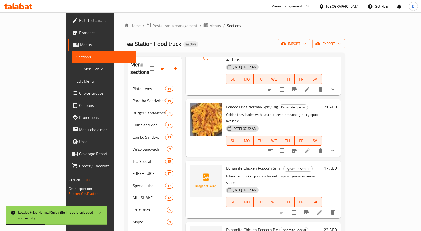
click at [251, 165] on span "Dynamite Chicken Popcorn Small" at bounding box center [254, 169] width 56 height 8
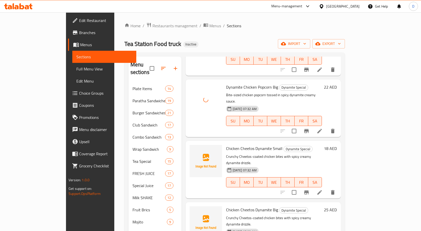
scroll to position [379, 0]
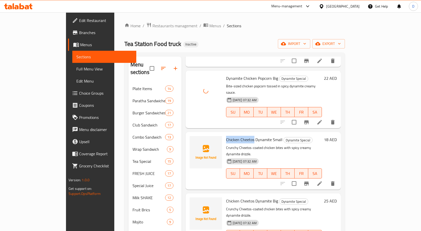
drag, startPoint x: 237, startPoint y: 88, endPoint x: 208, endPoint y: 88, distance: 29.1
click at [224, 134] on div "Chicken Cheetos Dynamite Small Dynamite Special Crunchy Cheetos-coated chicken …" at bounding box center [274, 161] width 100 height 54
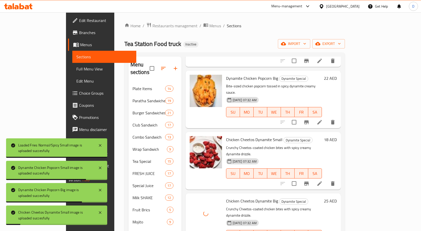
drag, startPoint x: 238, startPoint y: 198, endPoint x: 205, endPoint y: 195, distance: 32.2
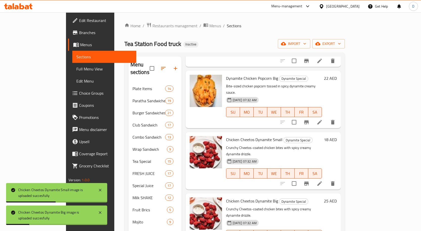
drag, startPoint x: 207, startPoint y: 198, endPoint x: 237, endPoint y: 200, distance: 29.7
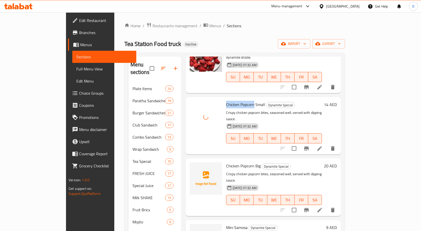
scroll to position [554, 0]
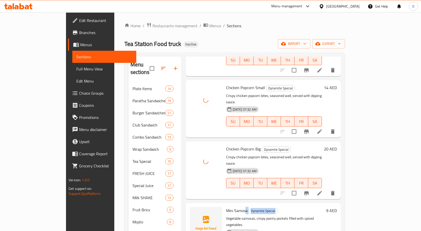
drag, startPoint x: 229, startPoint y: 132, endPoint x: 209, endPoint y: 138, distance: 21.4
click at [224, 205] on div "Mini Samosa Dynamite Special Vegetable samosas, crispy pastry pockets filled wi…" at bounding box center [275, 232] width 102 height 54
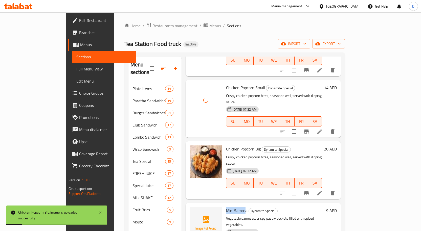
drag, startPoint x: 210, startPoint y: 132, endPoint x: 230, endPoint y: 135, distance: 19.7
click at [230, 207] on span "Mini Samosa" at bounding box center [236, 211] width 21 height 8
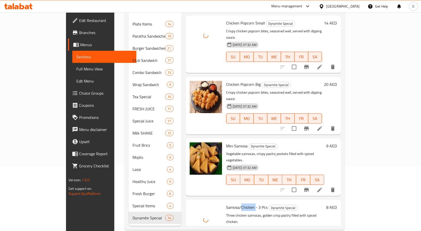
scroll to position [71, 0]
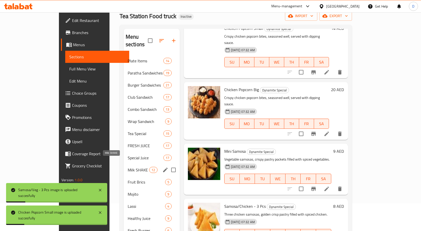
scroll to position [0, 0]
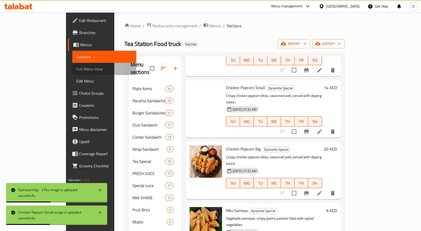
click at [76, 70] on span "Full Menu View" at bounding box center [104, 69] width 56 height 6
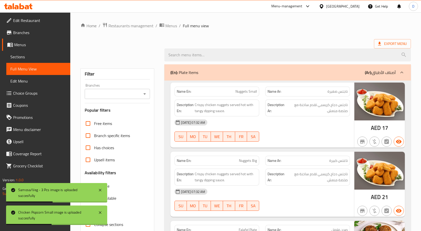
scroll to position [71, 0]
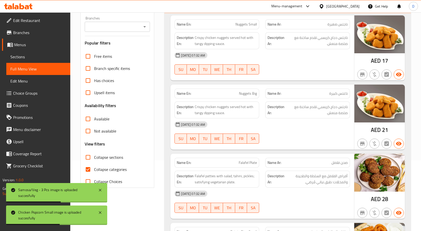
click at [97, 169] on span "Collapse categories" at bounding box center [110, 170] width 33 height 6
click at [94, 169] on input "Collapse categories" at bounding box center [88, 170] width 12 height 12
checkbox input "false"
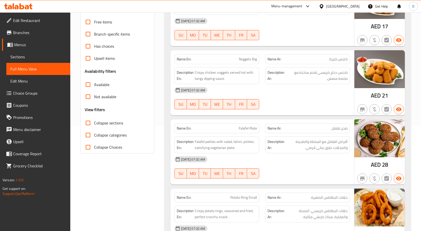
scroll to position [0, 0]
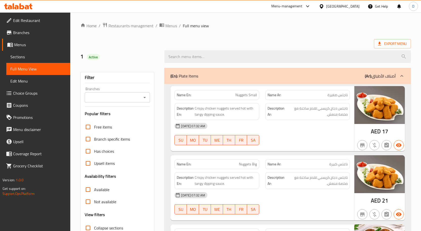
drag, startPoint x: 37, startPoint y: 55, endPoint x: 42, endPoint y: 53, distance: 5.5
click at [37, 55] on span "Sections" at bounding box center [38, 57] width 56 height 6
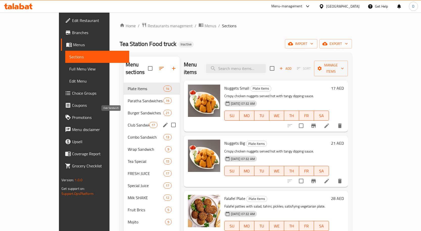
click at [128, 122] on span "Club Sandwich" at bounding box center [138, 125] width 21 height 6
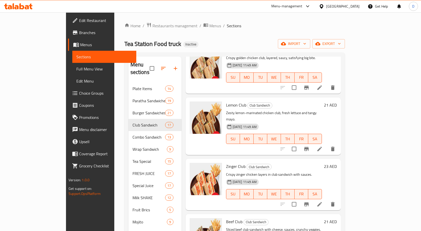
scroll to position [227, 0]
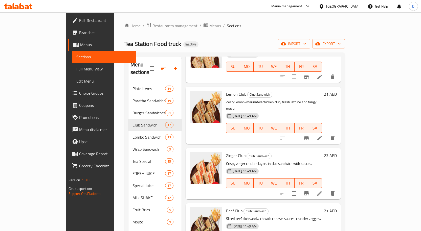
click at [271, 161] on p "Crispy zinger chicken layers in club sandwich with sauces." at bounding box center [274, 164] width 96 height 6
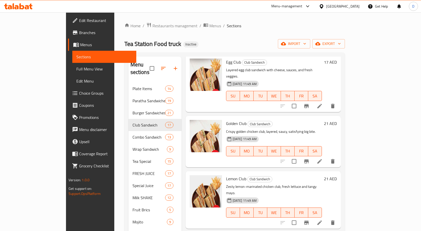
scroll to position [177, 0]
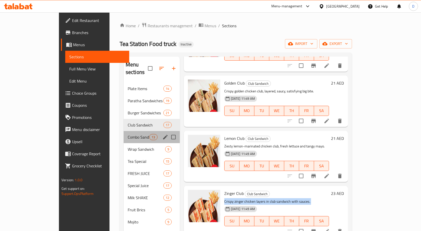
click at [124, 133] on div "Combo Sandwich 13" at bounding box center [152, 137] width 56 height 12
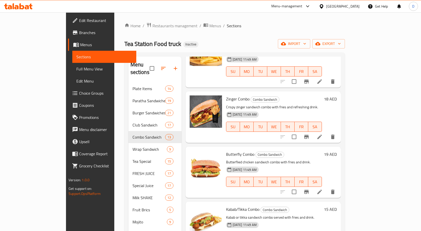
scroll to position [25, 0]
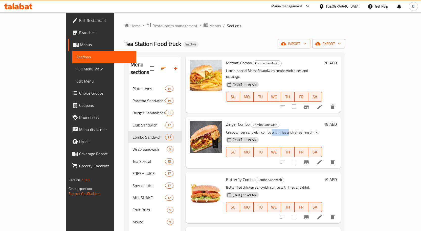
drag, startPoint x: 256, startPoint y: 120, endPoint x: 271, endPoint y: 120, distance: 14.9
click at [271, 129] on p "Crispy zinger sandwich combo with fries and refreshing drink." at bounding box center [274, 132] width 96 height 6
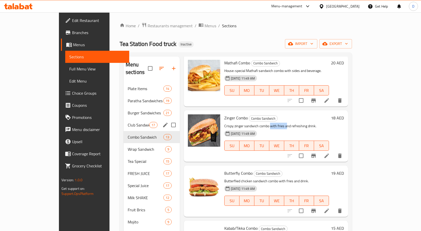
click at [124, 121] on div "Club Sandwich 17" at bounding box center [152, 125] width 56 height 12
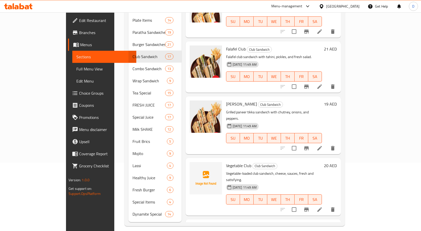
scroll to position [71, 0]
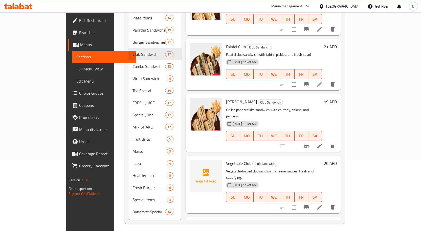
click at [226, 160] on span "Vegetable Club" at bounding box center [238, 164] width 25 height 8
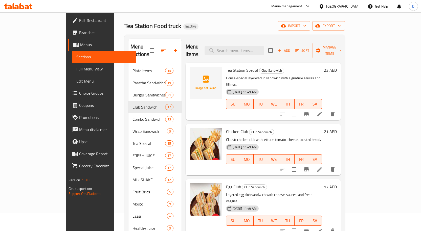
scroll to position [0, 0]
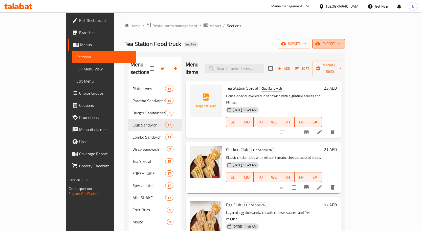
click at [341, 43] on span "export" at bounding box center [328, 44] width 25 height 6
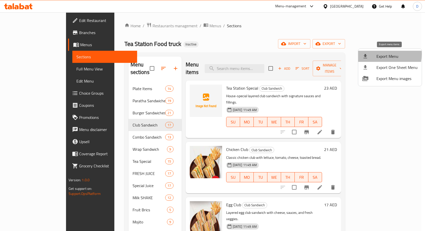
click at [377, 54] on span "Export Menu" at bounding box center [396, 56] width 41 height 6
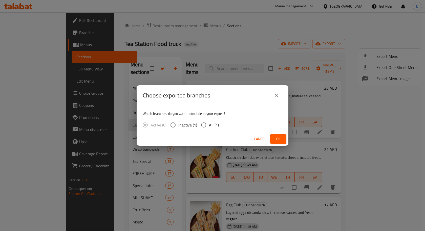
drag, startPoint x: 204, startPoint y: 127, endPoint x: 214, endPoint y: 124, distance: 10.7
click at [204, 127] on input "All (1)" at bounding box center [203, 125] width 11 height 11
radio input "true"
click at [276, 140] on span "Ok" at bounding box center [278, 139] width 8 height 6
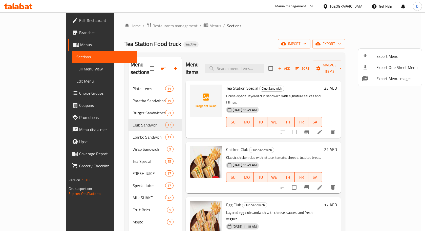
click at [250, 91] on div at bounding box center [212, 115] width 425 height 231
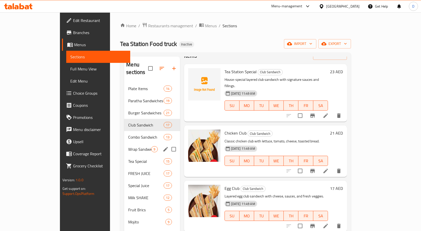
scroll to position [25, 0]
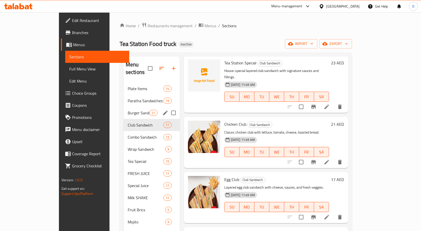
click at [124, 109] on div "Burger Sandwiches 21" at bounding box center [152, 113] width 56 height 12
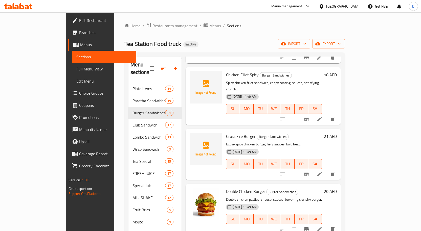
scroll to position [71, 0]
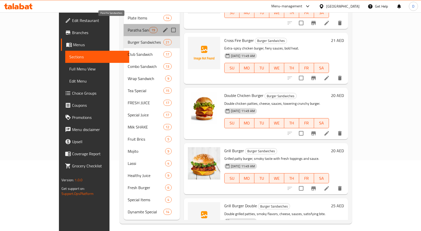
click at [128, 27] on span "Paratha Sandwiches" at bounding box center [138, 30] width 21 height 6
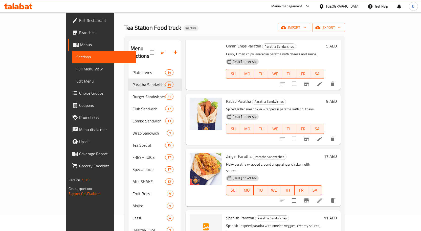
scroll to position [25, 0]
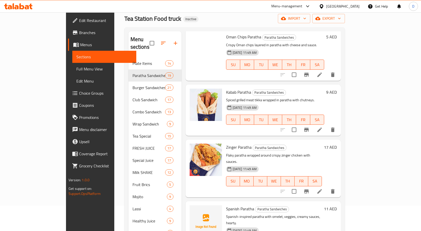
click at [226, 205] on span "Spanish Paratha" at bounding box center [240, 209] width 28 height 8
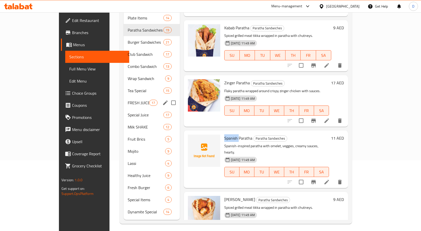
click at [128, 100] on span "FRESH JUICE" at bounding box center [138, 103] width 21 height 6
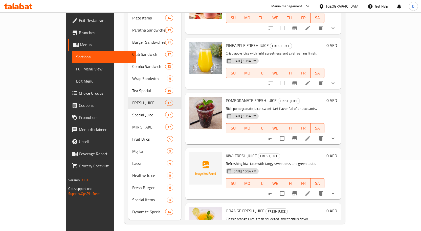
scroll to position [215, 0]
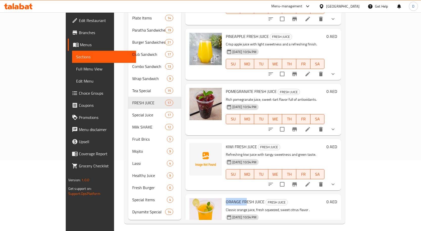
drag, startPoint x: 209, startPoint y: 182, endPoint x: 227, endPoint y: 182, distance: 17.7
click at [227, 198] on span "ORANGE FRESH JUICE" at bounding box center [245, 202] width 39 height 8
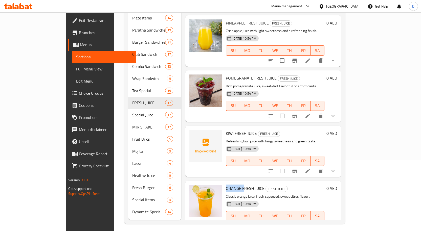
scroll to position [265, 0]
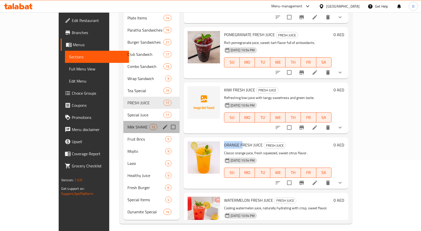
click at [123, 121] on div "Milk SHAKE 12" at bounding box center [151, 127] width 56 height 12
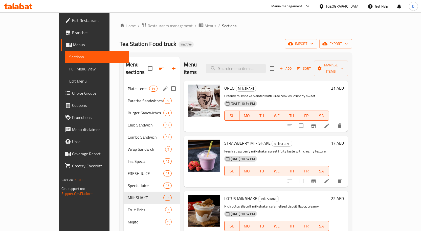
click at [128, 86] on span "Plate Items" at bounding box center [138, 89] width 21 height 6
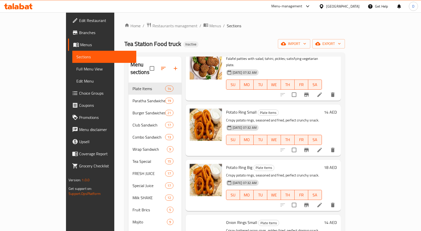
scroll to position [152, 0]
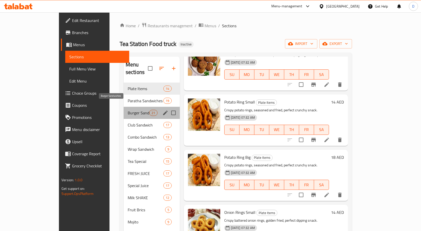
click at [128, 110] on span "Burger Sandwiches" at bounding box center [138, 113] width 21 height 6
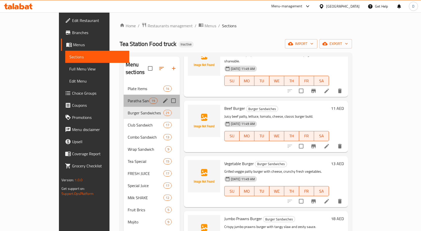
click at [124, 97] on div "Paratha Sandwiches 19" at bounding box center [152, 101] width 56 height 12
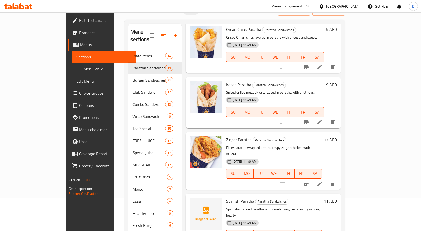
scroll to position [71, 0]
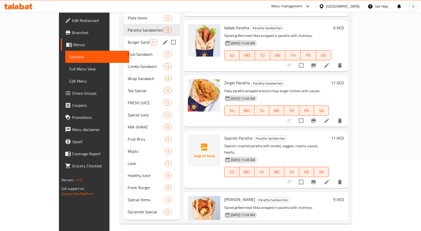
click at [128, 39] on span "Burger Sandwiches" at bounding box center [138, 42] width 21 height 6
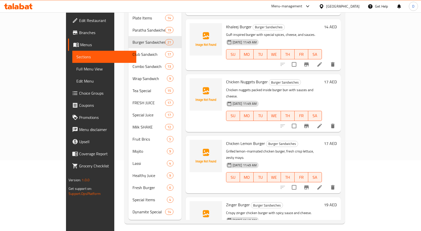
scroll to position [334, 0]
click at [237, 140] on span "Chicken Lemon Burger" at bounding box center [245, 144] width 39 height 8
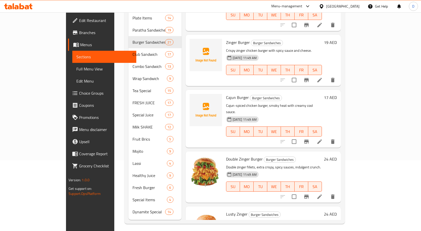
scroll to position [486, 0]
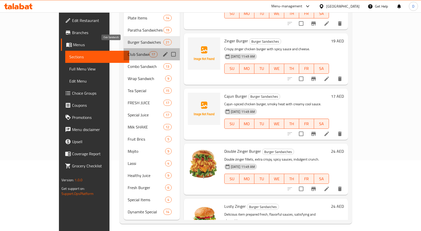
click at [128, 51] on span "Club Sandwich" at bounding box center [138, 54] width 21 height 6
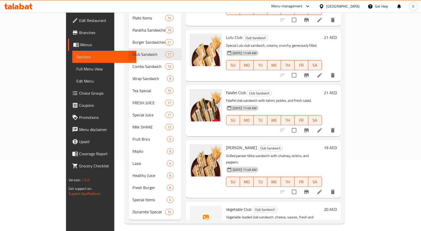
scroll to position [688, 0]
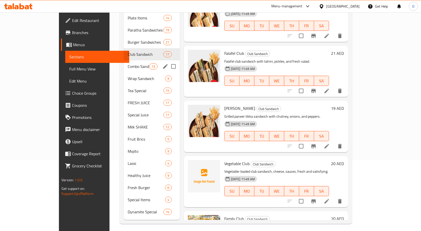
click at [128, 63] on span "Combo Sandwich" at bounding box center [138, 66] width 21 height 6
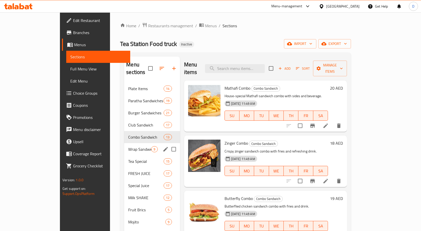
click at [128, 146] on span "Wrap Sandwich" at bounding box center [139, 149] width 23 height 6
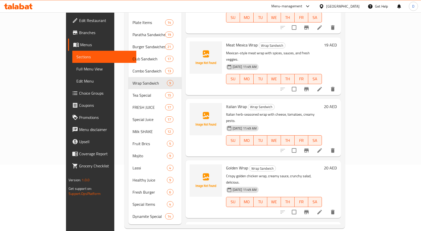
scroll to position [71, 0]
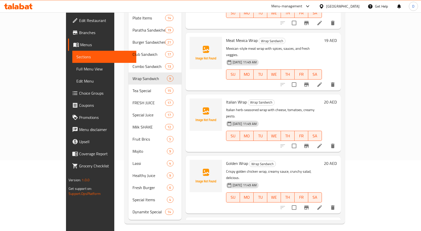
click at [226, 221] on span "Tikka Wrap" at bounding box center [235, 225] width 19 height 8
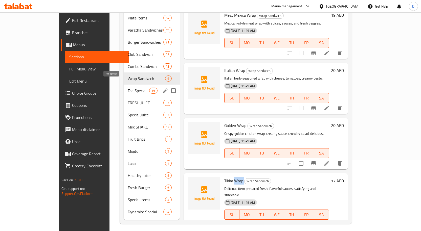
click at [128, 88] on span "Tea Special" at bounding box center [138, 91] width 21 height 6
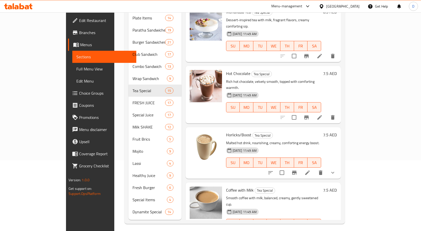
scroll to position [610, 0]
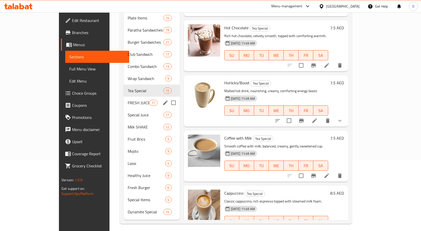
click at [124, 99] on div "FRESH JUICE 17" at bounding box center [152, 103] width 56 height 12
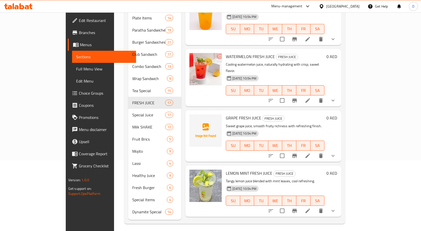
scroll to position [366, 0]
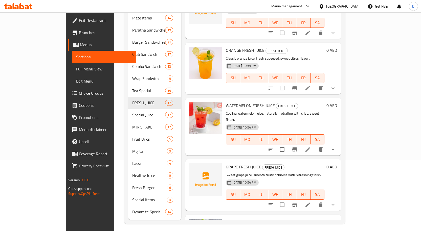
click at [232, 163] on span "GRAPE FRESH JUICE" at bounding box center [243, 167] width 35 height 8
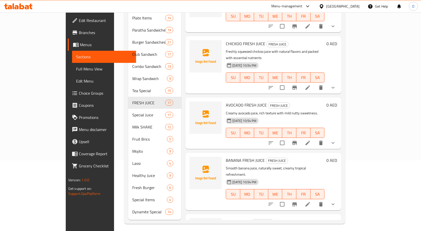
scroll to position [720, 0]
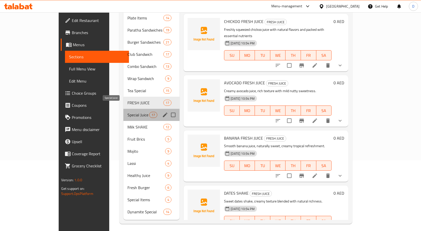
click at [127, 112] on span "Special Juice" at bounding box center [138, 115] width 22 height 6
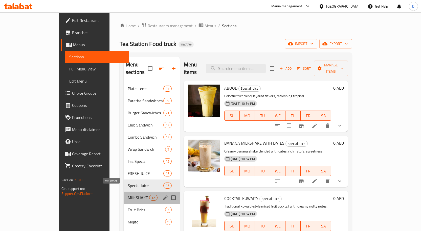
click at [128, 195] on span "Milk SHAKE" at bounding box center [138, 198] width 21 height 6
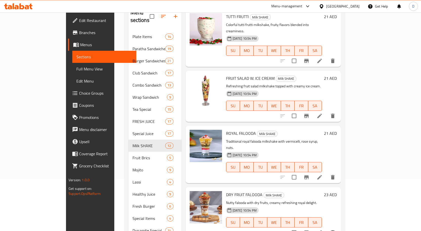
scroll to position [71, 0]
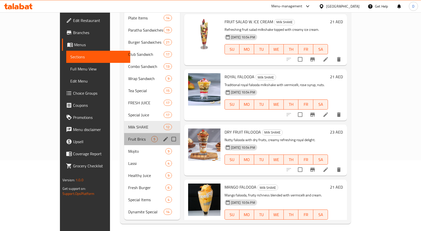
click at [124, 137] on div "Fruit Brics 5" at bounding box center [152, 139] width 56 height 12
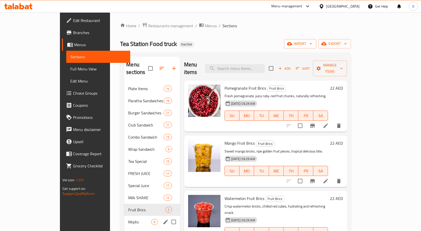
click at [124, 218] on div "Mojito 9" at bounding box center [152, 222] width 56 height 12
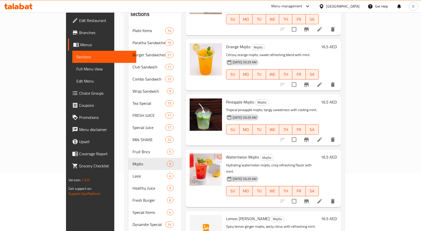
scroll to position [71, 0]
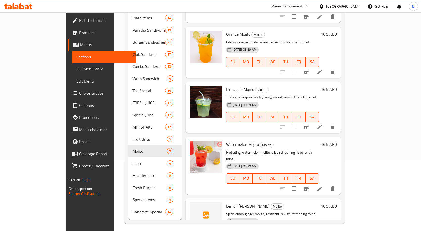
click at [226, 202] on span "Lemon [PERSON_NAME]" at bounding box center [247, 206] width 43 height 8
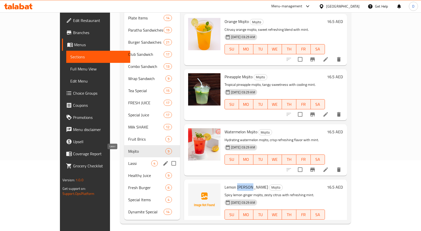
click at [128, 160] on span "Lassi" at bounding box center [139, 163] width 23 height 6
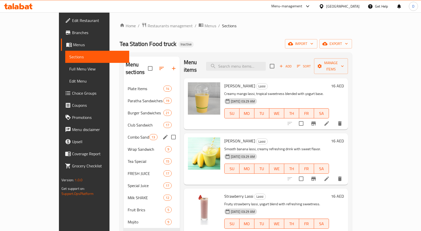
scroll to position [71, 0]
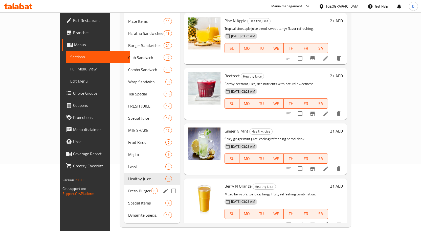
scroll to position [71, 0]
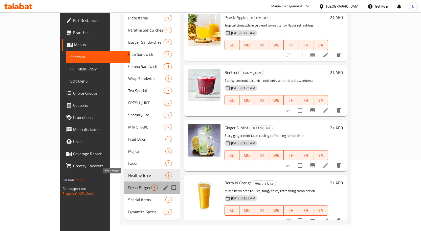
click at [128, 185] on span "Fresh Burger" at bounding box center [139, 188] width 23 height 6
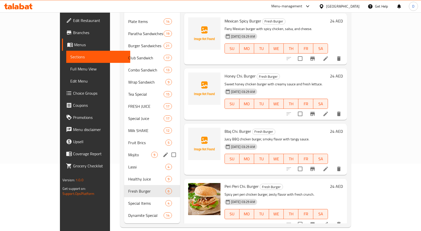
scroll to position [71, 0]
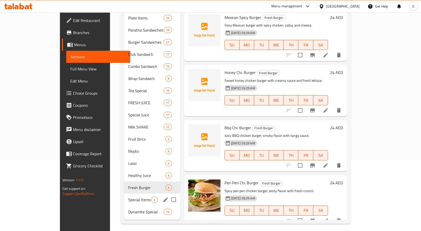
click at [128, 197] on span "Special Items" at bounding box center [139, 200] width 23 height 6
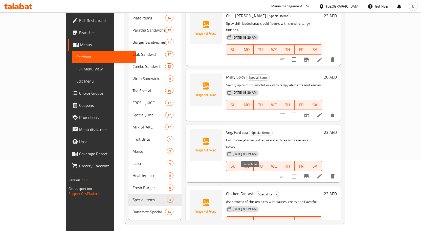
scroll to position [2, 0]
click at [236, 190] on span "Chicken Fantasia" at bounding box center [240, 194] width 29 height 8
copy h6 "Fantasia"
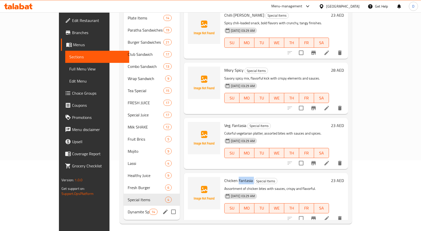
click at [128, 209] on span "Dynamite Special" at bounding box center [138, 212] width 21 height 6
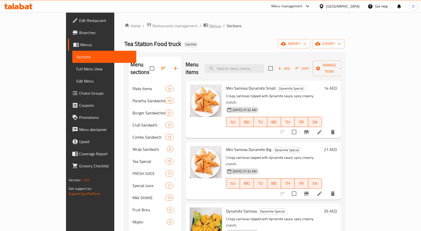
click at [209, 26] on span "Menus" at bounding box center [215, 26] width 12 height 6
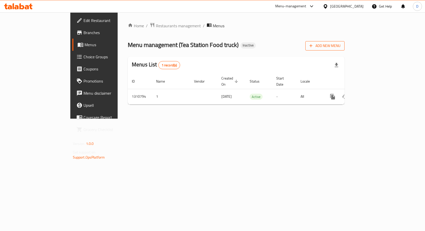
click at [340, 43] on span "Add New Menu" at bounding box center [324, 46] width 31 height 6
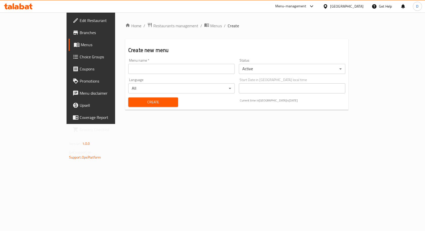
click at [128, 61] on div "Menu name   * Menu name *" at bounding box center [181, 66] width 106 height 15
click at [128, 71] on input "text" at bounding box center [181, 69] width 106 height 10
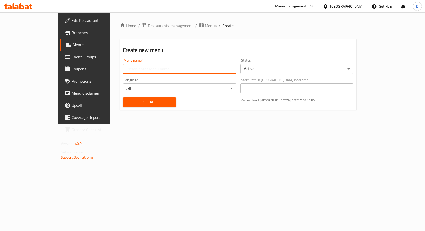
type input "MENU"
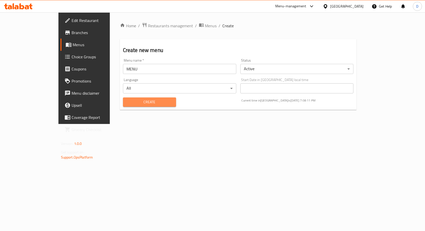
click at [126, 105] on button "Create" at bounding box center [149, 102] width 53 height 9
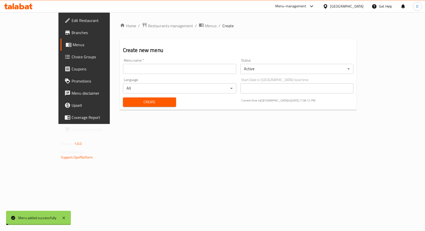
click at [205, 26] on span "Menus" at bounding box center [211, 26] width 12 height 6
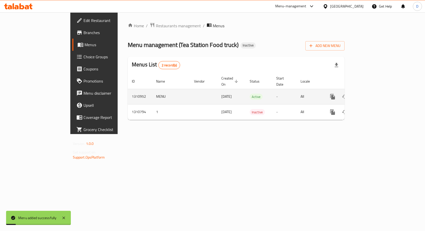
click at [371, 95] on icon "enhanced table" at bounding box center [368, 97] width 5 height 5
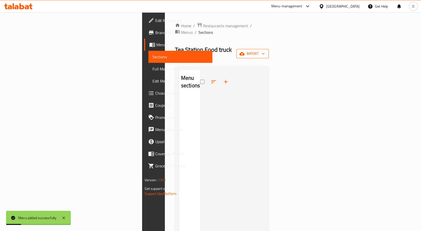
click at [265, 51] on span "import" at bounding box center [252, 54] width 24 height 6
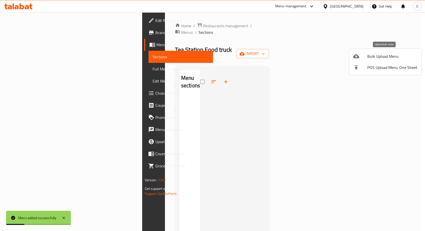
click at [372, 52] on li "Bulk Upload Menu" at bounding box center [385, 56] width 72 height 11
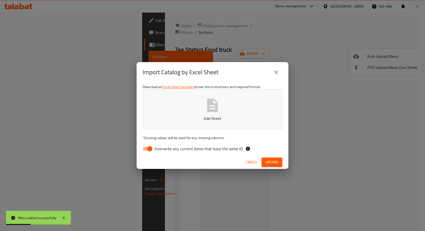
click at [192, 151] on span "Overwrite any current items that have the same ID." at bounding box center [198, 149] width 89 height 6
click at [164, 151] on input "Overwrite any current items that have the same ID." at bounding box center [149, 149] width 29 height 10
checkbox input "false"
click at [271, 161] on span "Upload" at bounding box center [271, 162] width 13 height 6
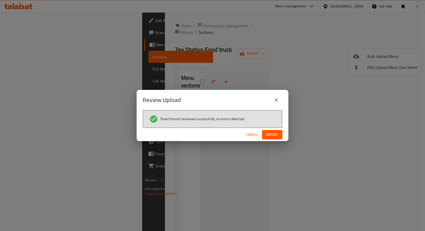
click at [274, 136] on span "Import" at bounding box center [272, 135] width 12 height 6
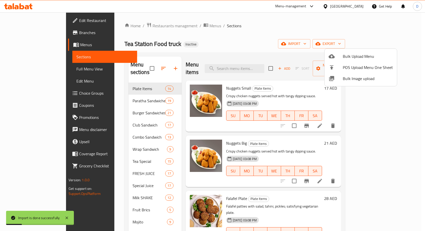
click at [29, 68] on div at bounding box center [212, 115] width 425 height 231
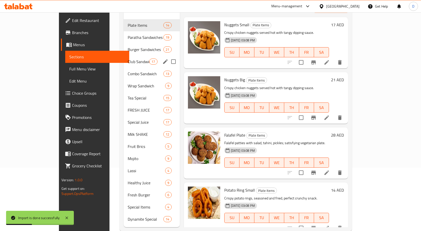
scroll to position [71, 0]
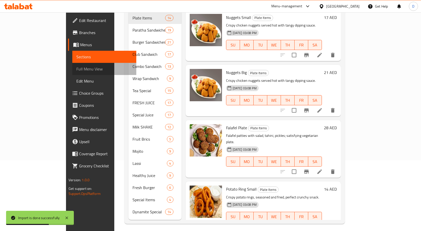
click at [76, 68] on span "Full Menu View" at bounding box center [104, 69] width 56 height 6
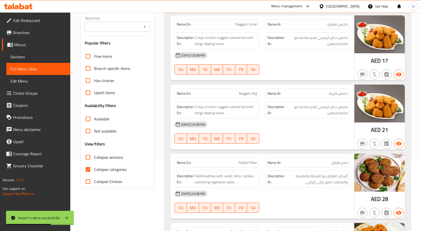
scroll to position [96, 0]
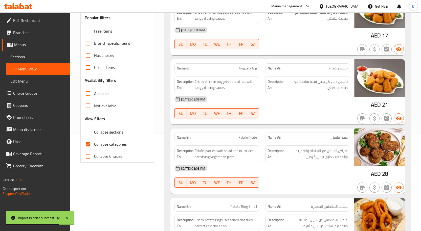
click at [118, 146] on span "Collapse categories" at bounding box center [110, 144] width 33 height 6
click at [94, 146] on input "Collapse categories" at bounding box center [88, 144] width 12 height 12
checkbox input "false"
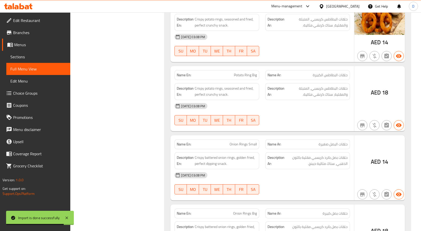
scroll to position [298, 0]
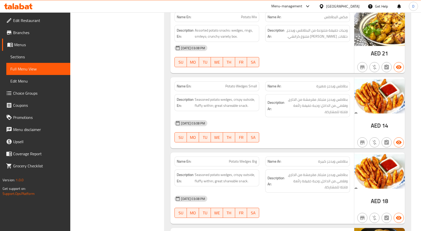
drag, startPoint x: 111, startPoint y: 67, endPoint x: 113, endPoint y: 85, distance: 18.1
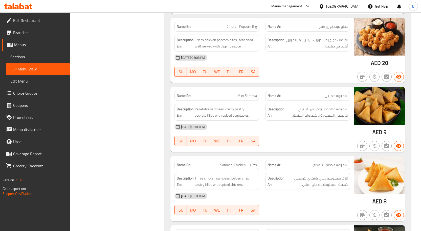
scroll to position [17634, 0]
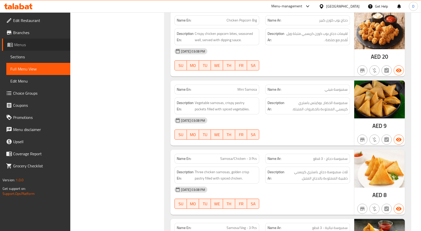
click at [34, 48] on link "Menus" at bounding box center [36, 45] width 68 height 12
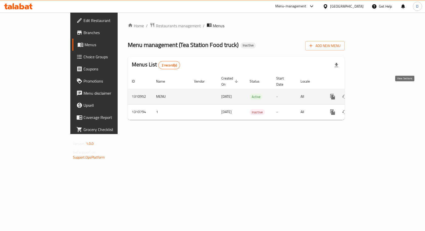
click at [375, 91] on link "enhanced table" at bounding box center [369, 97] width 12 height 12
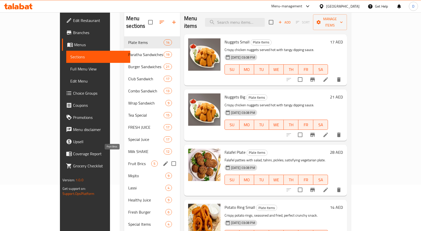
scroll to position [71, 0]
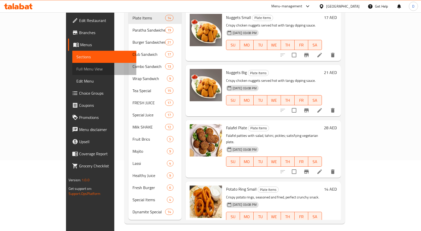
click at [76, 71] on span "Full Menu View" at bounding box center [104, 69] width 56 height 6
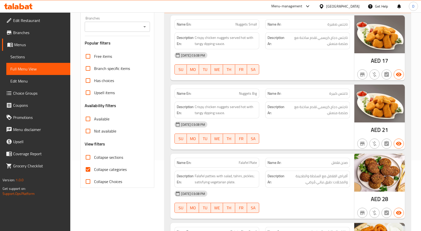
click at [92, 171] on input "Collapse categories" at bounding box center [88, 170] width 12 height 12
checkbox input "false"
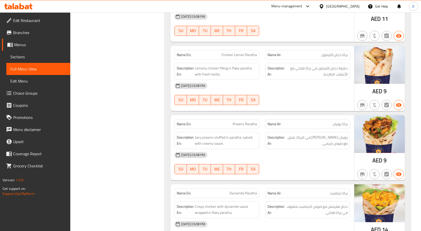
scroll to position [1638, 0]
